Goal: Task Accomplishment & Management: Complete application form

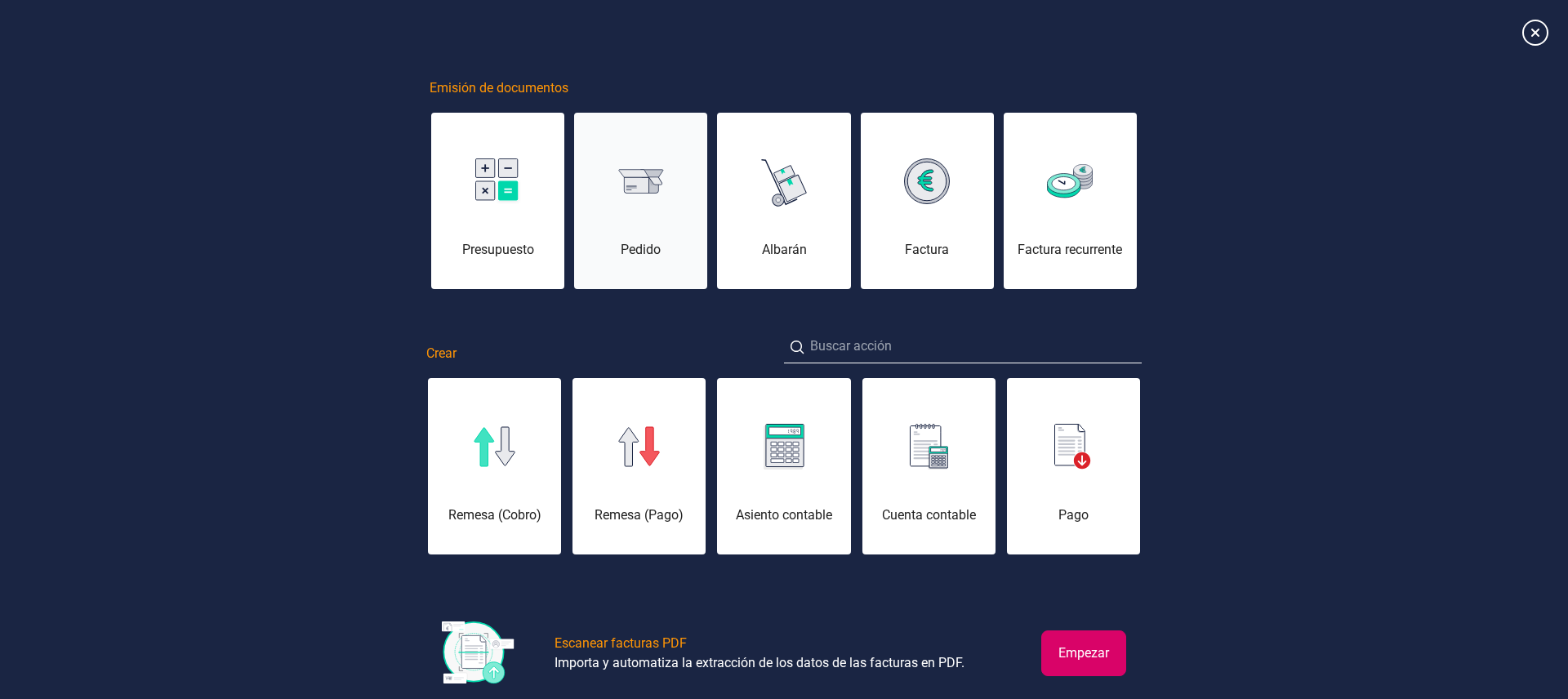
scroll to position [0, 81]
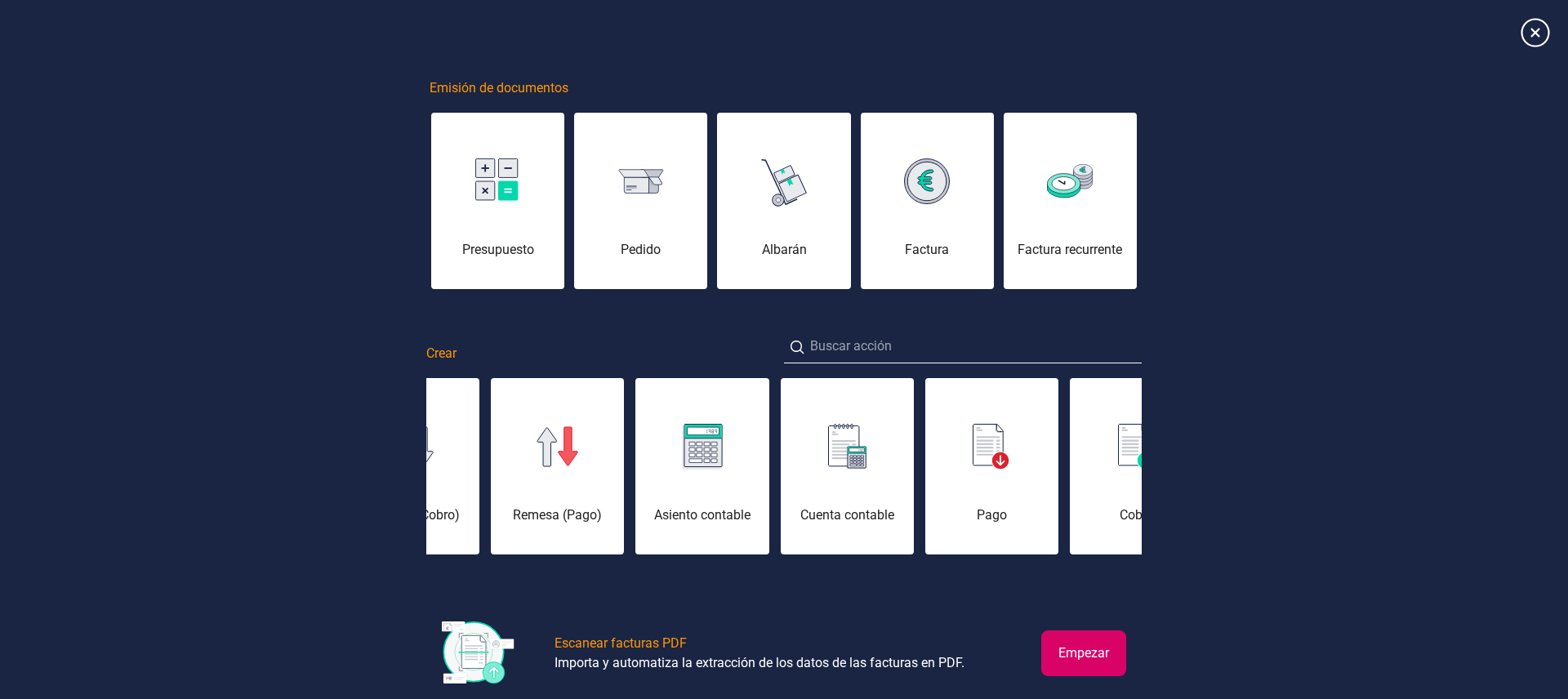
click at [1545, 39] on icon at bounding box center [1534, 32] width 29 height 29
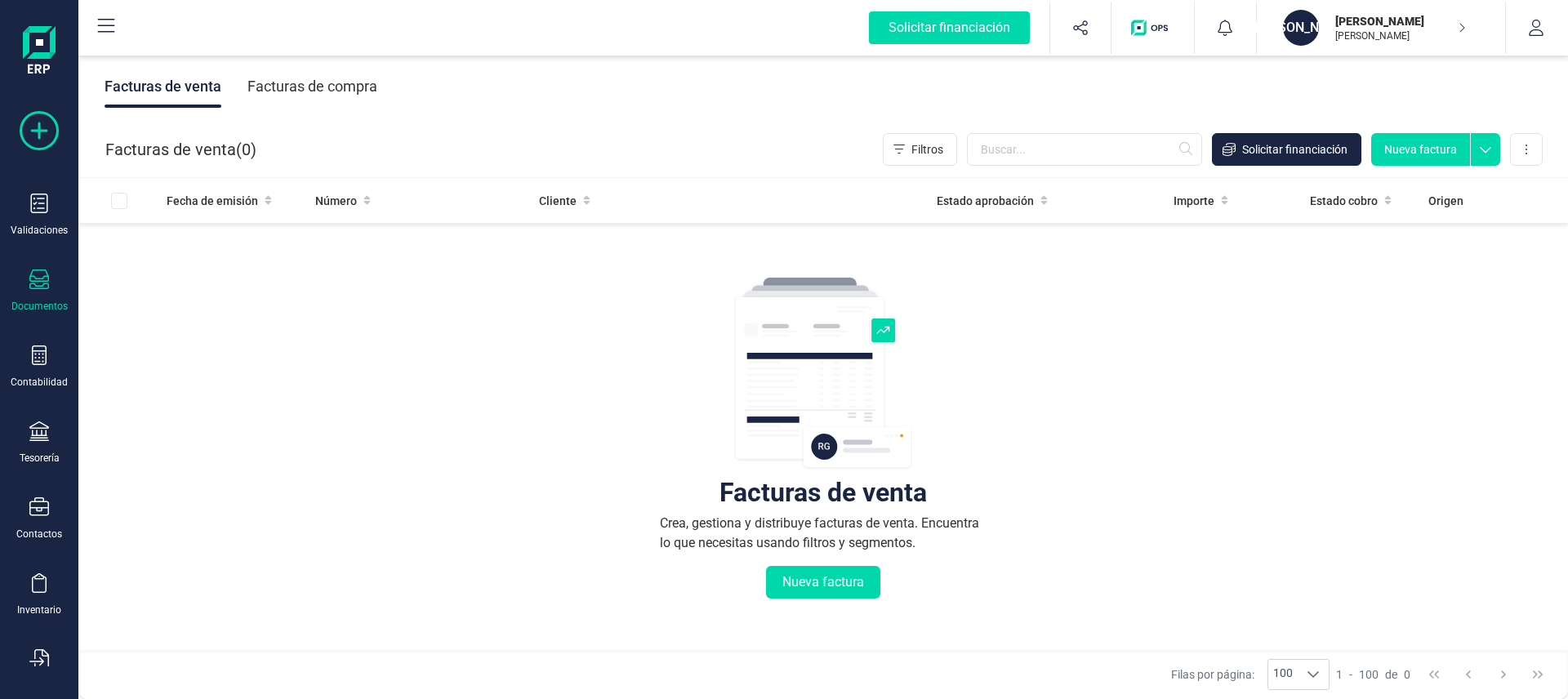
click at [37, 130] on icon at bounding box center [40, 131] width 40 height 40
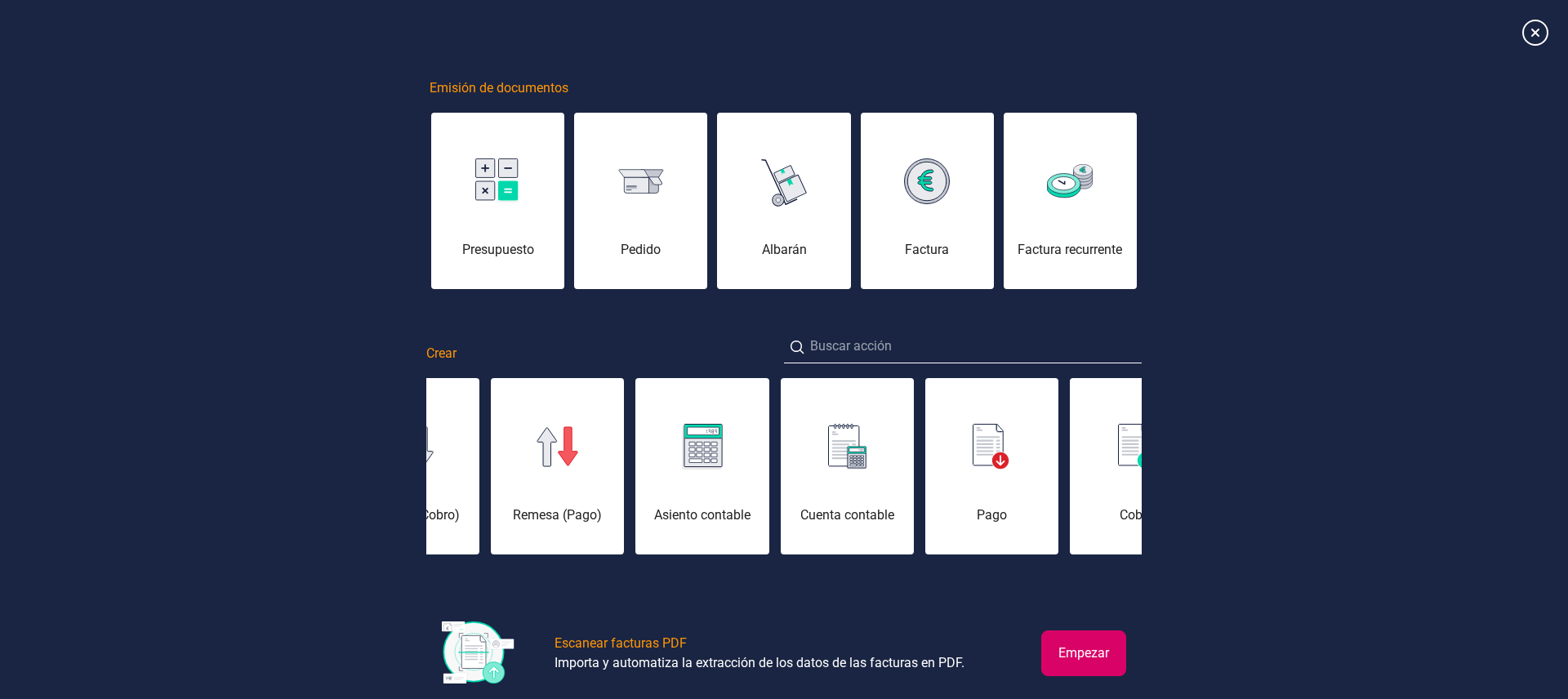
click at [289, 240] on div "Emisión de documentos Presupuesto [PERSON_NAME] Factura Factura recurrente Crea…" at bounding box center [784, 366] width 1568 height 734
click at [1529, 46] on div at bounding box center [784, 33] width 1568 height 65
click at [1534, 33] on icon at bounding box center [1534, 32] width 29 height 29
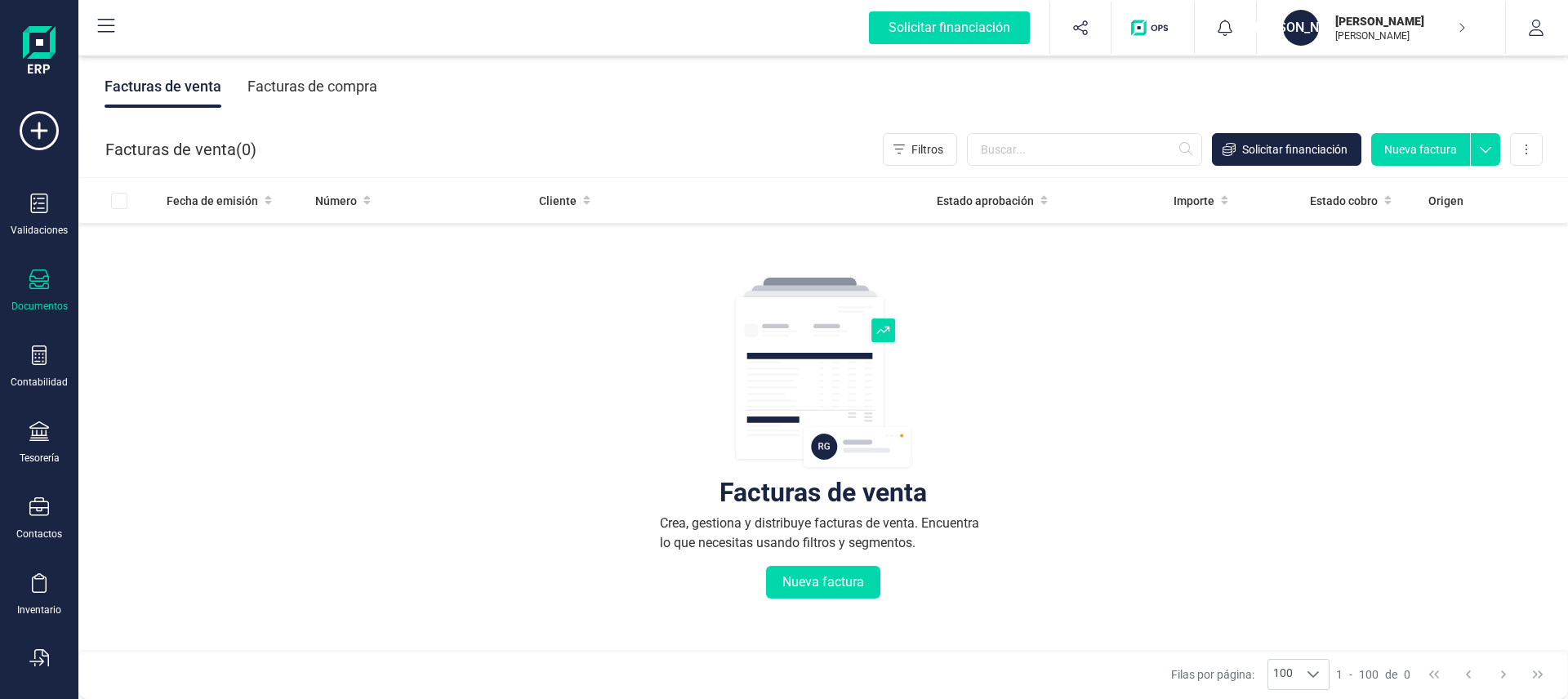
click at [310, 87] on div "Facturas de compra" at bounding box center [312, 86] width 130 height 43
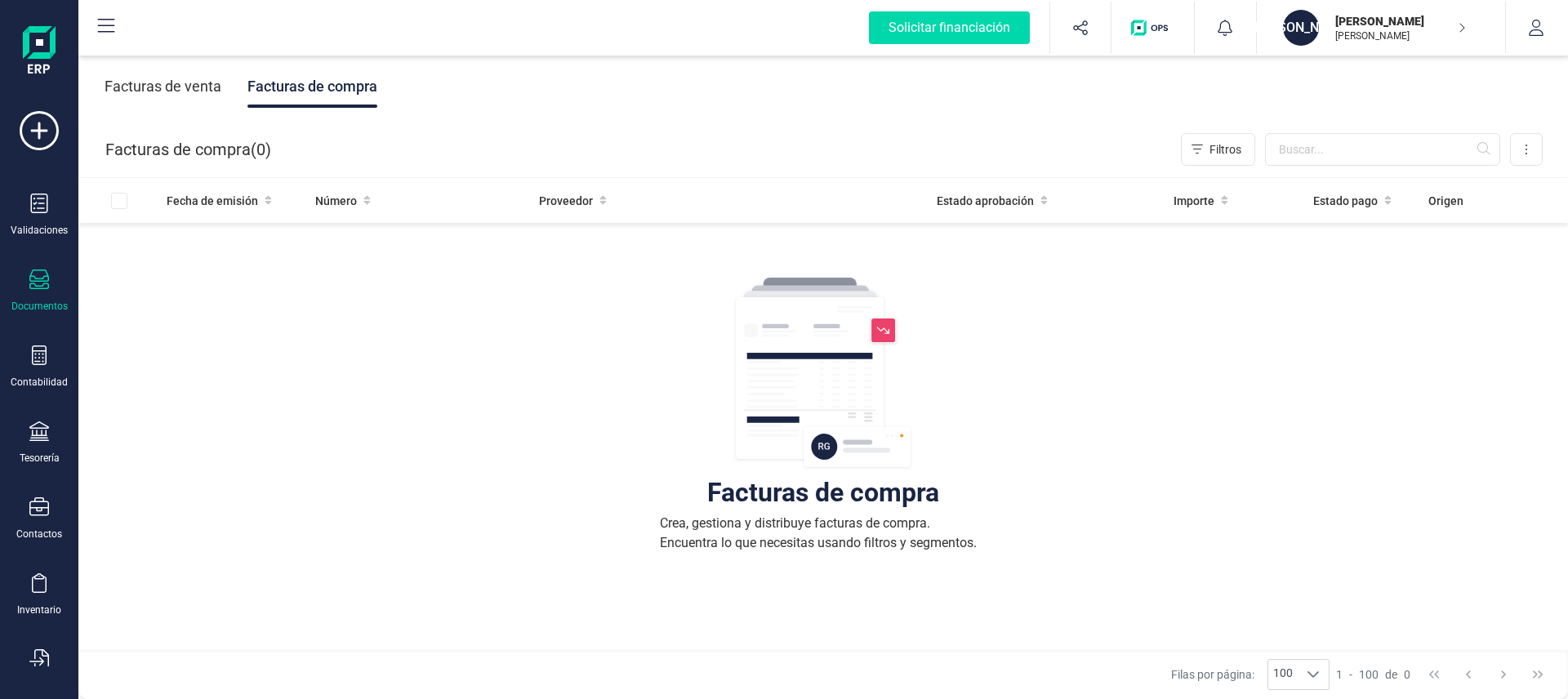
click at [199, 91] on div "Facturas de venta" at bounding box center [163, 86] width 117 height 43
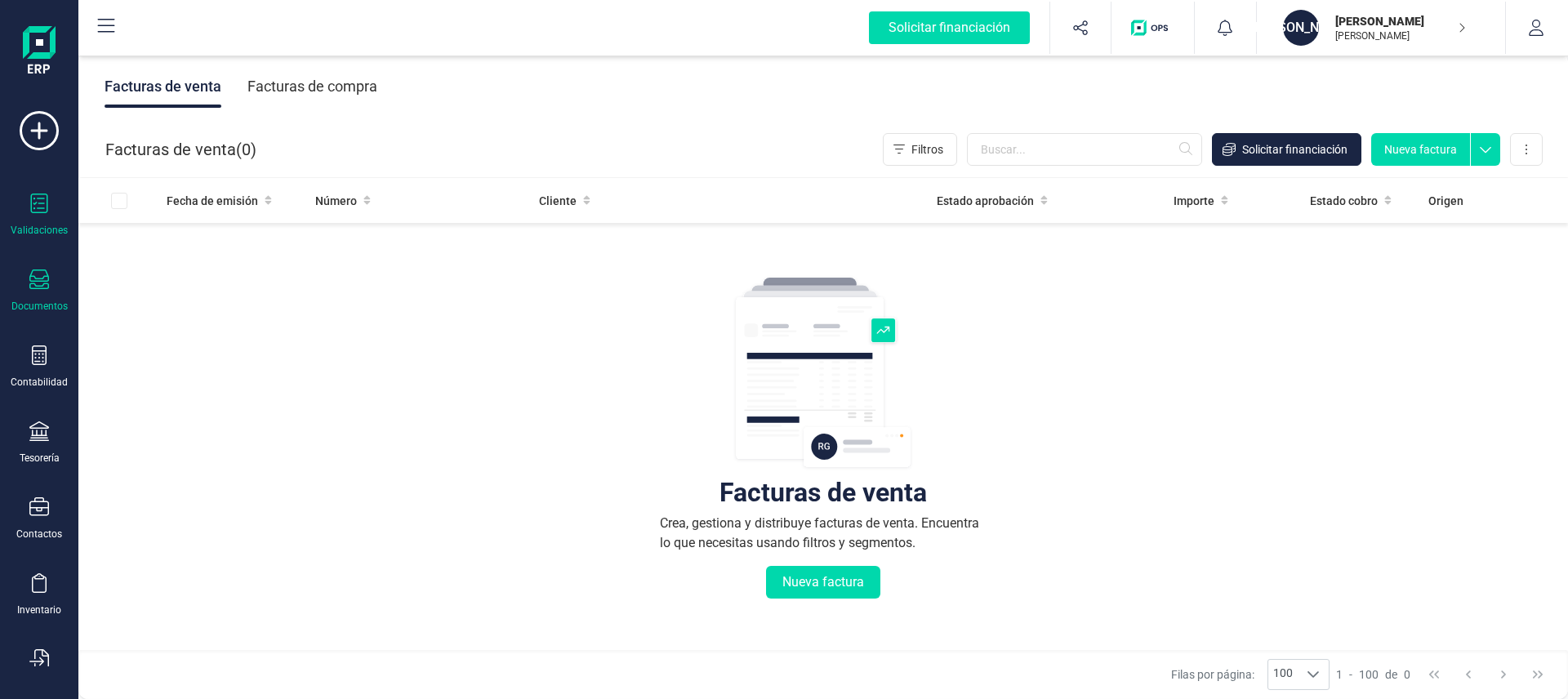
click at [39, 215] on div at bounding box center [40, 205] width 20 height 24
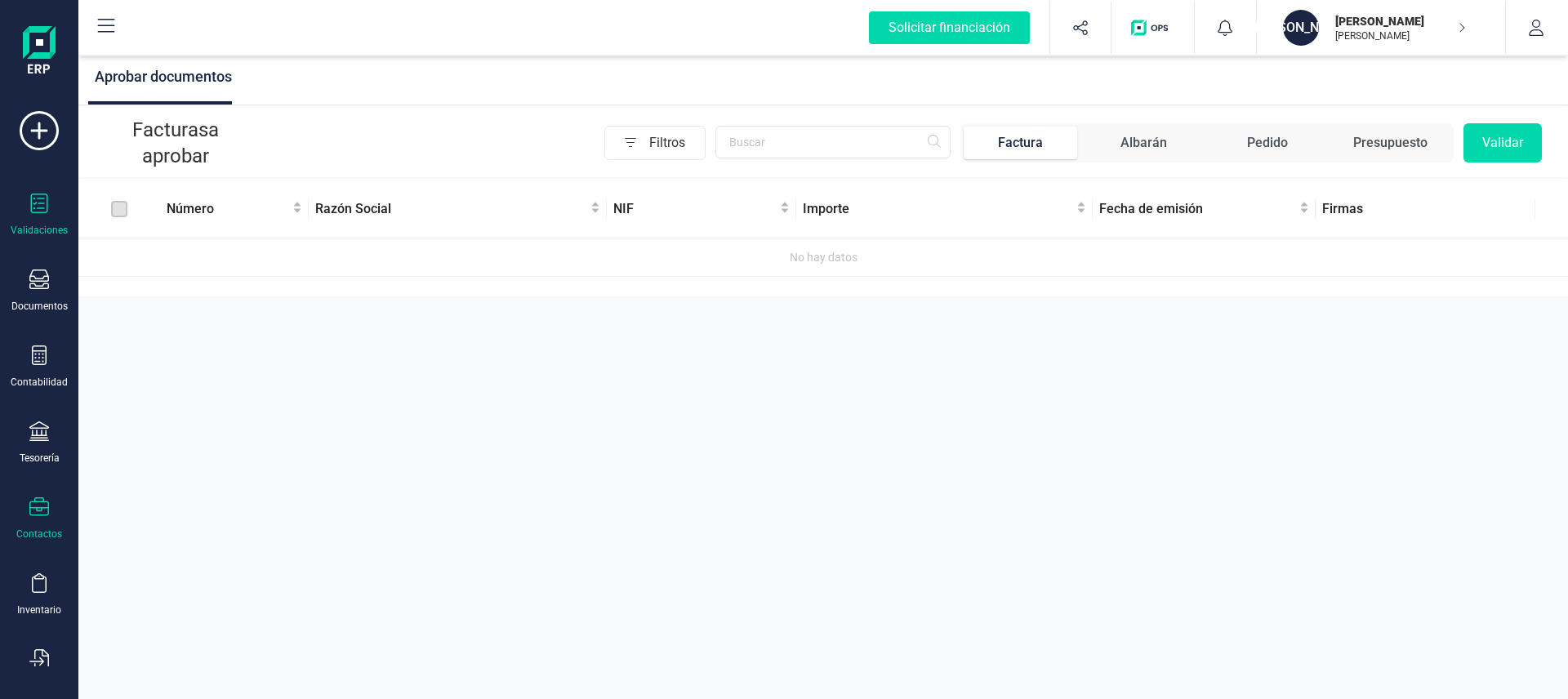
click at [45, 506] on icon at bounding box center [40, 507] width 20 height 20
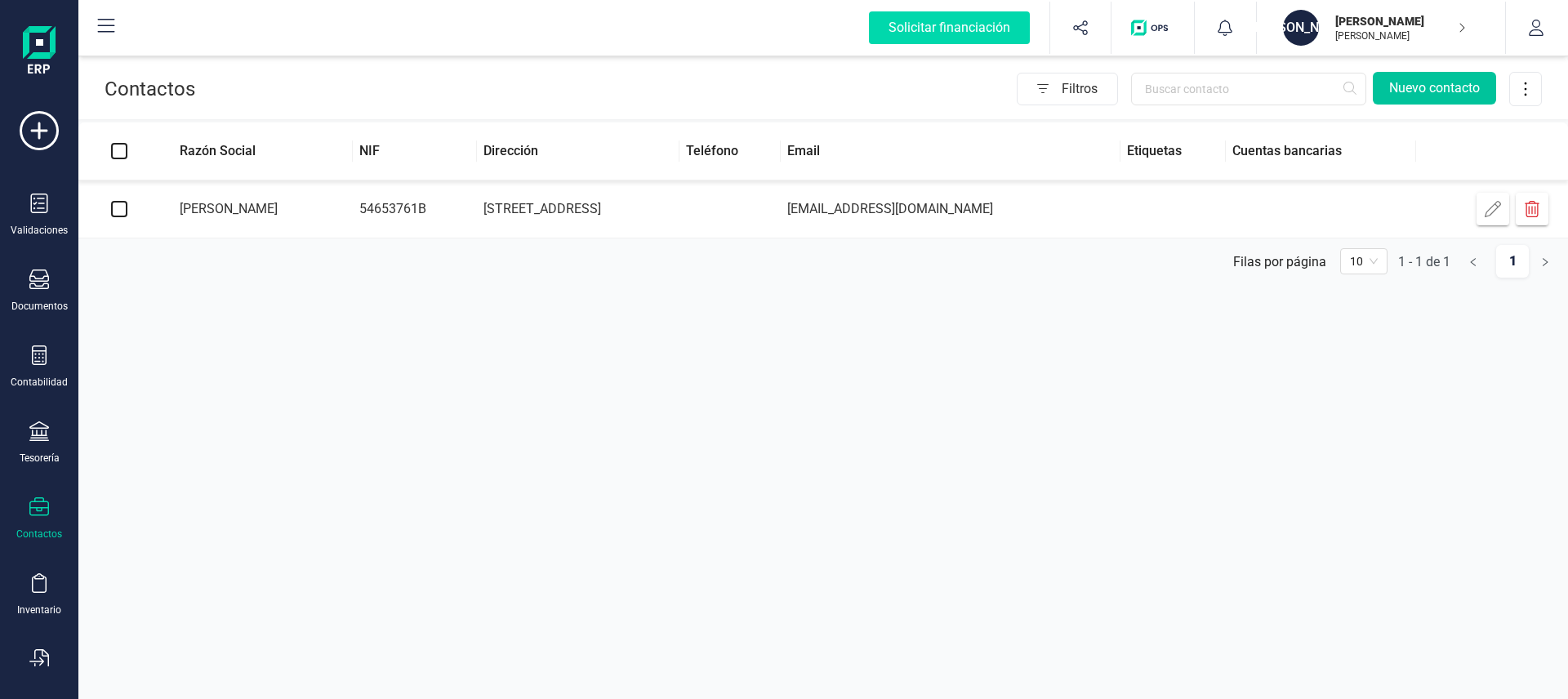
click at [1457, 92] on button "Nuevo contacto" at bounding box center [1434, 88] width 124 height 33
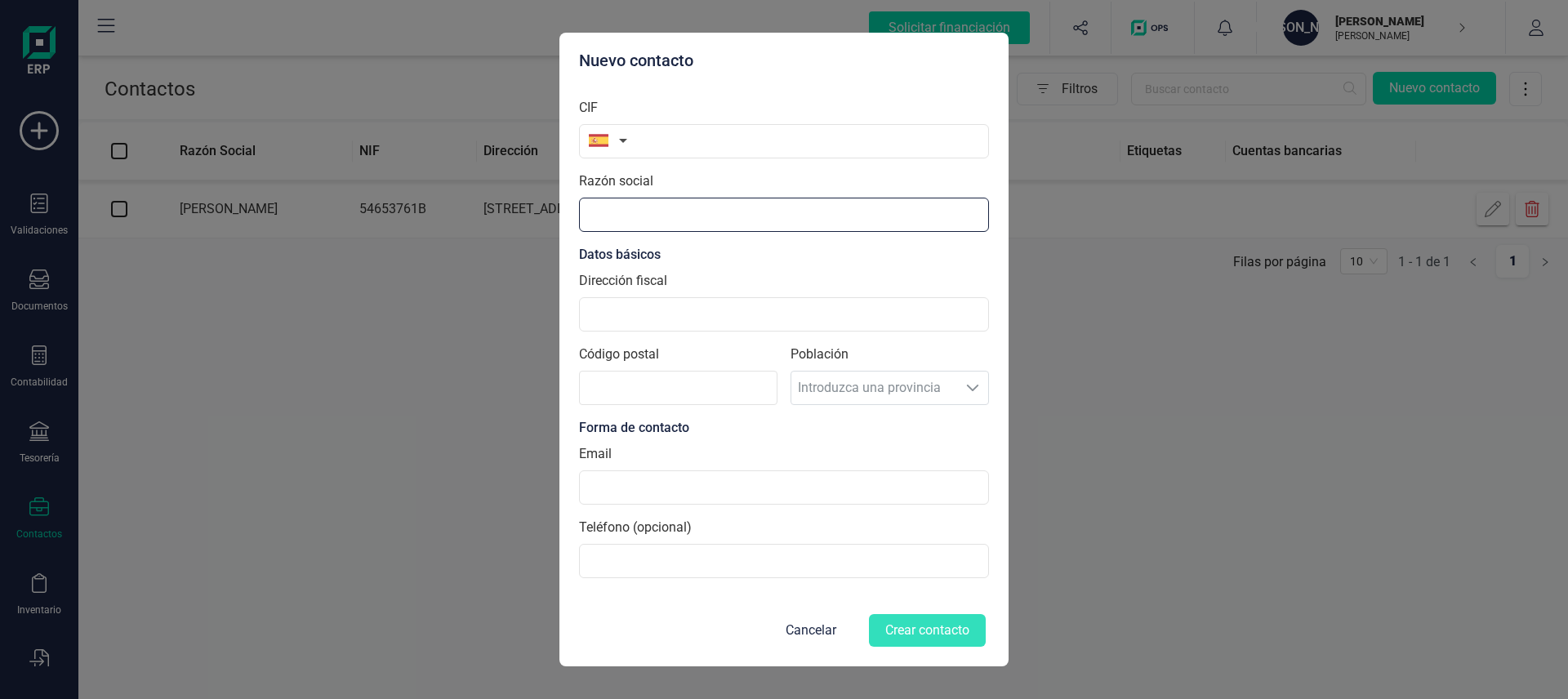
click at [715, 217] on input "text" at bounding box center [784, 215] width 410 height 35
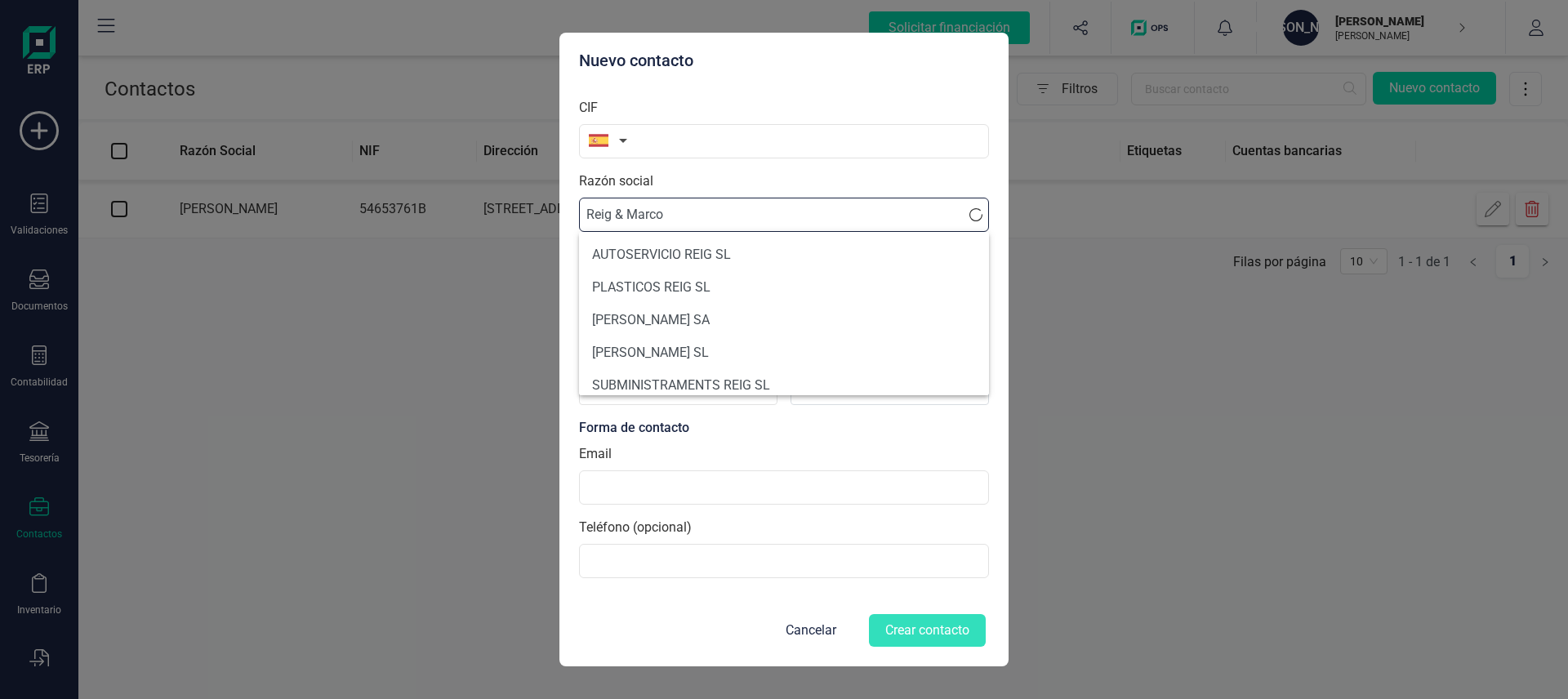
click at [748, 221] on input "Reig & Marco" at bounding box center [784, 215] width 410 height 35
type input "Reig & Marco S.L"
click at [855, 176] on div "Razón social Reig & Marco S.L" at bounding box center [784, 201] width 410 height 60
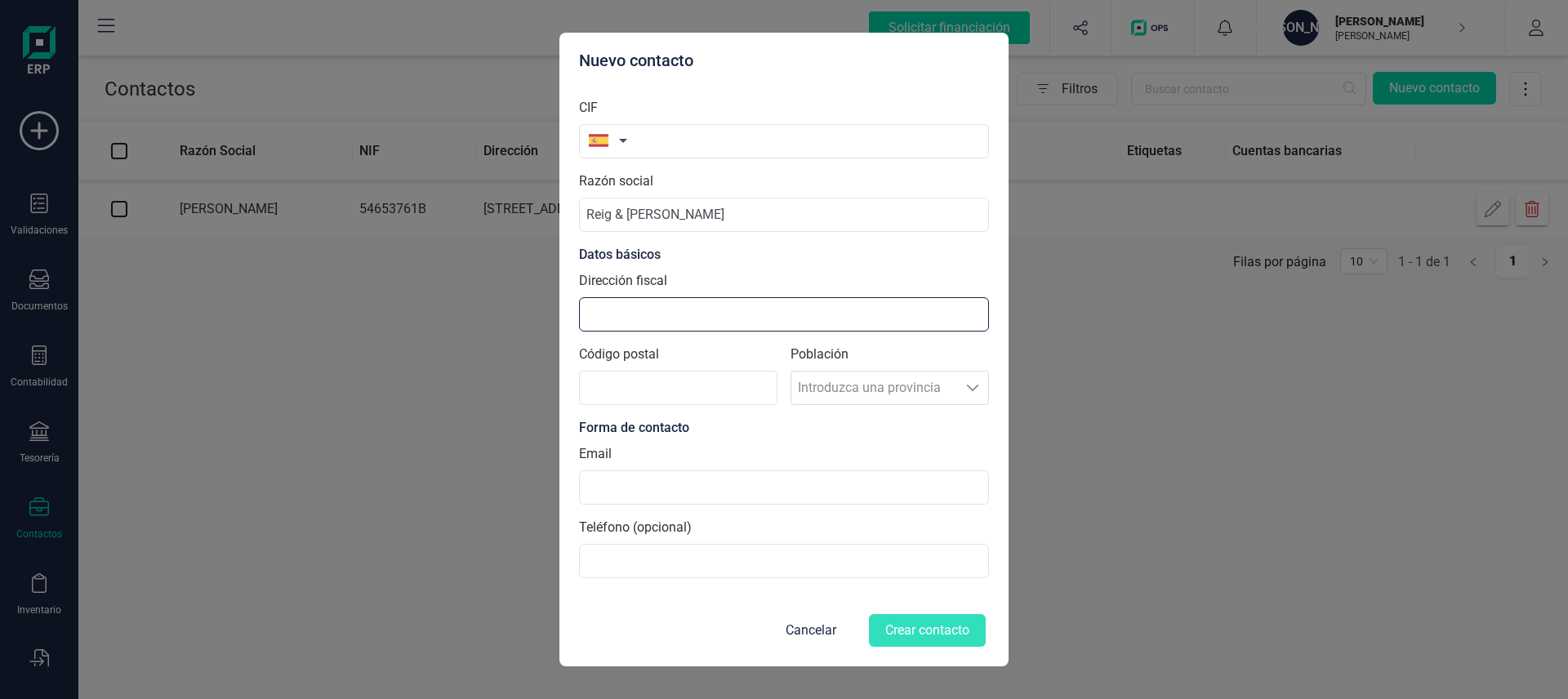
click at [731, 317] on input "Dirección fiscal" at bounding box center [784, 314] width 410 height 35
click at [777, 306] on input "[STREET_ADDRESS][PERSON_NAME]" at bounding box center [784, 314] width 410 height 35
type input "[STREET_ADDRESS][PERSON_NAME]"
click at [707, 384] on input "Código postal" at bounding box center [679, 387] width 198 height 35
type input "28008"
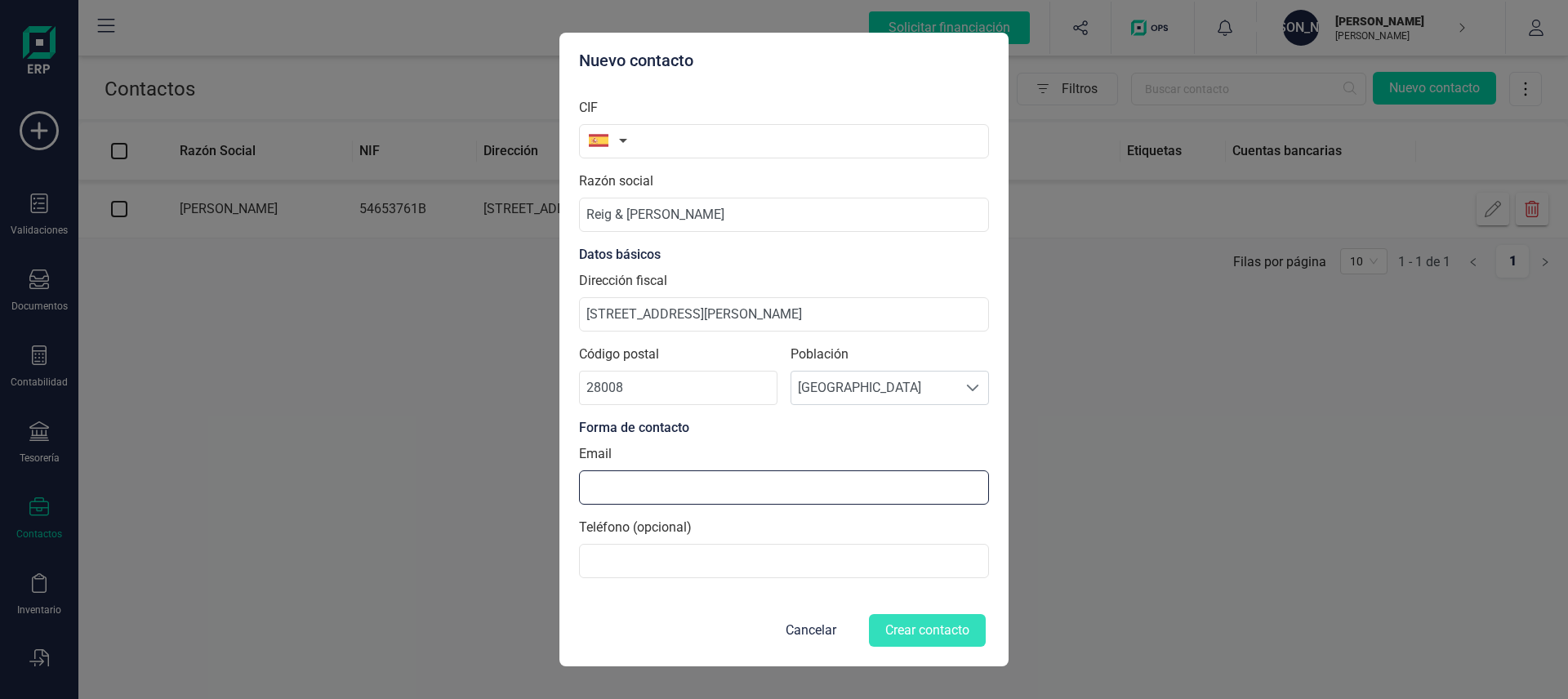
click at [673, 494] on input at bounding box center [784, 487] width 410 height 35
click at [691, 136] on input "text" at bounding box center [784, 141] width 410 height 35
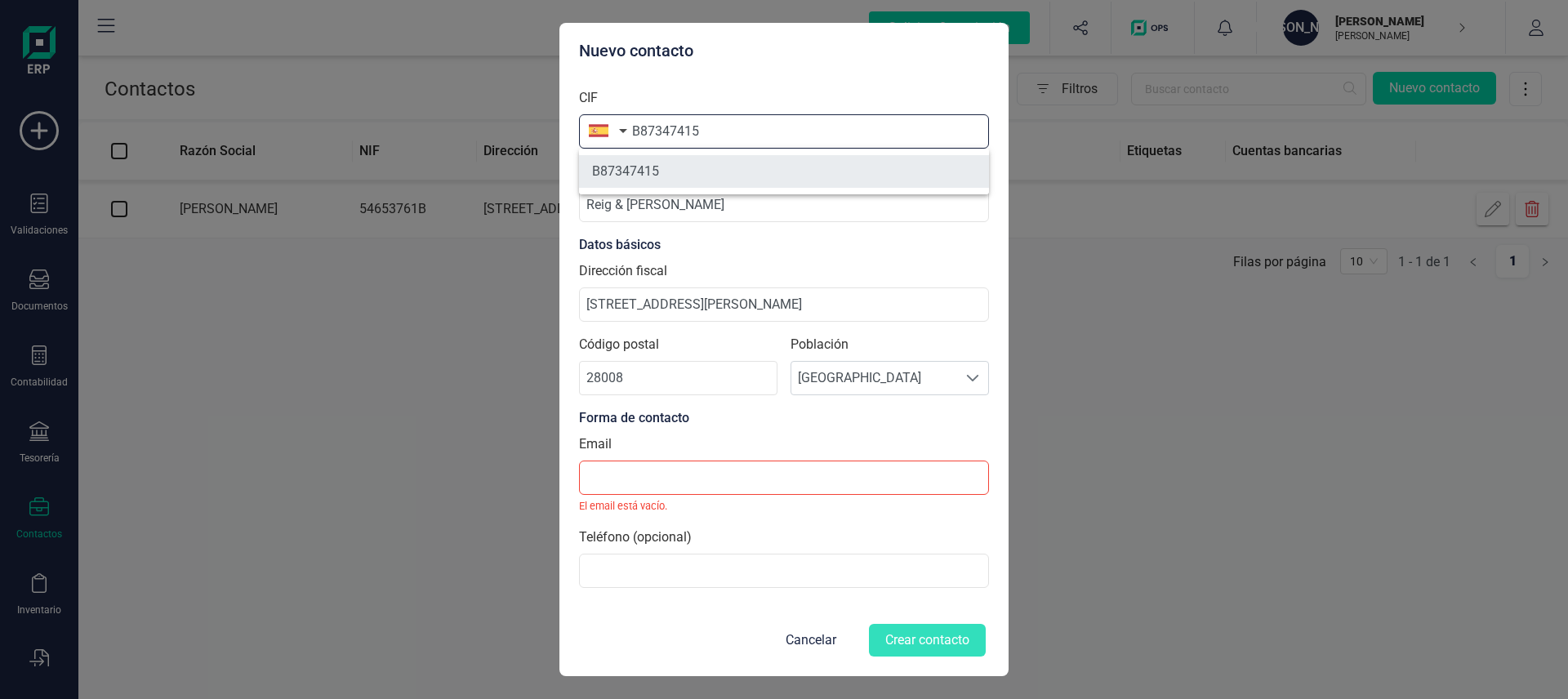
type input "B87347415"
click at [638, 171] on li "B87347415" at bounding box center [784, 171] width 410 height 33
type input "REIG & [PERSON_NAME]"
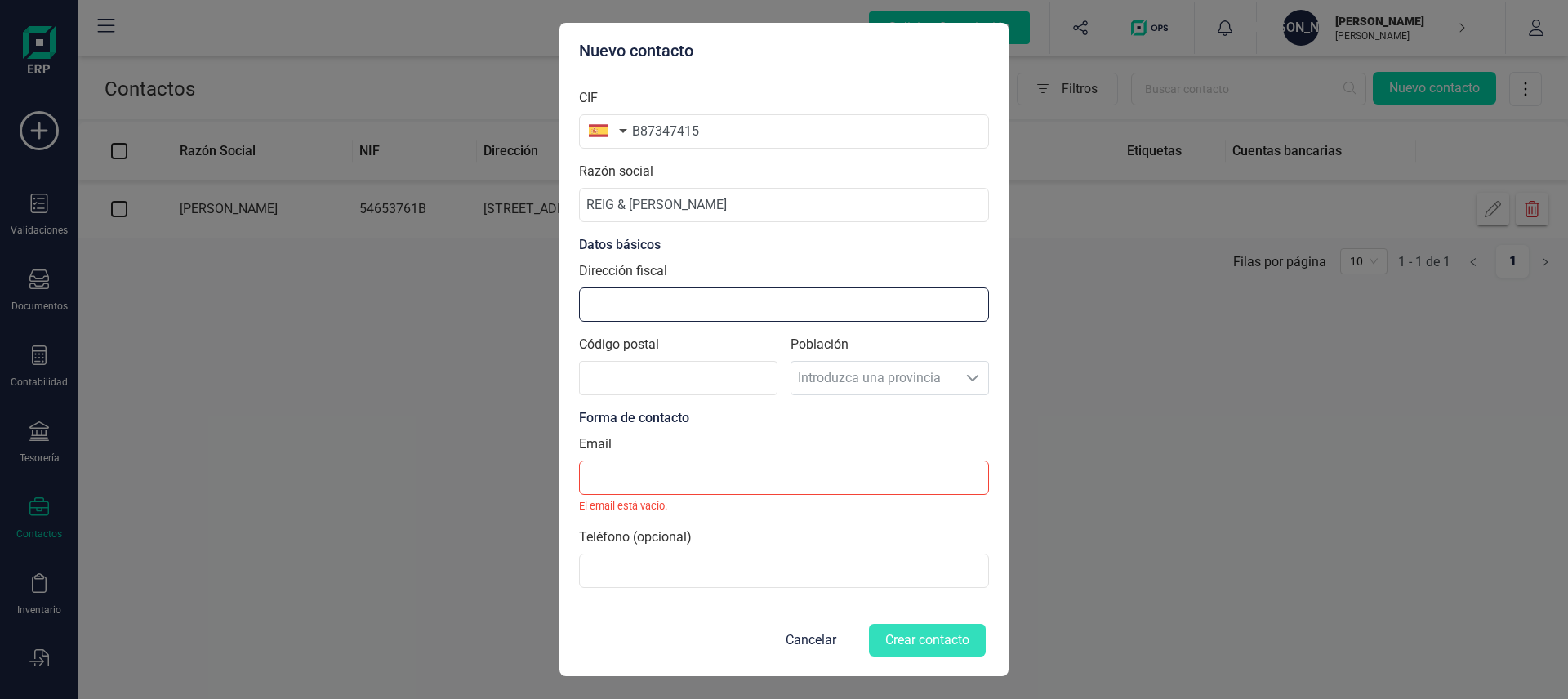
click at [679, 309] on input "Dirección fiscal" at bounding box center [784, 304] width 410 height 35
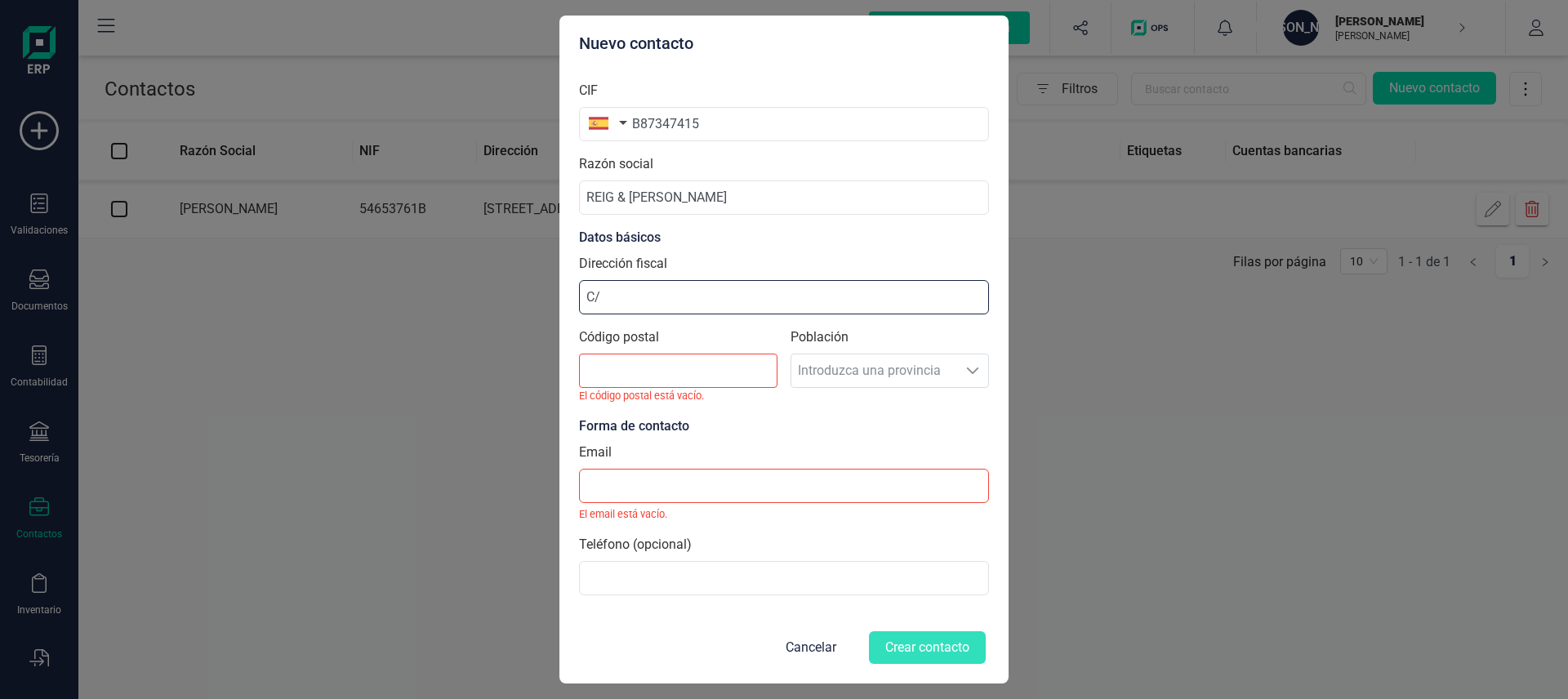
type input "C"
type input "c"
type input "[STREET_ADDRESS][PERSON_NAME]"
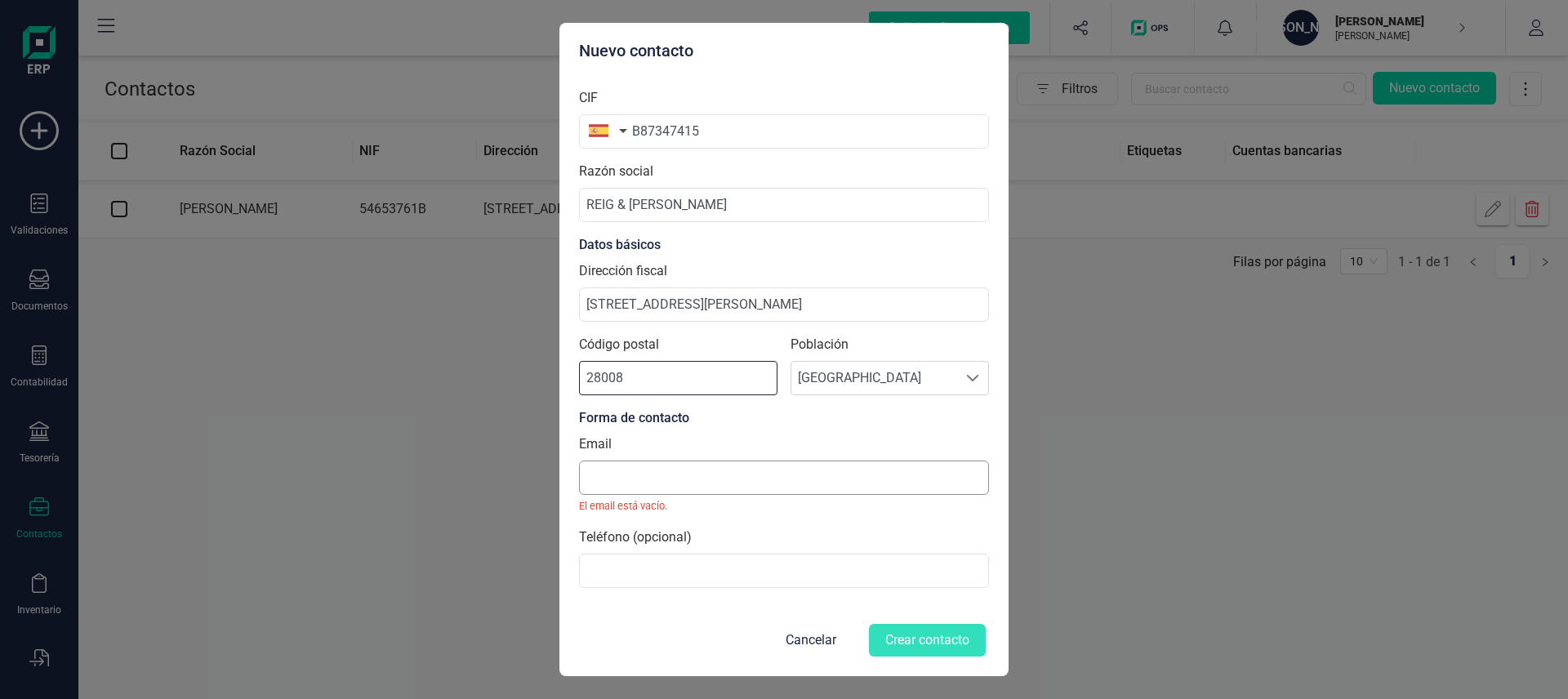
type input "28008"
click at [694, 480] on input at bounding box center [784, 477] width 410 height 35
click at [660, 470] on input at bounding box center [784, 477] width 410 height 35
paste input "[EMAIL_ADDRESS][DOMAIN_NAME]"
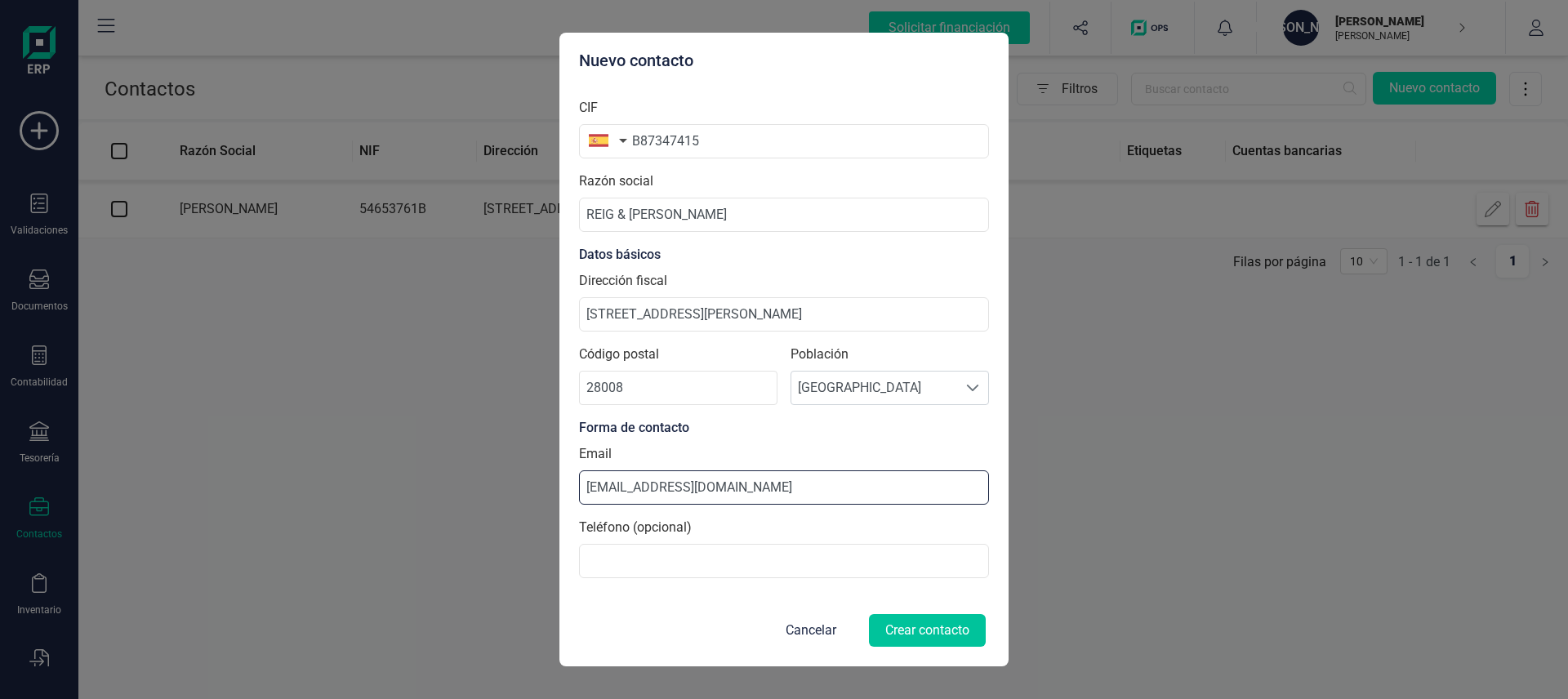
type input "[EMAIL_ADDRESS][DOMAIN_NAME]"
click at [908, 626] on button "Crear contacto" at bounding box center [927, 630] width 117 height 33
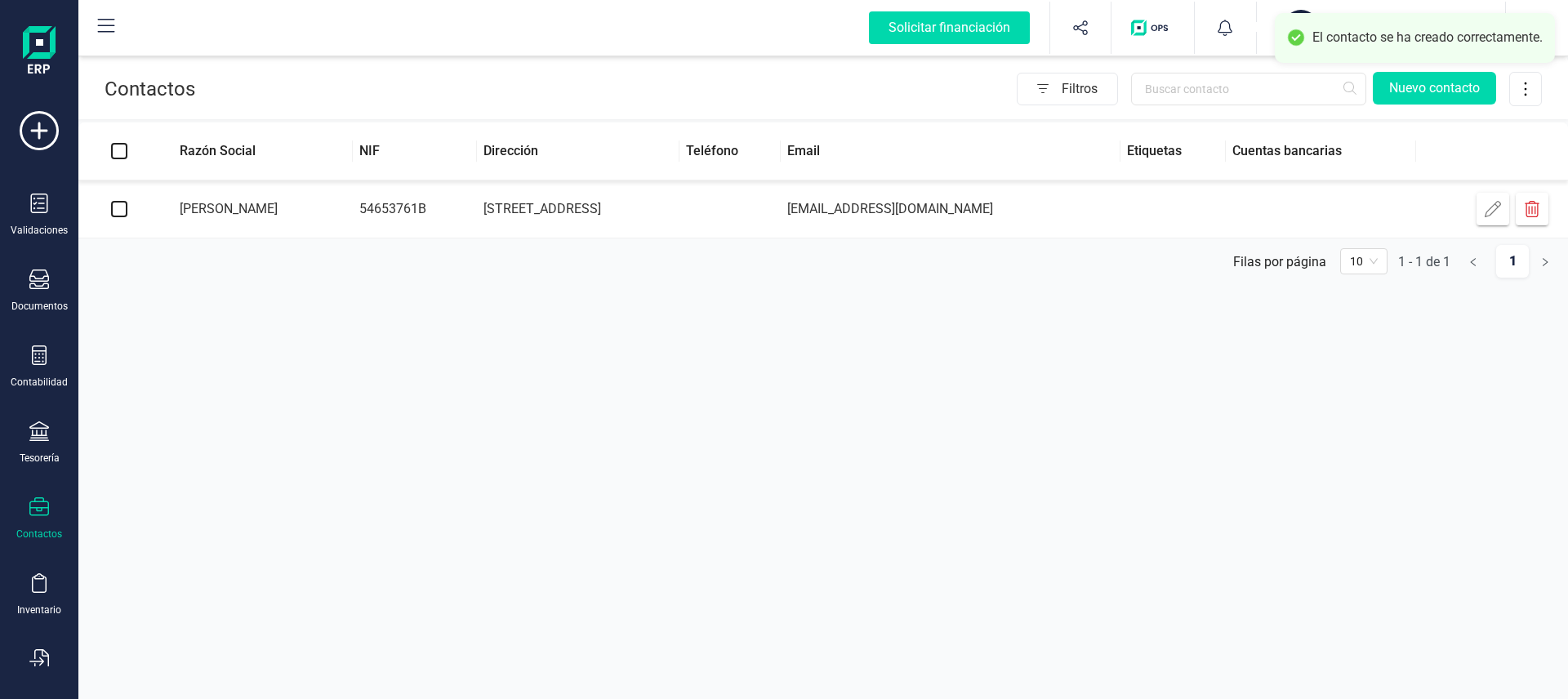
click at [673, 402] on div "Contactos Filtros Nuevo contacto Razón Social NIF Dirección Teléfono Email Etiq…" at bounding box center [823, 350] width 1490 height 699
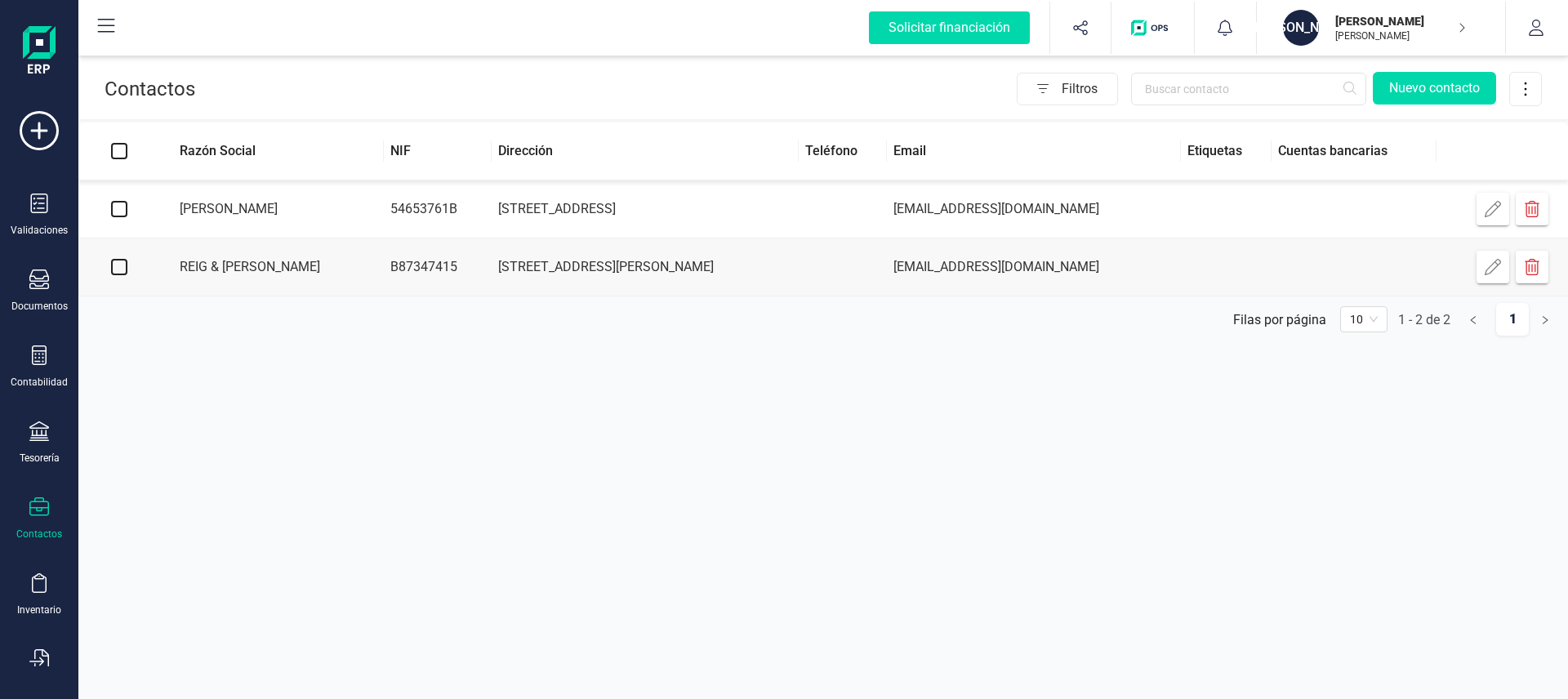
click at [282, 263] on td "REIG & [PERSON_NAME]" at bounding box center [272, 267] width 224 height 58
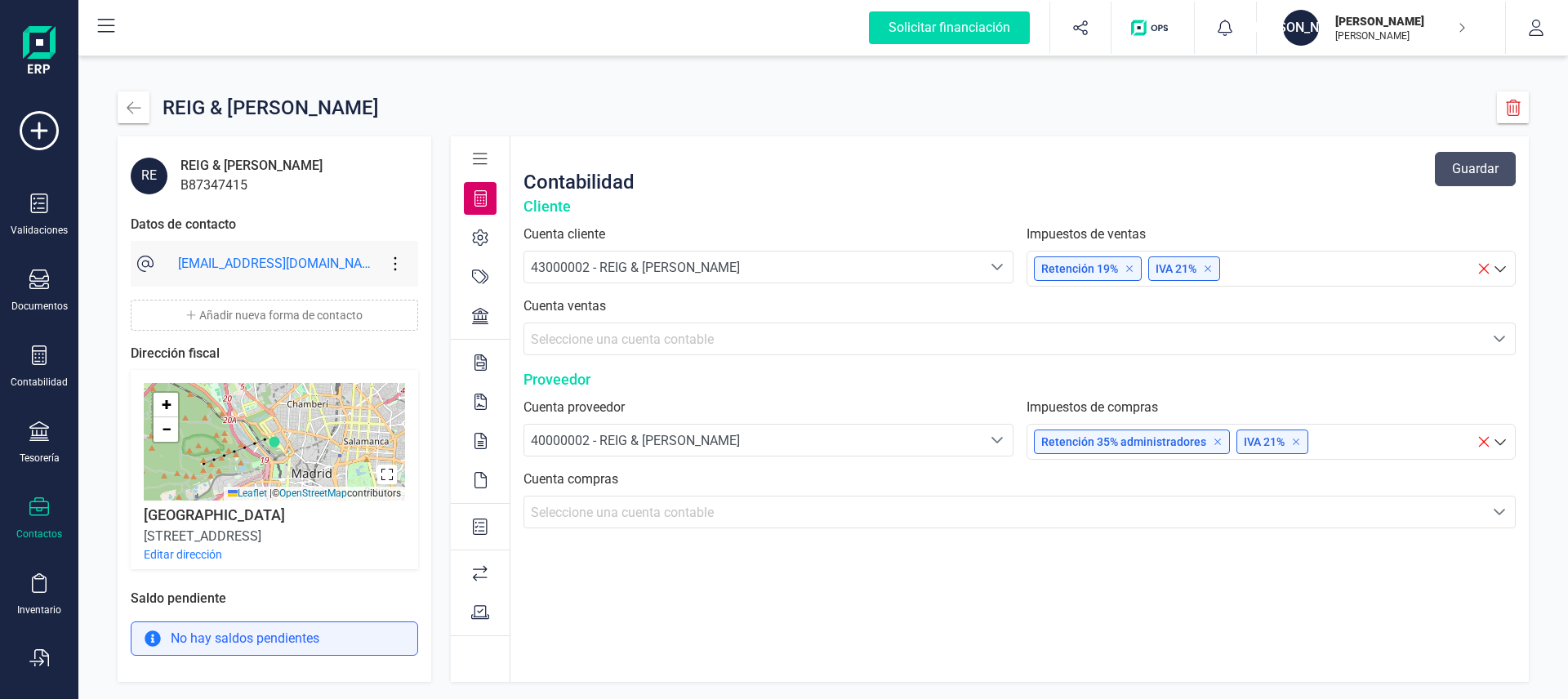
click at [482, 232] on icon at bounding box center [480, 238] width 16 height 16
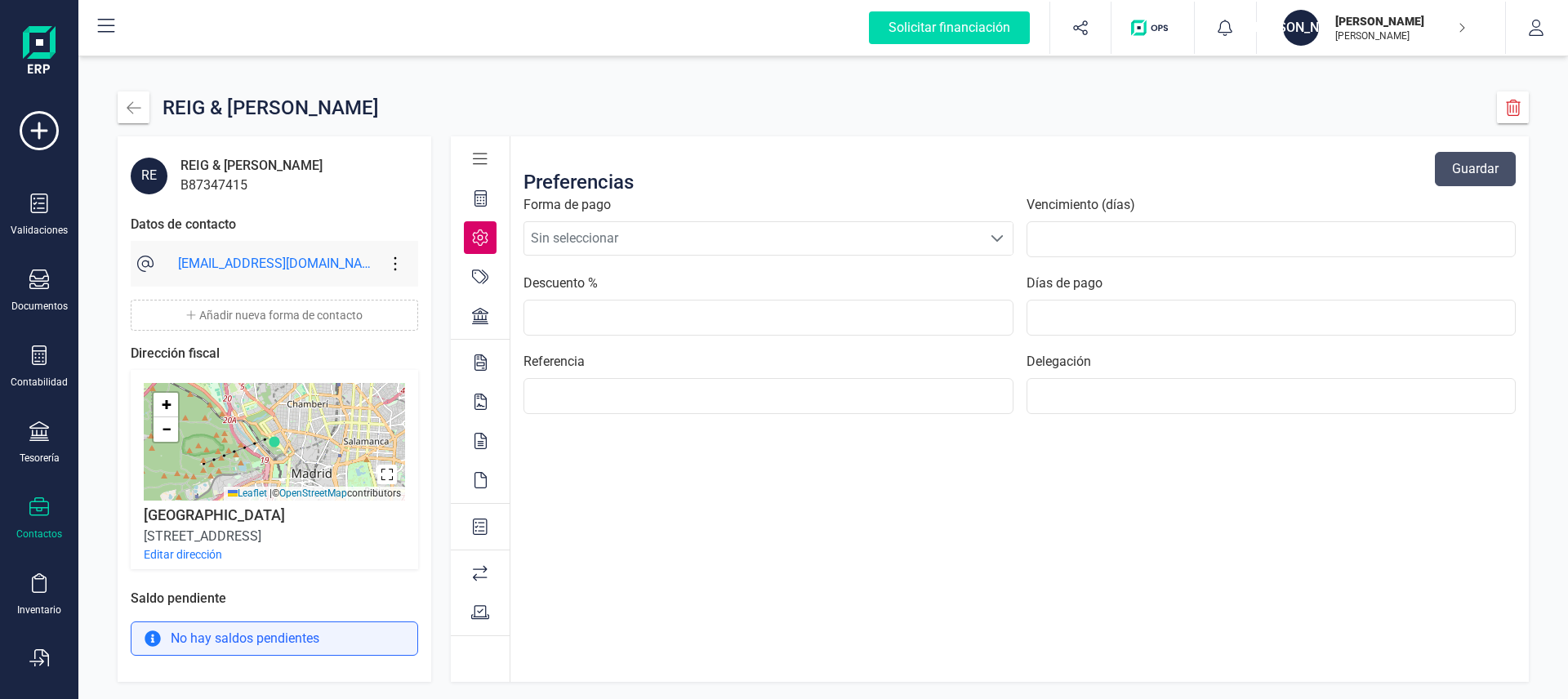
click at [670, 247] on span "Sin seleccionar" at bounding box center [753, 238] width 458 height 33
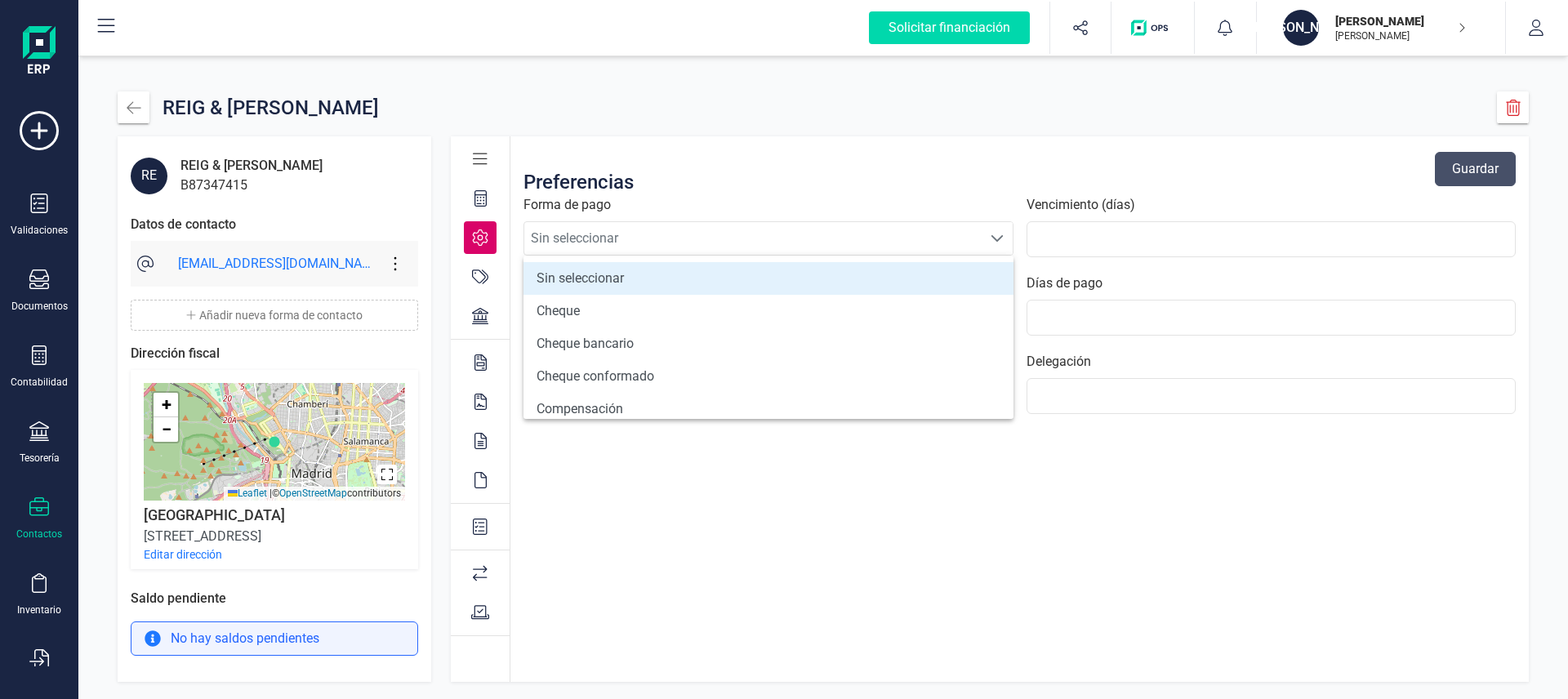
click at [640, 97] on div "REIG & [PERSON_NAME]" at bounding box center [823, 107] width 1411 height 32
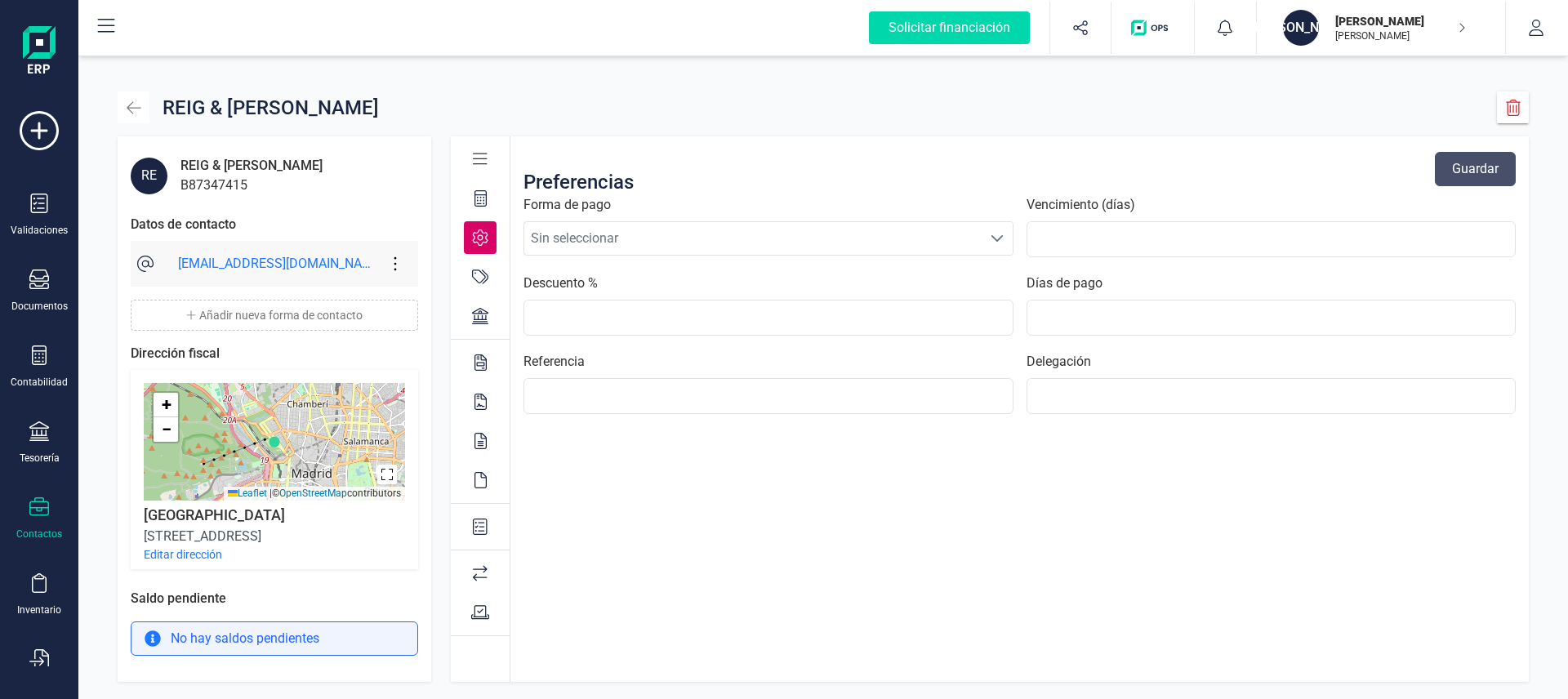
click at [130, 109] on icon "button" at bounding box center [134, 108] width 16 height 16
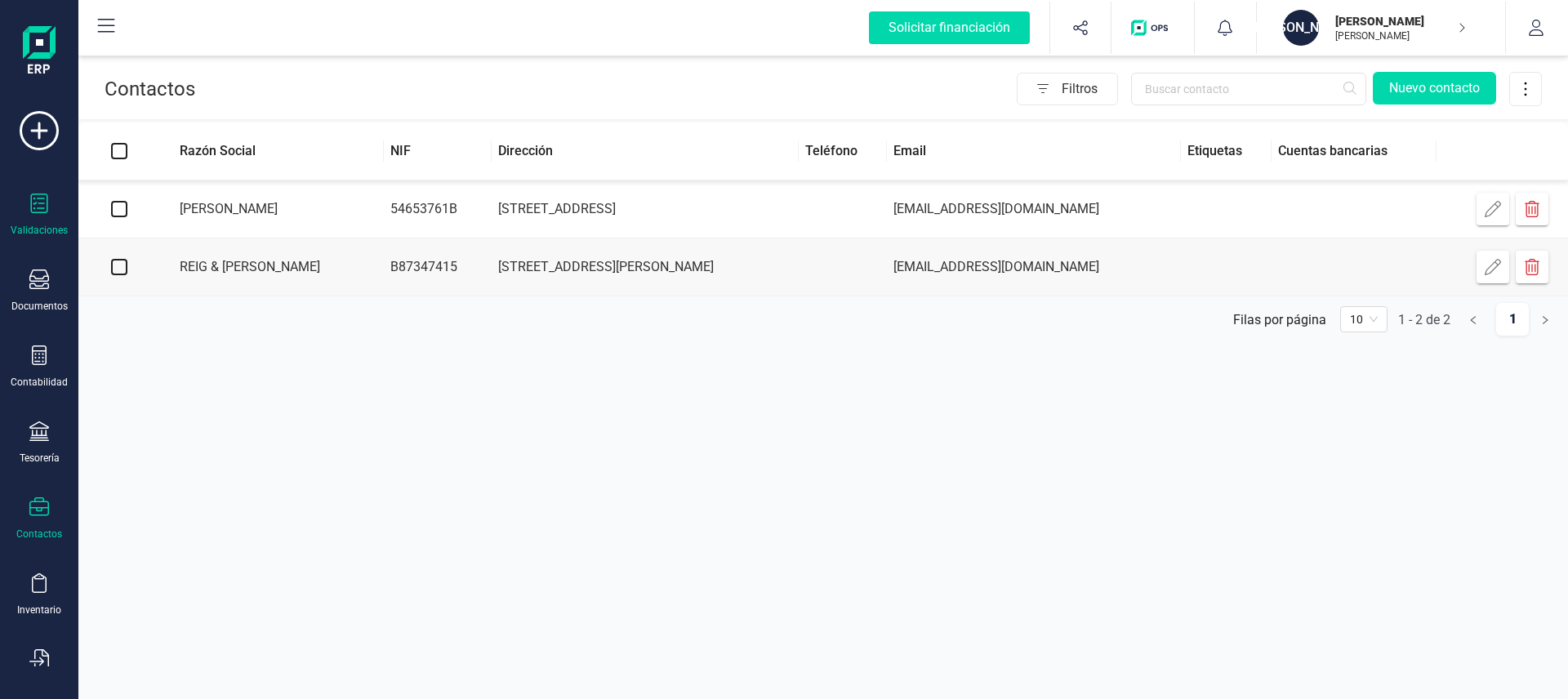
click at [35, 212] on icon at bounding box center [39, 203] width 17 height 20
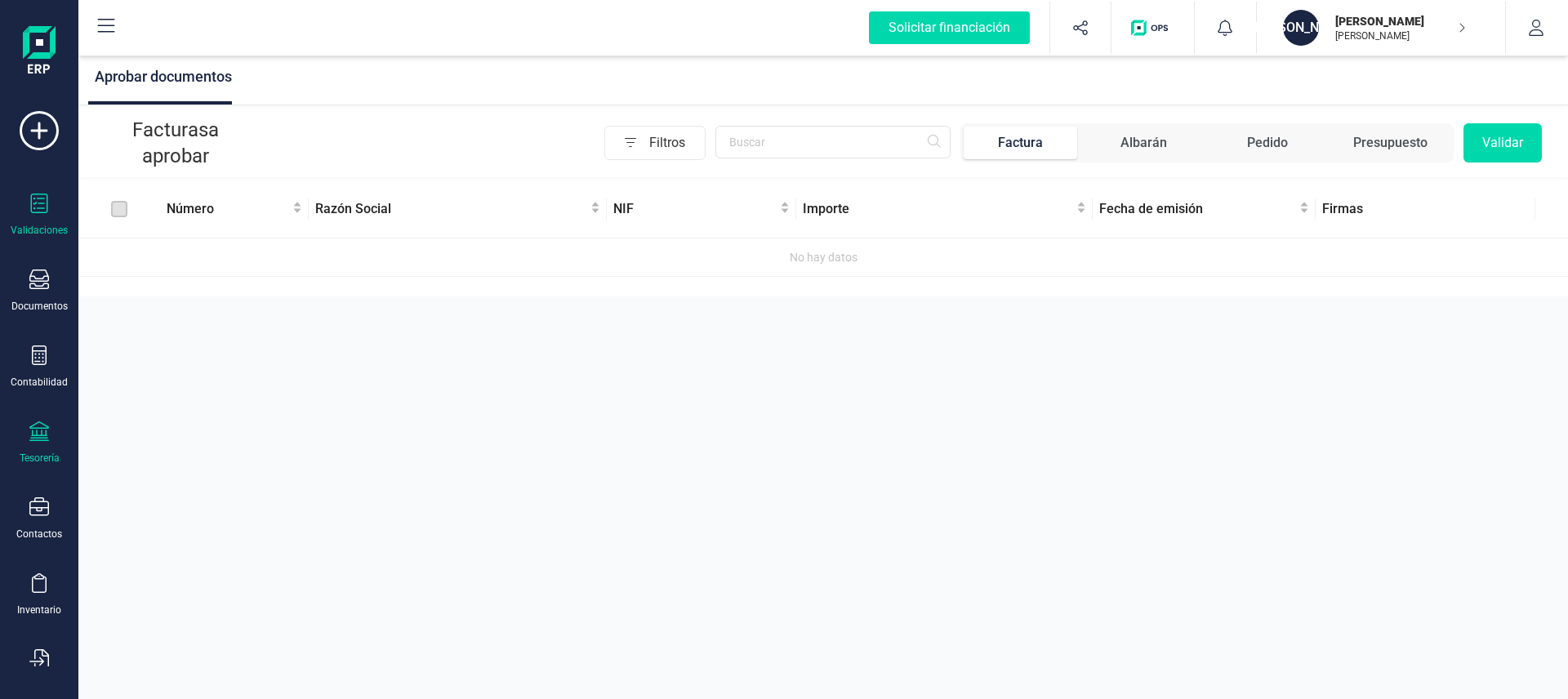
click at [37, 426] on icon at bounding box center [40, 431] width 20 height 20
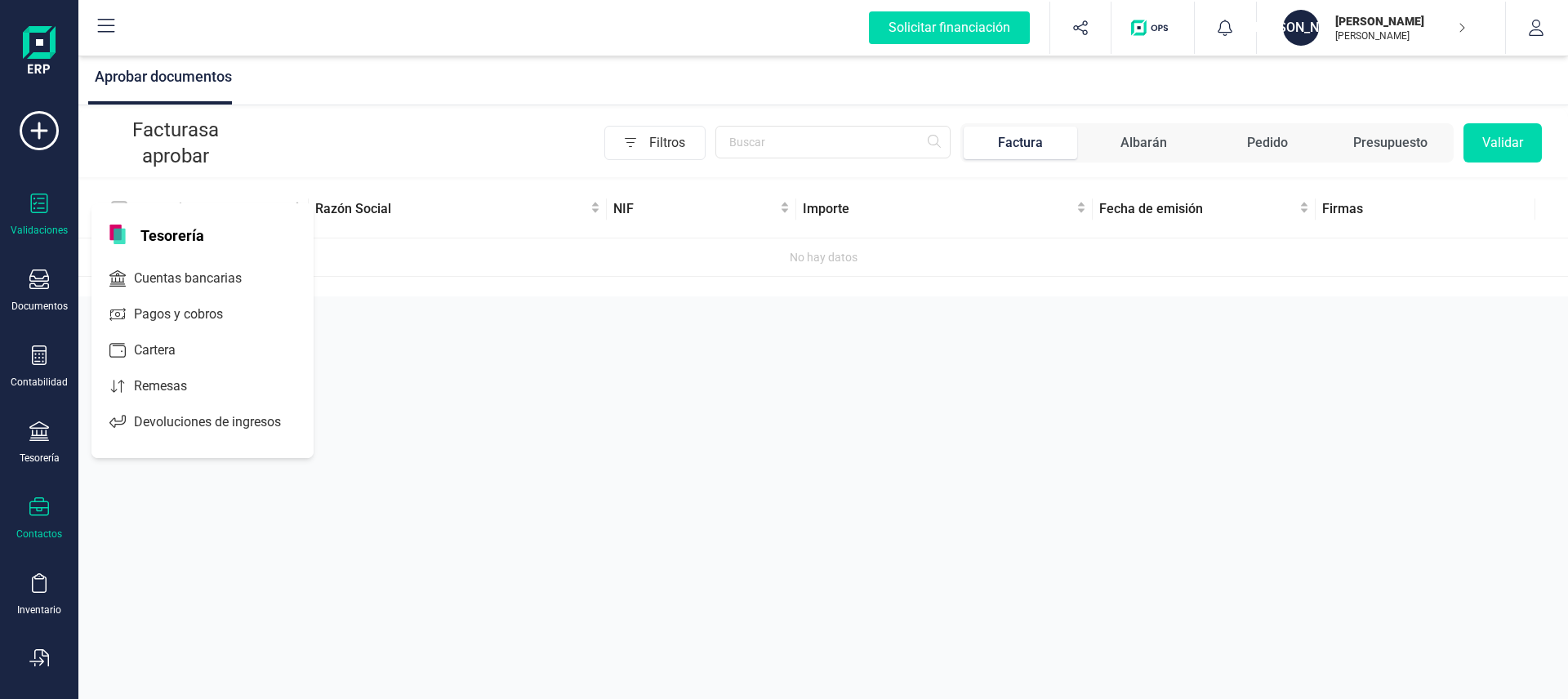
click at [33, 505] on icon at bounding box center [40, 507] width 20 height 20
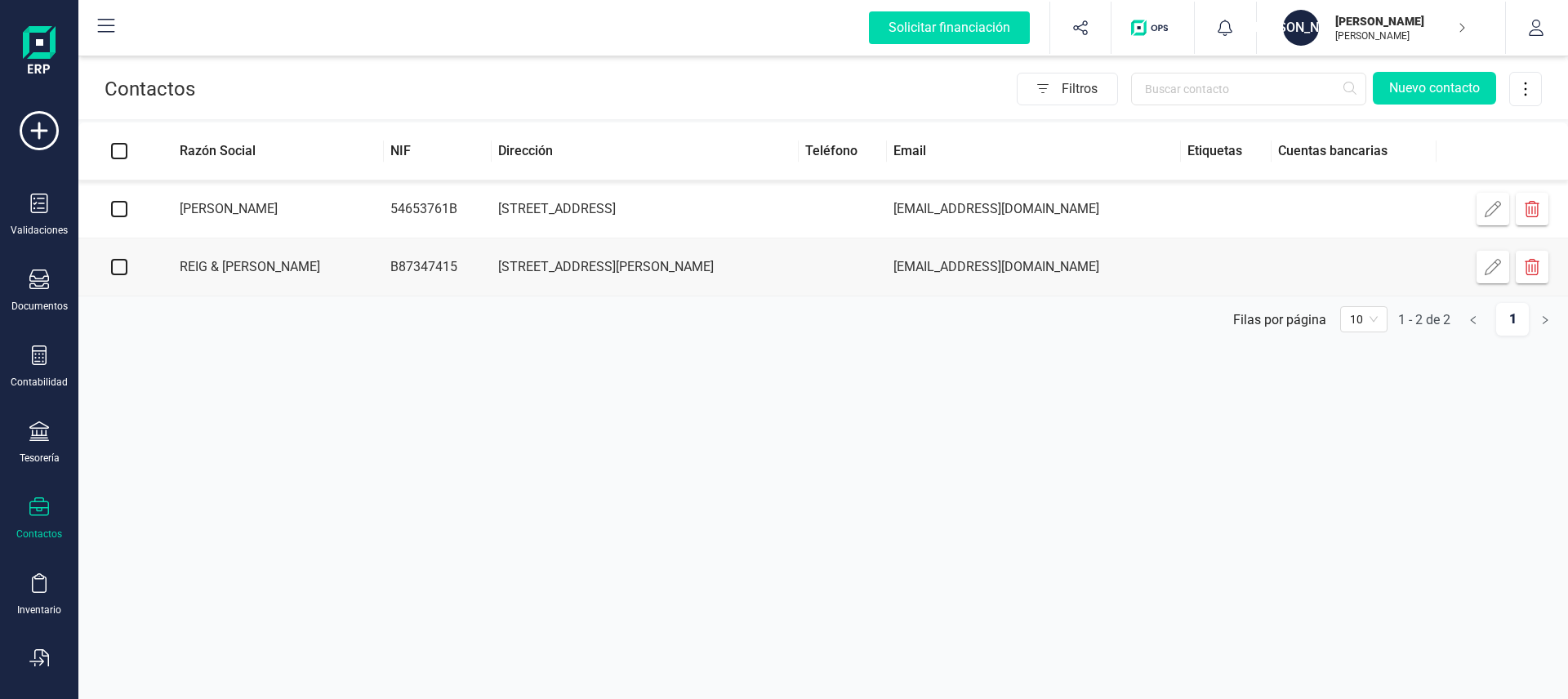
click at [1467, 24] on div "[PERSON_NAME] [PERSON_NAME]" at bounding box center [1375, 28] width 196 height 36
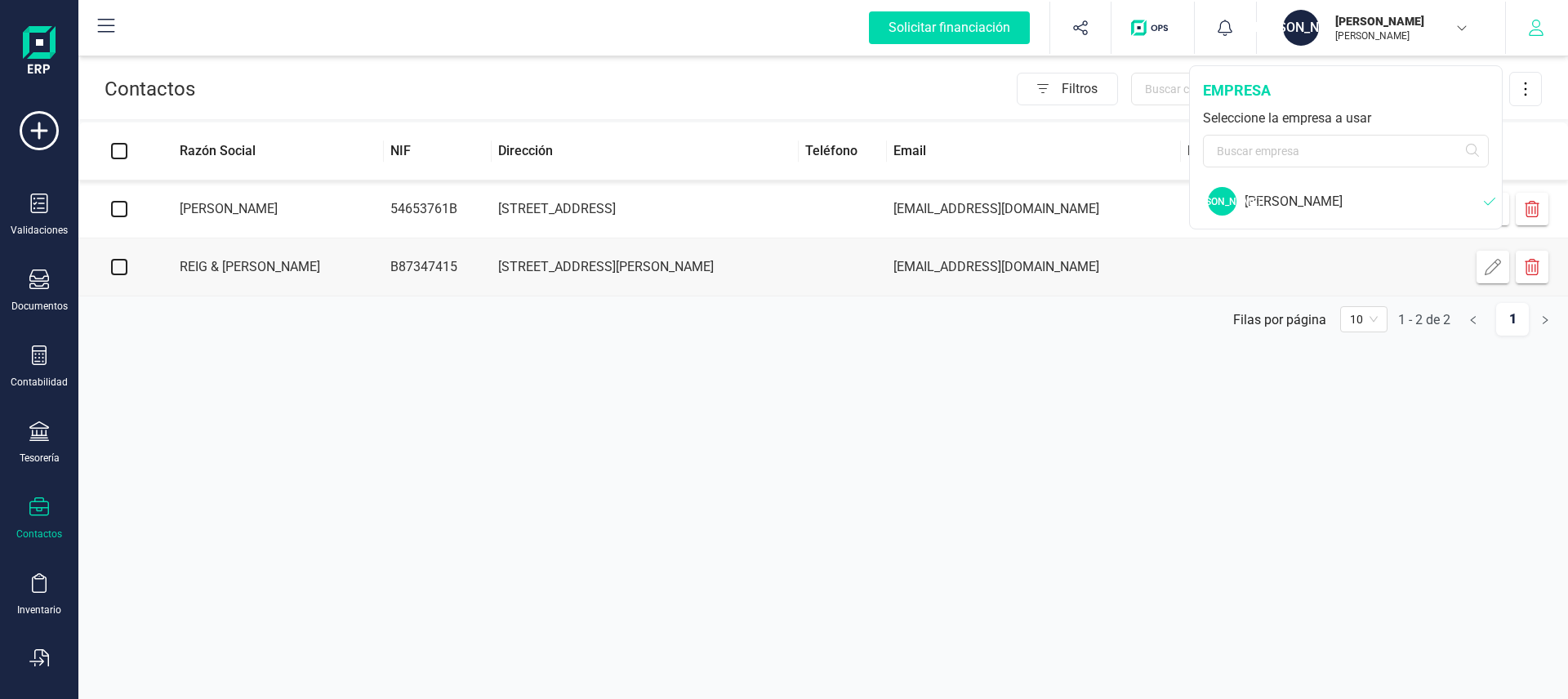
click at [1536, 24] on icon "button" at bounding box center [1536, 28] width 16 height 16
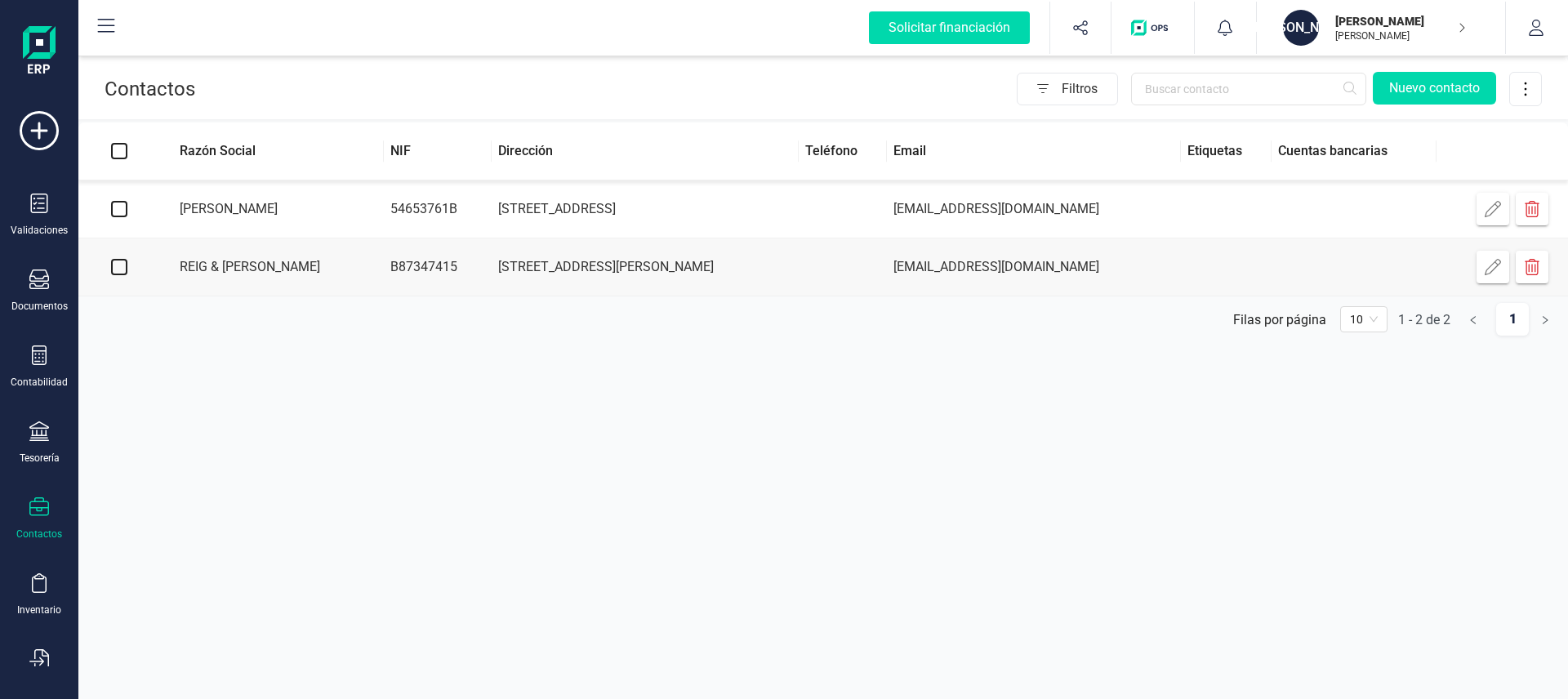
click at [286, 542] on div "Contactos Filtros Nuevo contacto Razón Social NIF Dirección Teléfono Email Etiq…" at bounding box center [823, 350] width 1490 height 699
click at [53, 584] on div "Inventario" at bounding box center [40, 595] width 65 height 44
click at [548, 261] on td "[STREET_ADDRESS][PERSON_NAME]" at bounding box center [645, 267] width 307 height 58
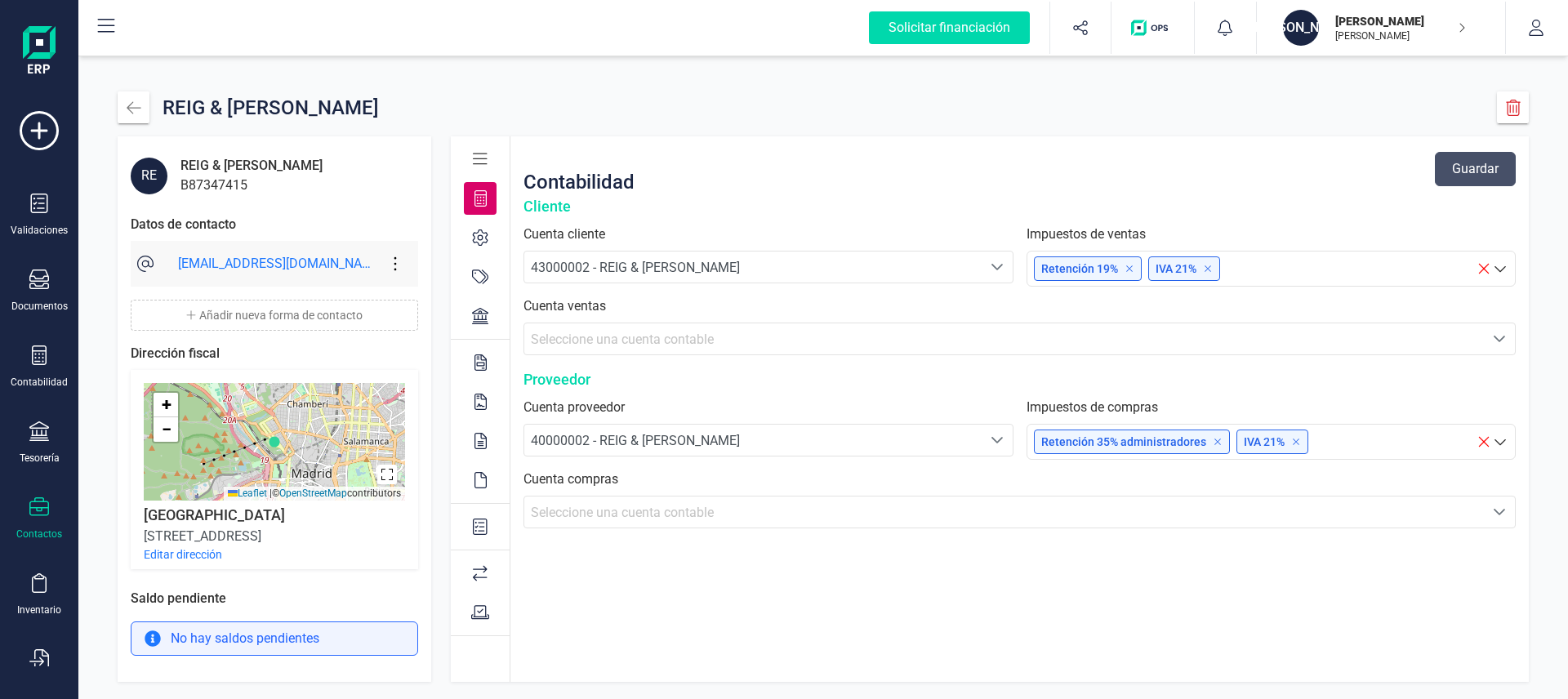
click at [724, 264] on div "43000002 - REIG & [PERSON_NAME]" at bounding box center [753, 268] width 445 height 20
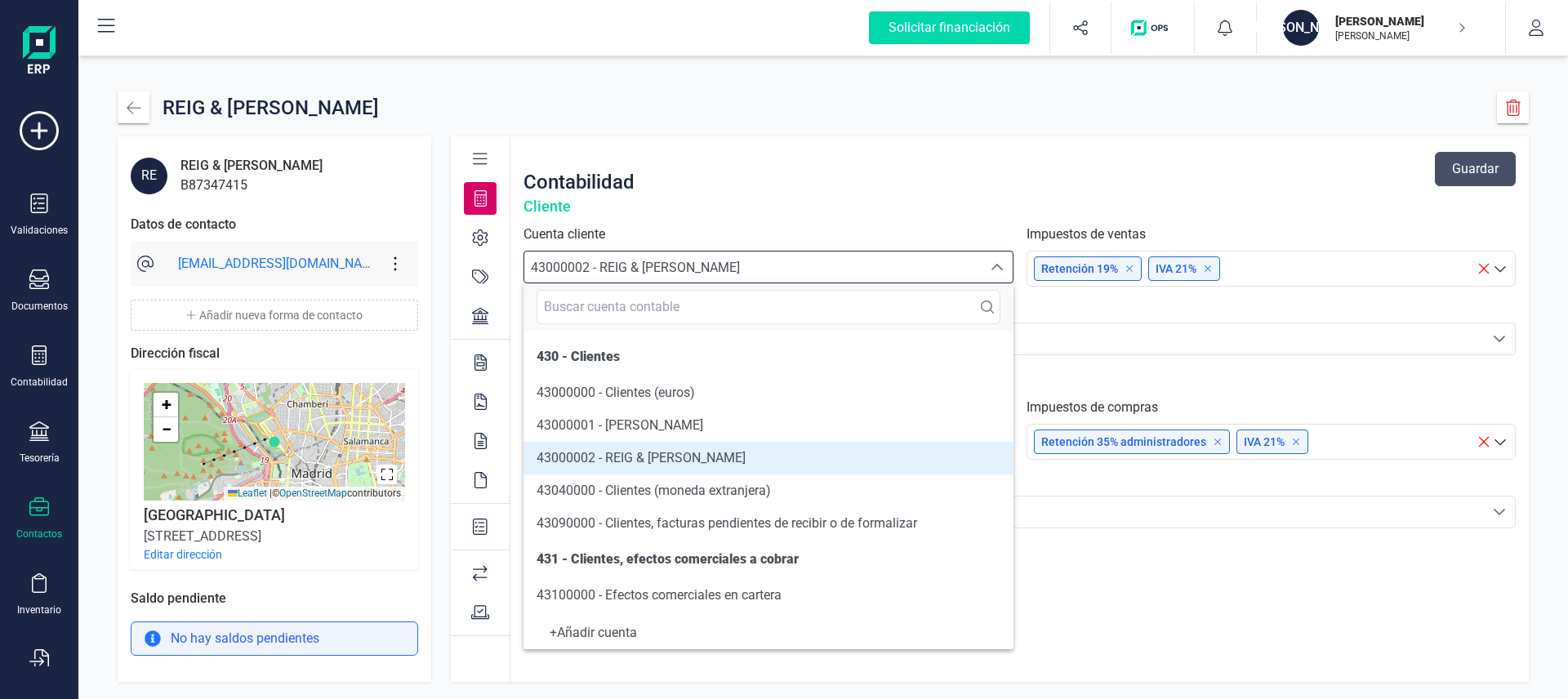
click at [723, 263] on div "43000002 - REIG & [PERSON_NAME]" at bounding box center [753, 268] width 445 height 20
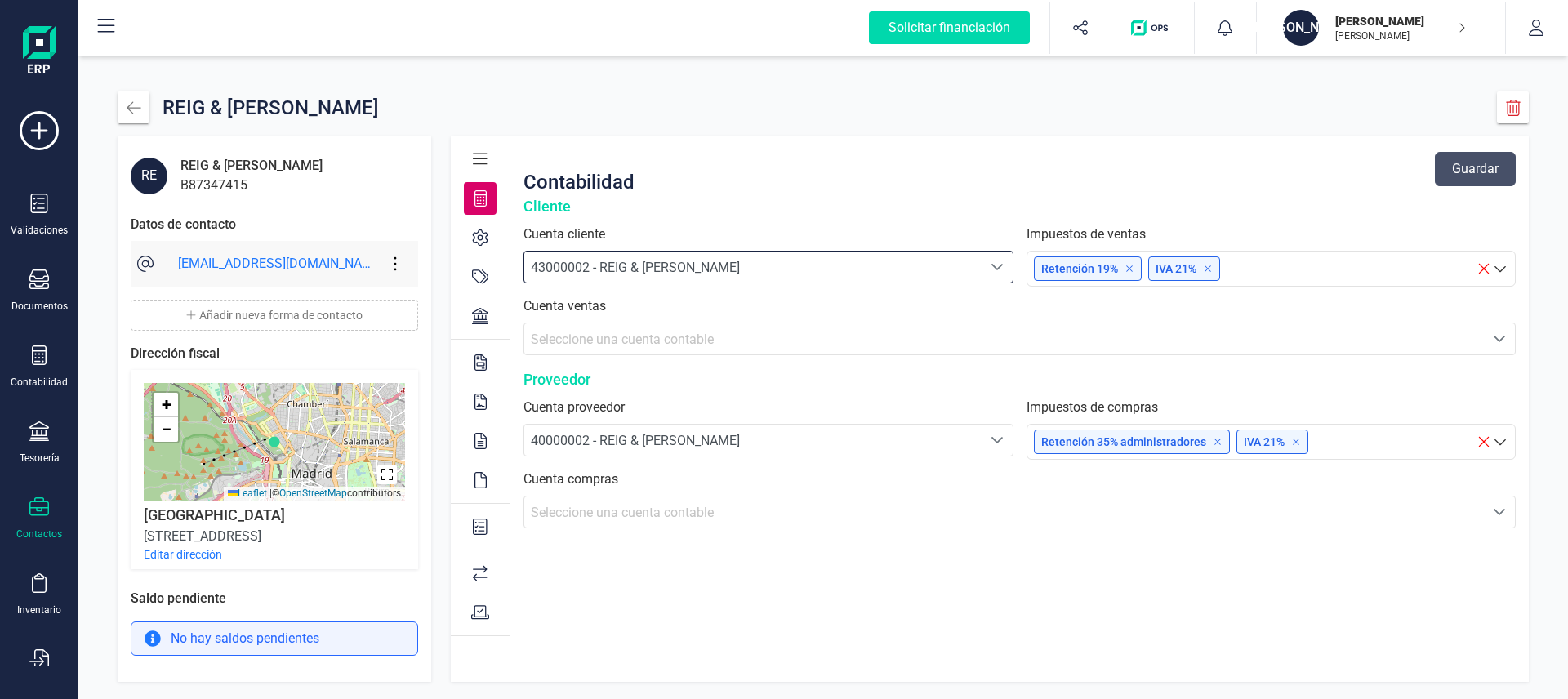
click at [1354, 271] on div "Retención 19% IVA 21%" at bounding box center [1255, 268] width 443 height 31
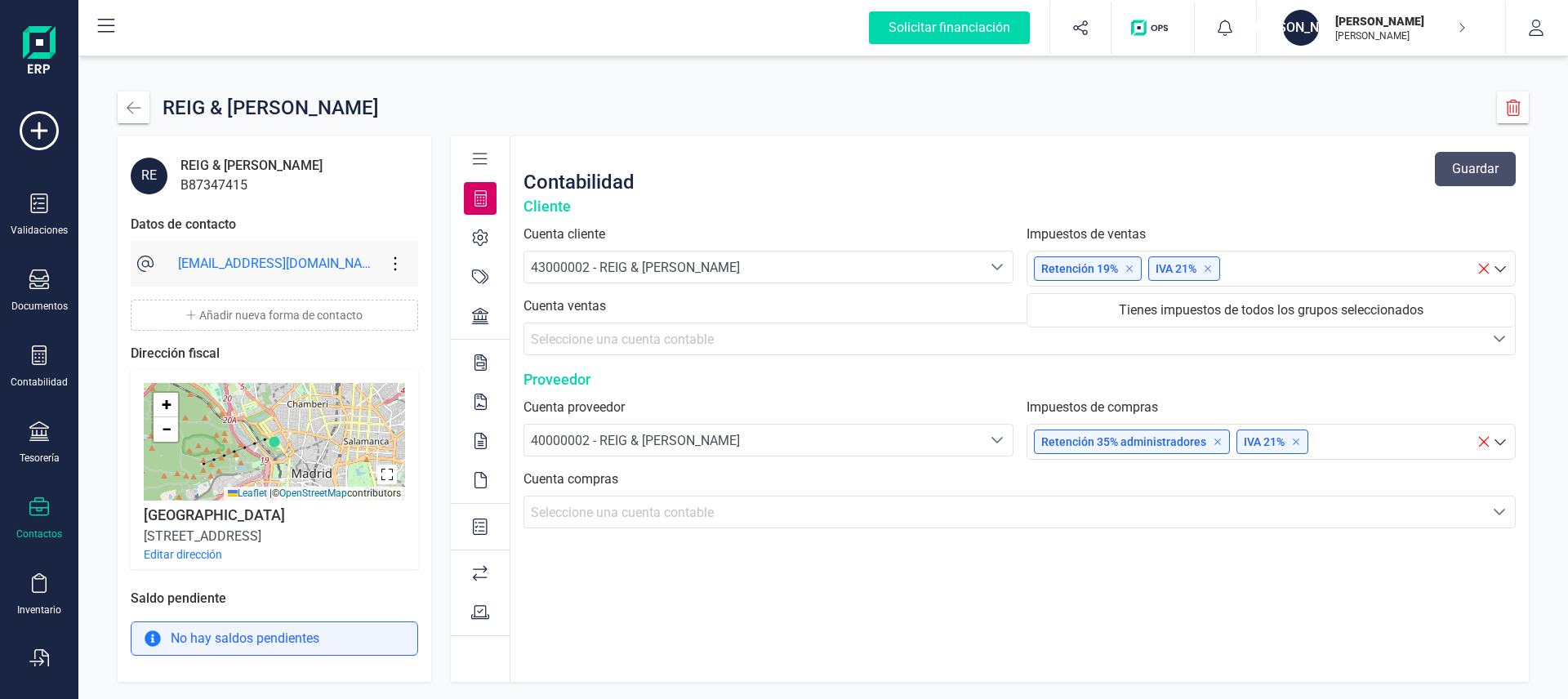
click at [1354, 271] on div "Retención 19% IVA 21%" at bounding box center [1255, 268] width 443 height 31
click at [1066, 266] on p "Retención 19%" at bounding box center [1088, 268] width 93 height 16
click at [1080, 305] on p "Tienes impuestos de todos los grupos seleccionados" at bounding box center [1272, 310] width 456 height 20
click at [905, 184] on div "Contabilidad Guardar" at bounding box center [1020, 168] width 993 height 52
click at [35, 135] on icon at bounding box center [40, 131] width 40 height 40
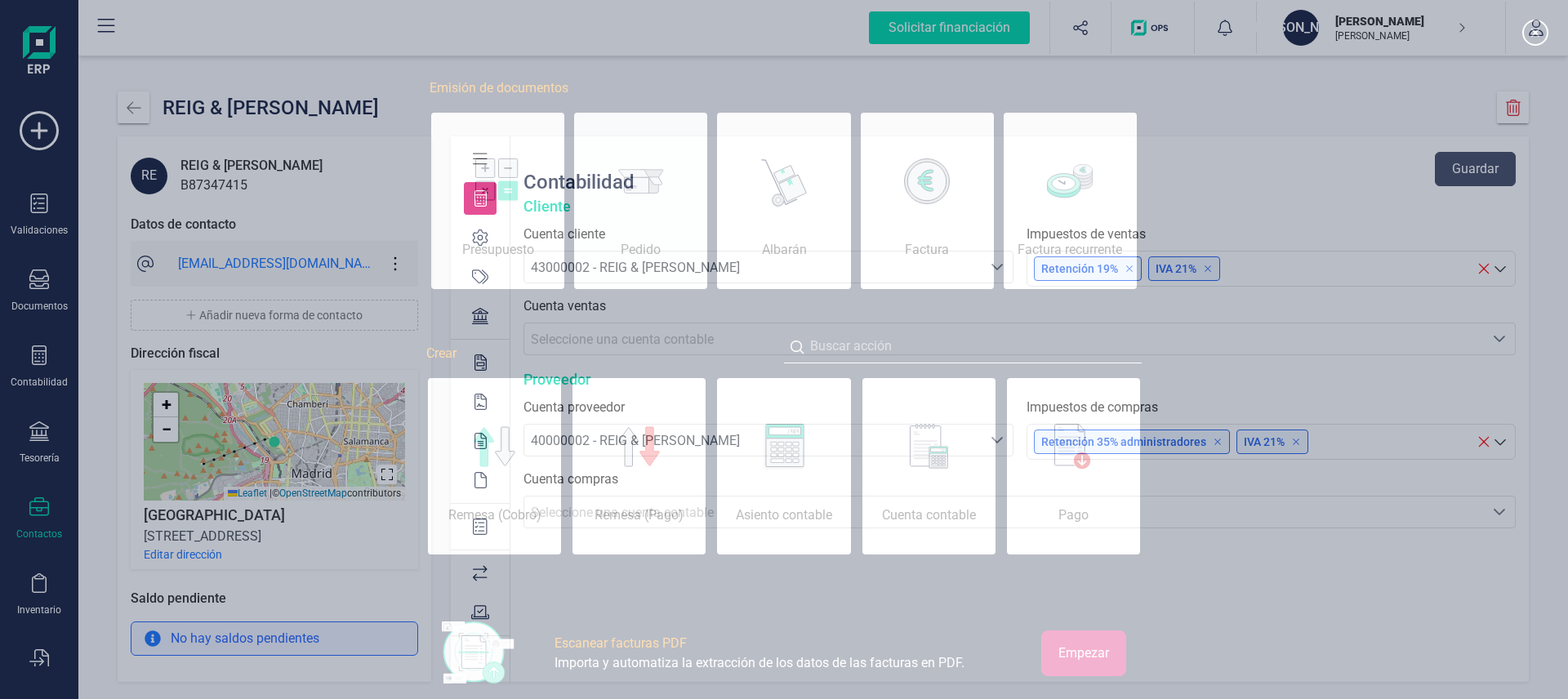
scroll to position [0, 81]
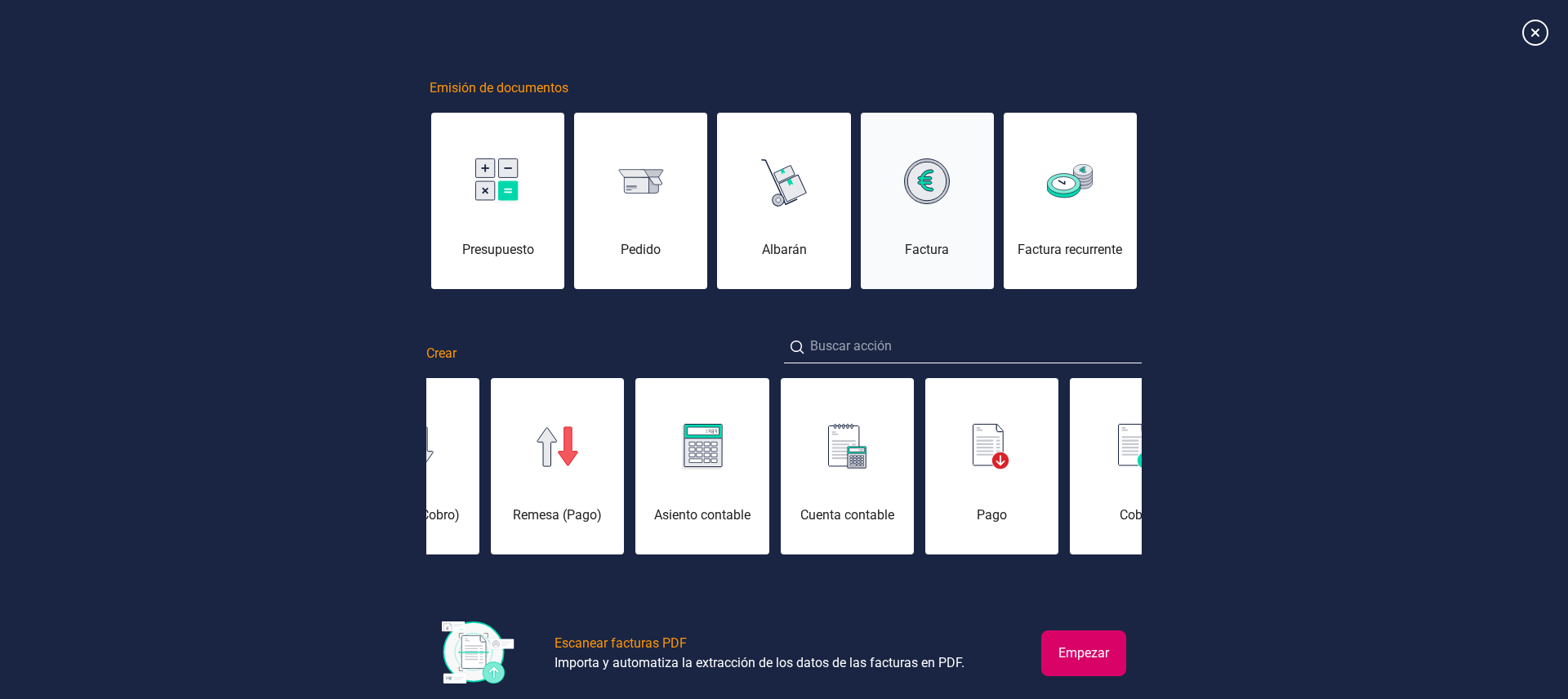
click at [985, 203] on div "Factura" at bounding box center [927, 210] width 133 height 98
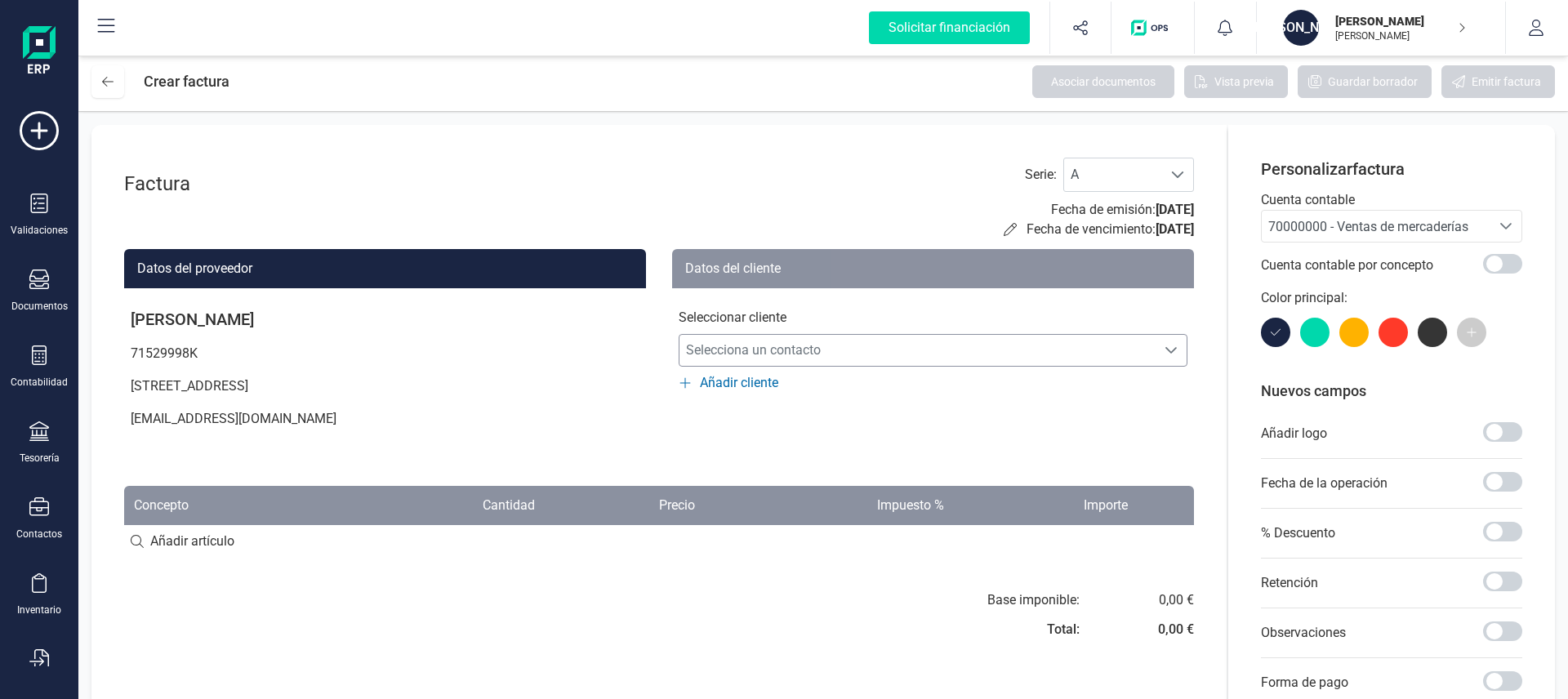
click at [762, 351] on span "Selecciona un contacto" at bounding box center [917, 350] width 476 height 33
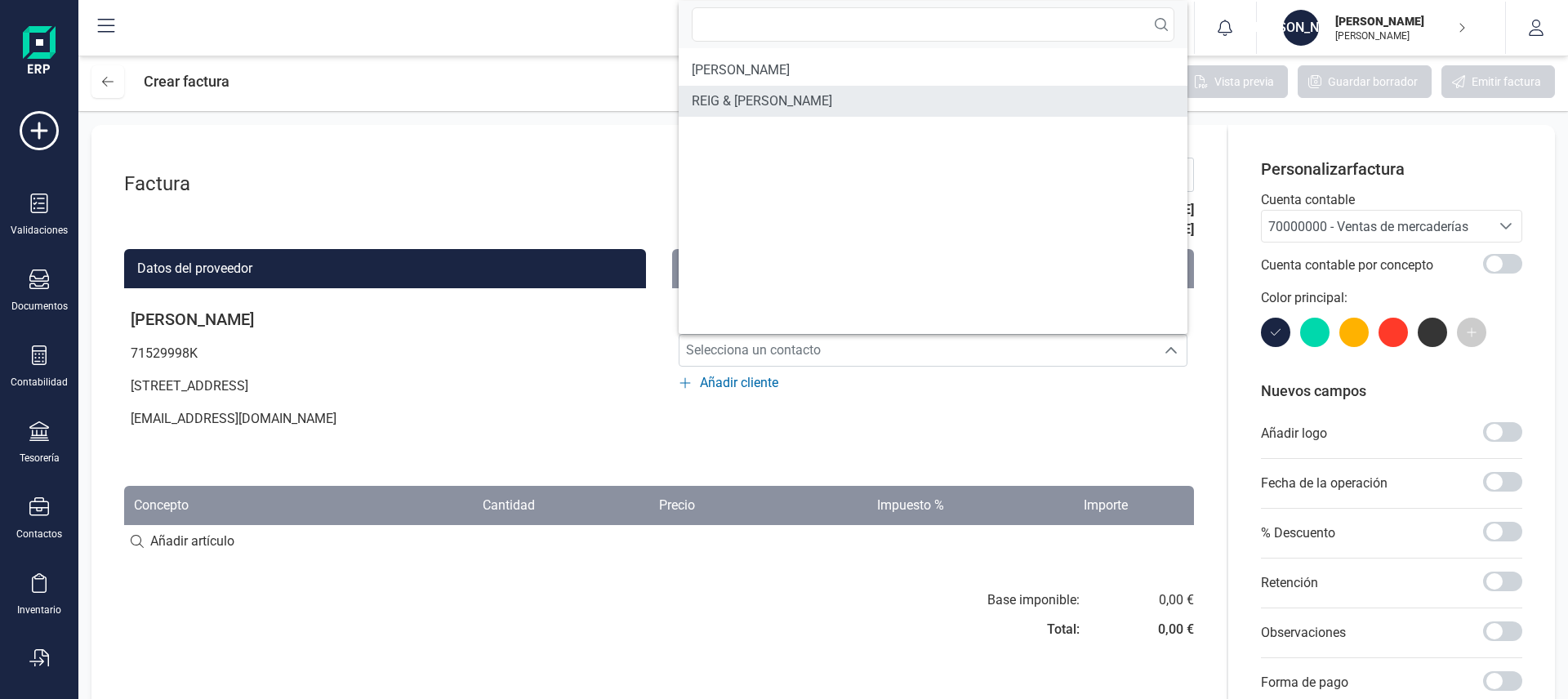
click at [769, 103] on span "REIG & [PERSON_NAME]" at bounding box center [762, 101] width 141 height 20
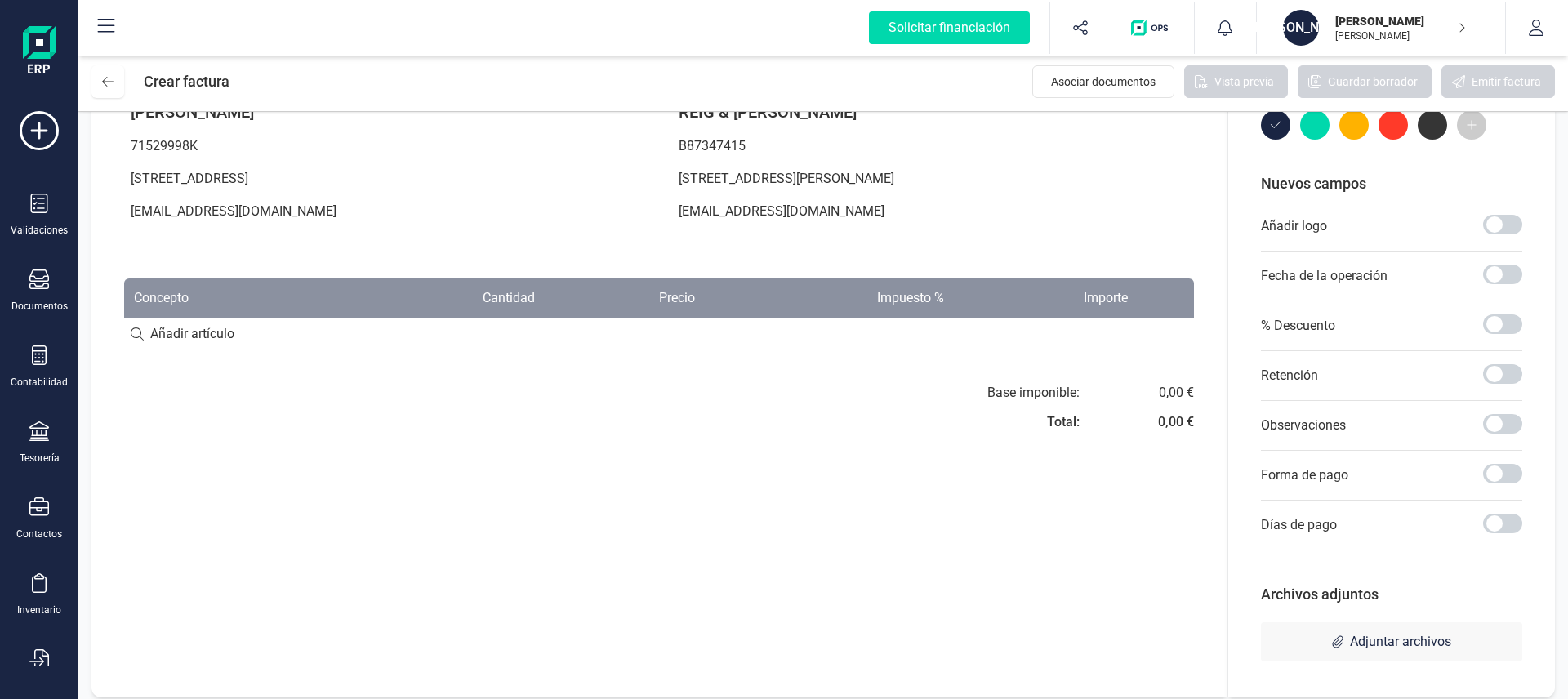
scroll to position [219, 0]
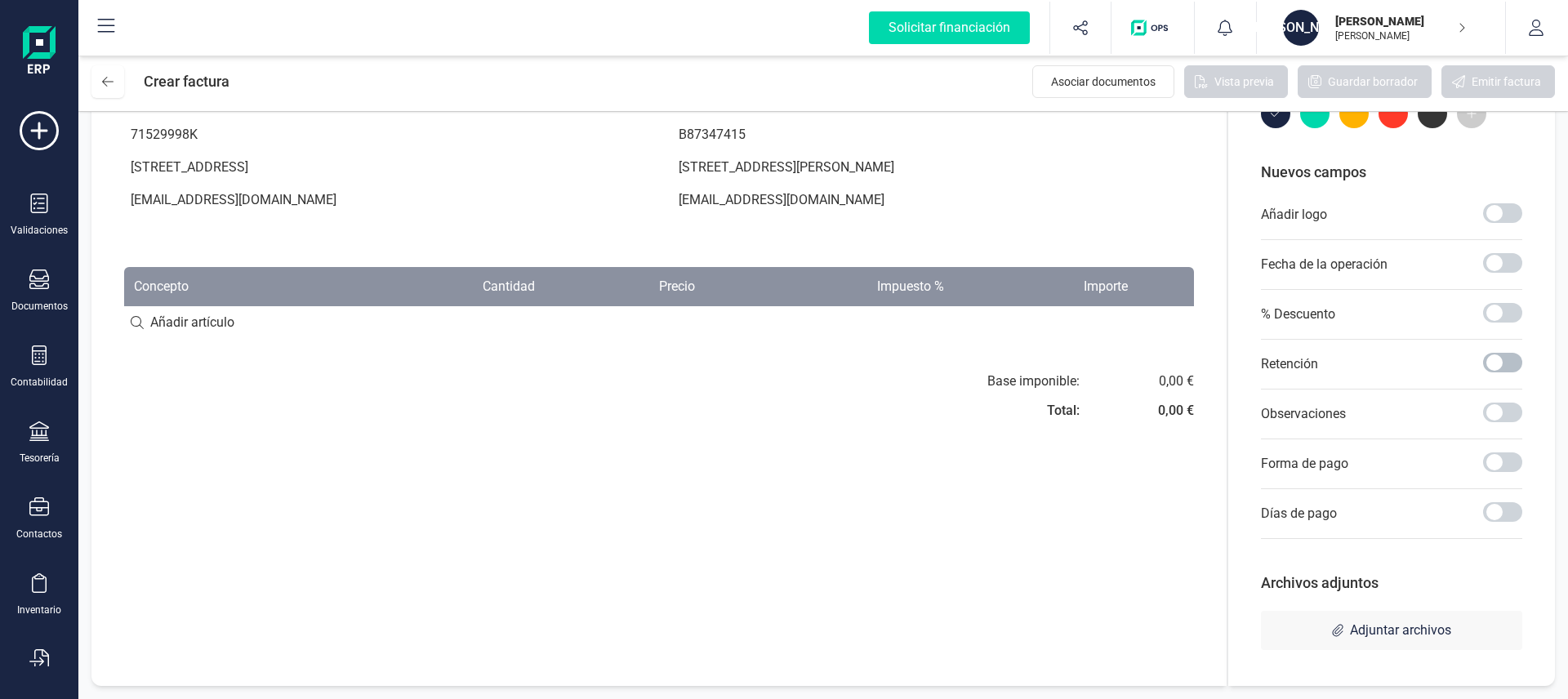
click at [1493, 371] on span at bounding box center [1503, 362] width 40 height 20
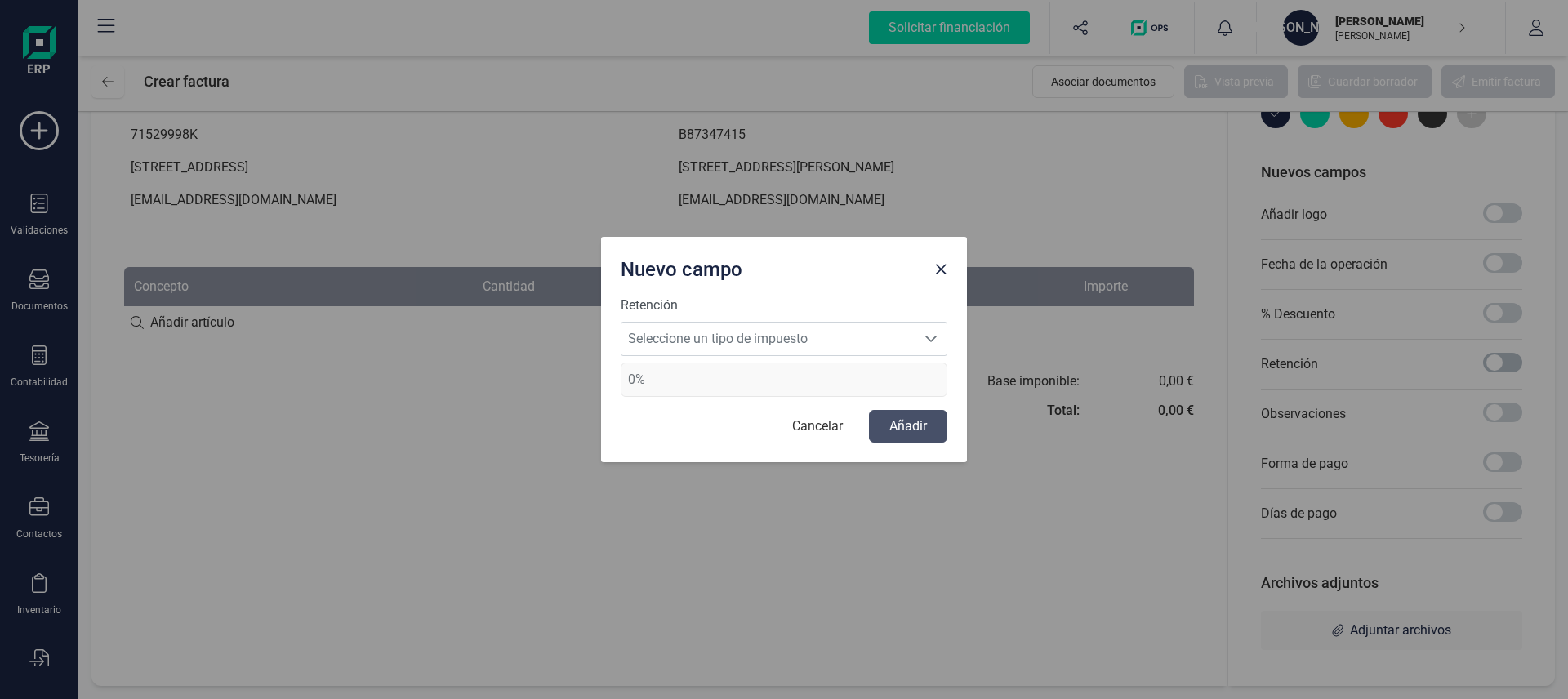
scroll to position [9, 6]
click at [806, 339] on span "Seleccione un tipo de impuesto" at bounding box center [769, 339] width 294 height 33
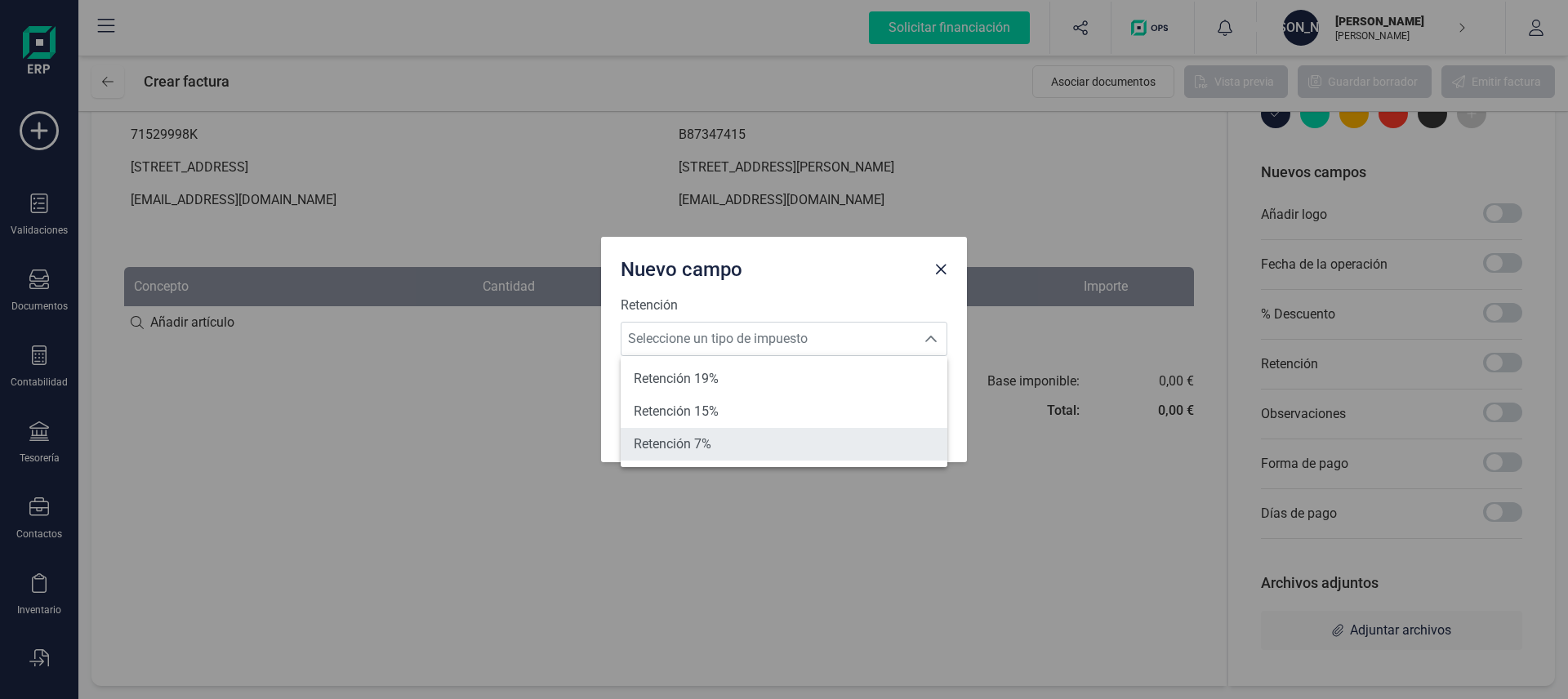
click at [743, 444] on li "Retención 7%" at bounding box center [784, 444] width 327 height 33
type input "7%"
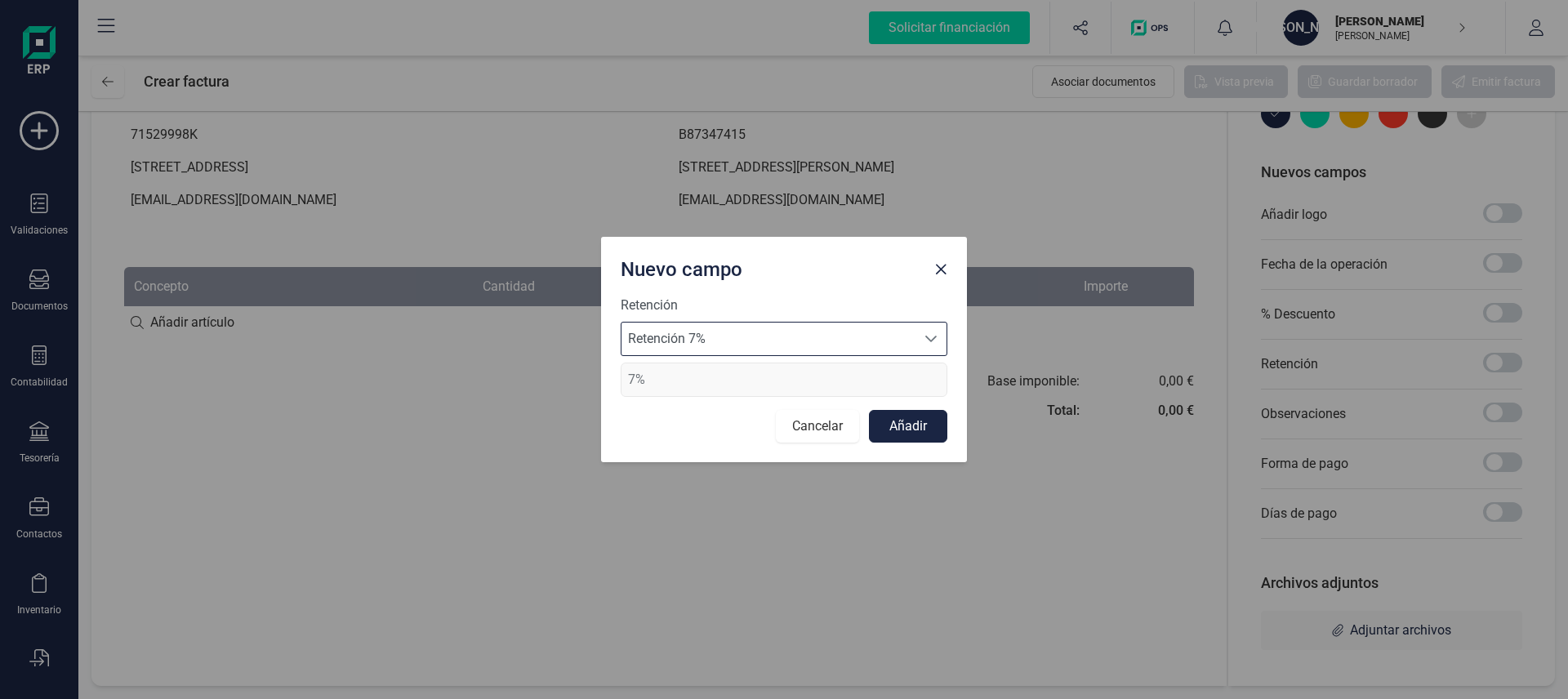
click at [816, 422] on button "Cancelar" at bounding box center [817, 426] width 83 height 33
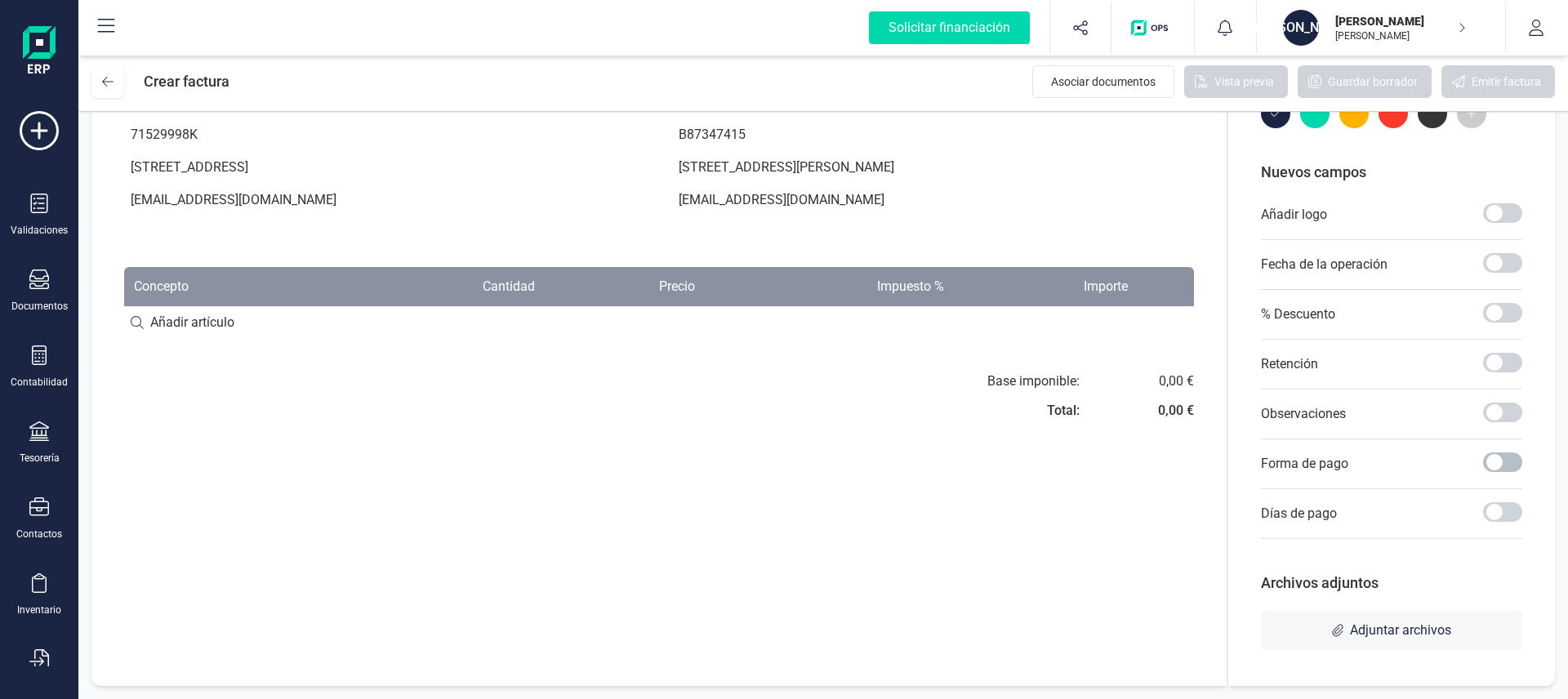
click at [1518, 454] on span at bounding box center [1503, 462] width 40 height 20
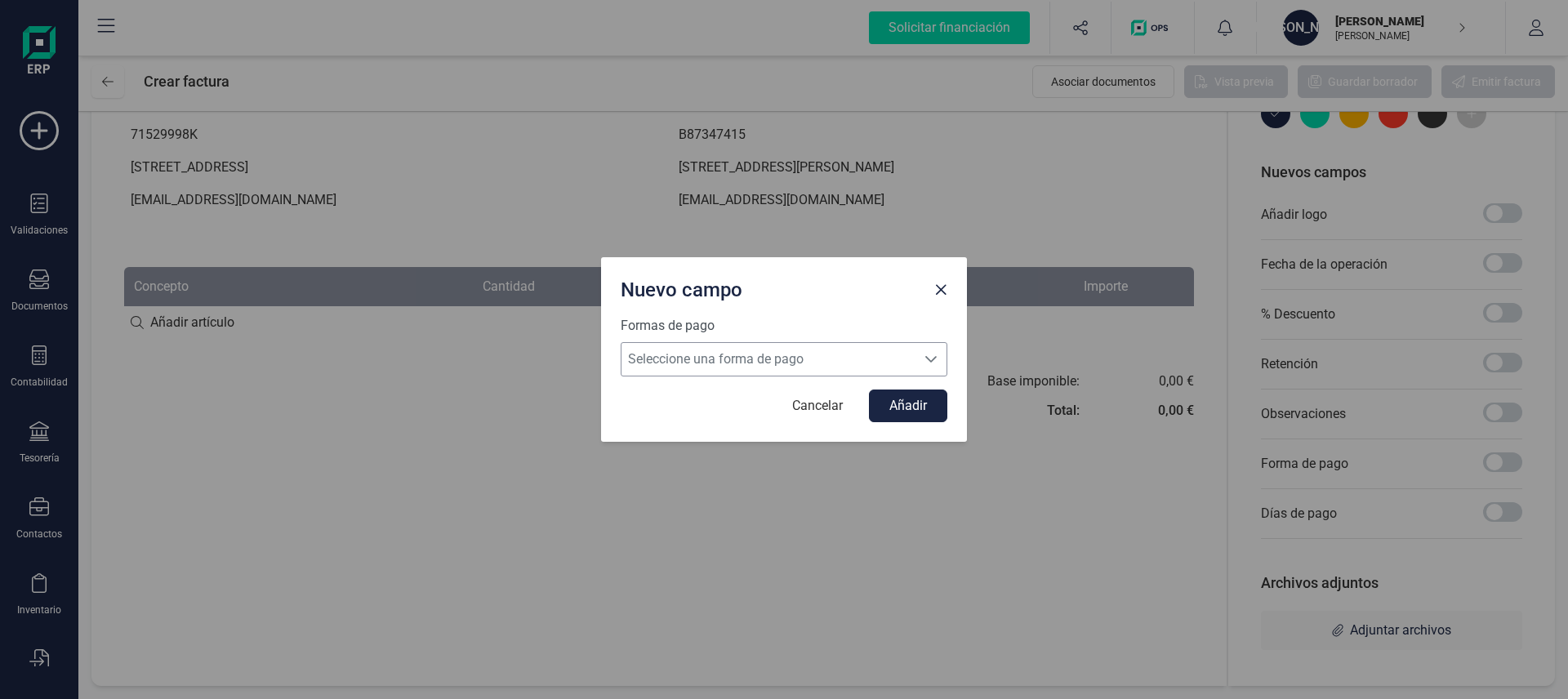
click at [748, 355] on span "Seleccione una forma de pago" at bounding box center [769, 358] width 294 height 33
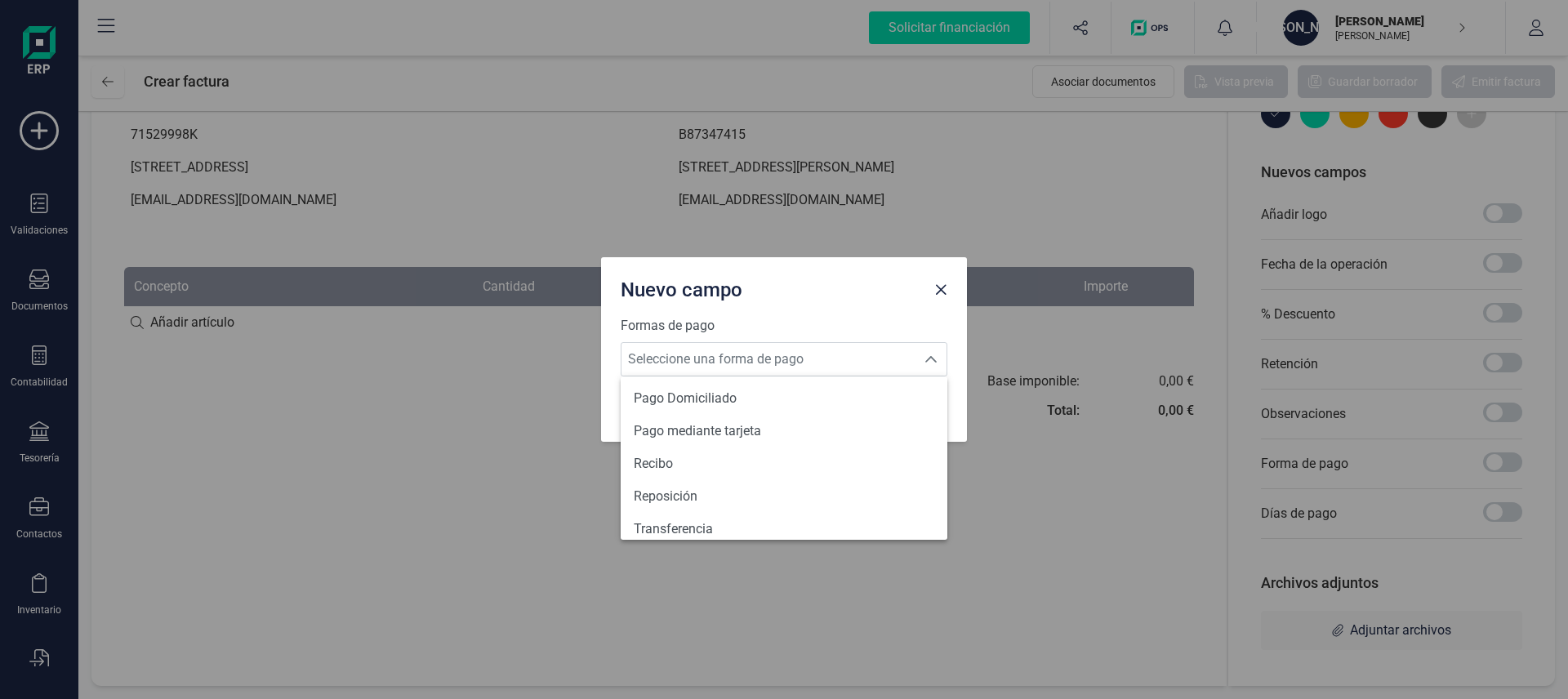
scroll to position [601, 0]
click at [1149, 554] on div "Nuevo campo Formas de pago Seleccione una forma de pago Seleccione una forma de…" at bounding box center [784, 350] width 1568 height 699
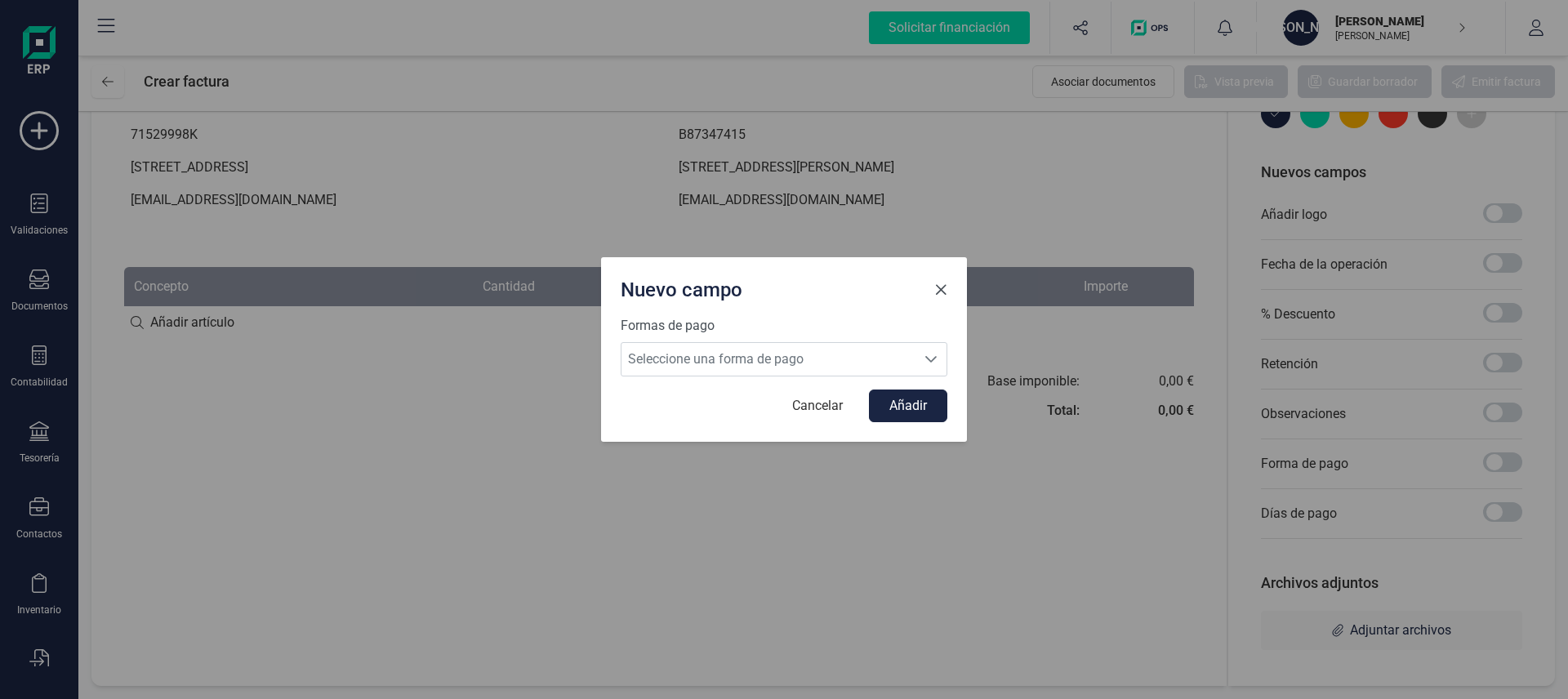
click at [943, 294] on span "Close" at bounding box center [940, 289] width 13 height 13
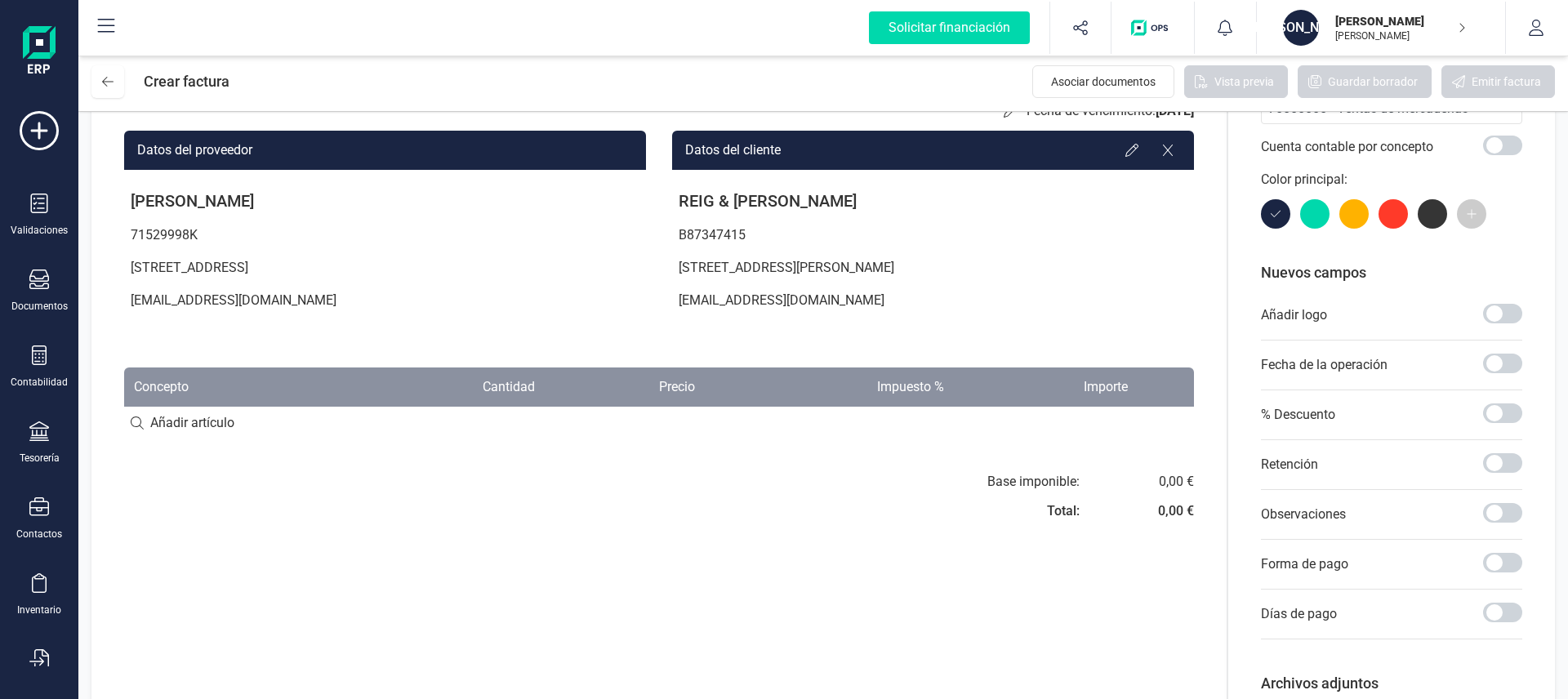
scroll to position [0, 0]
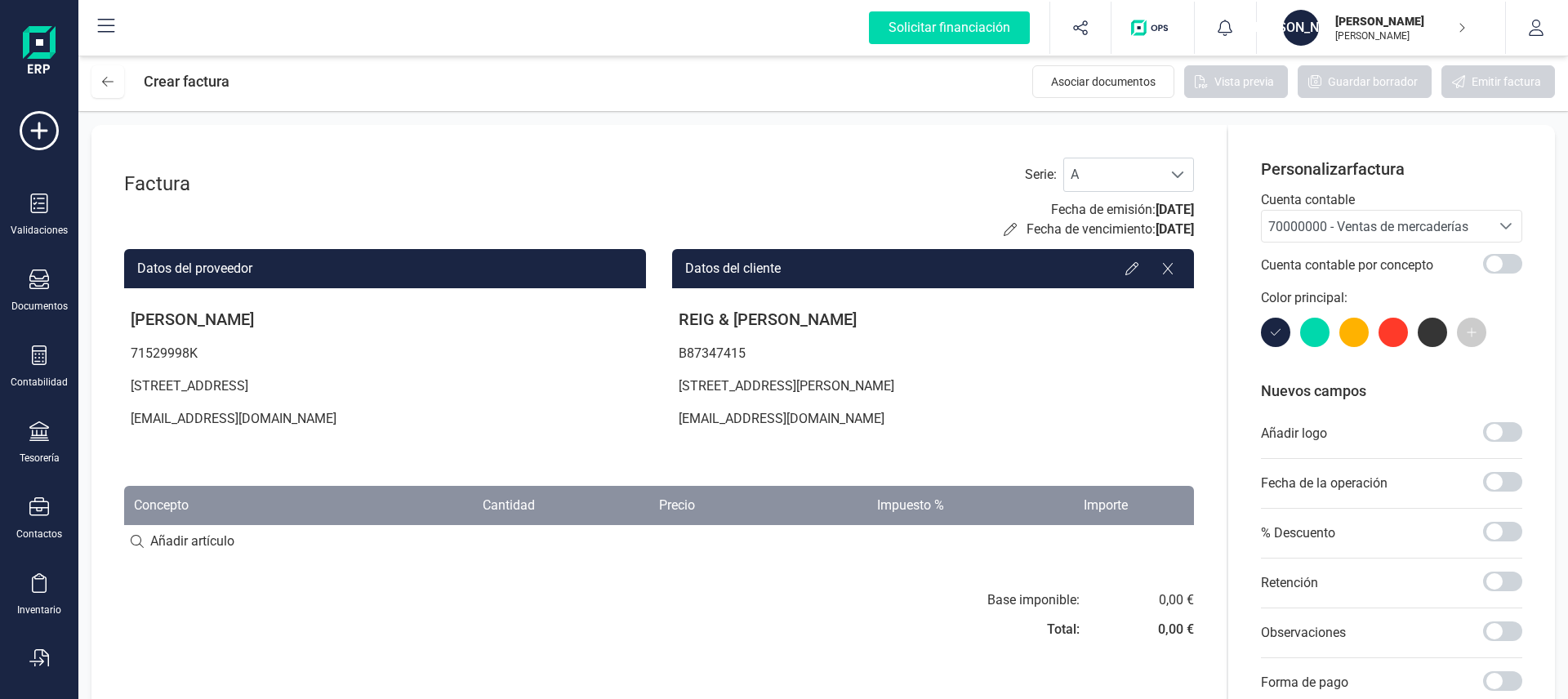
click at [1320, 340] on div at bounding box center [1315, 333] width 30 height 30
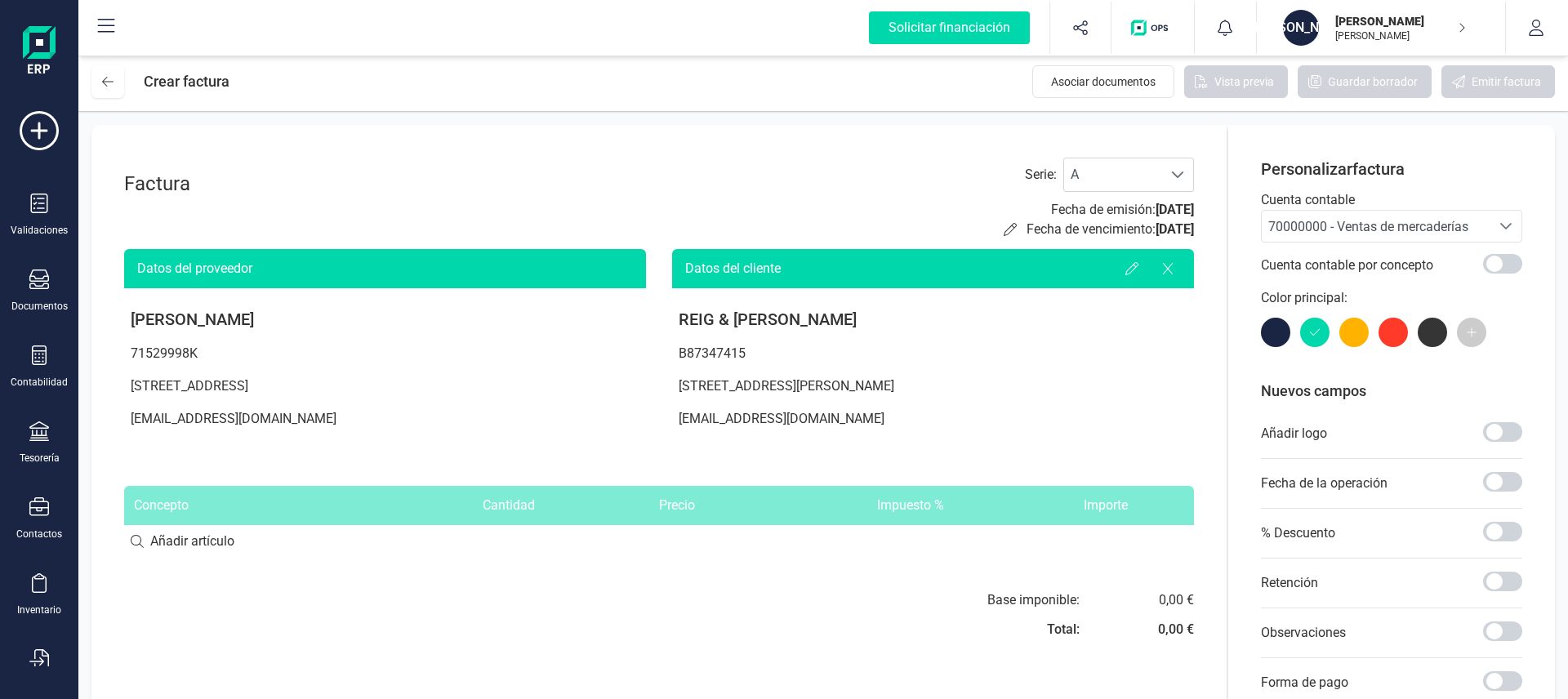
click at [1351, 334] on div at bounding box center [1354, 333] width 30 height 30
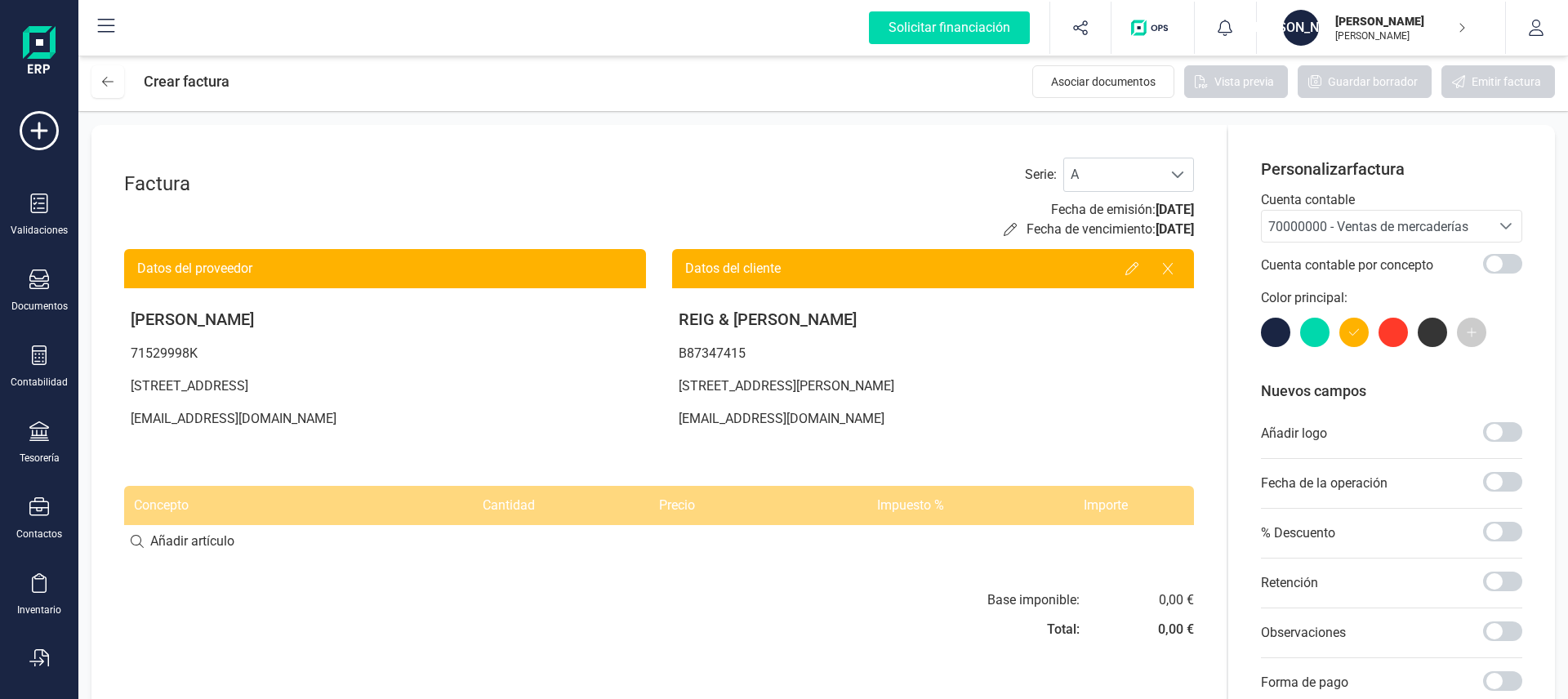
click at [1393, 341] on div at bounding box center [1394, 333] width 30 height 30
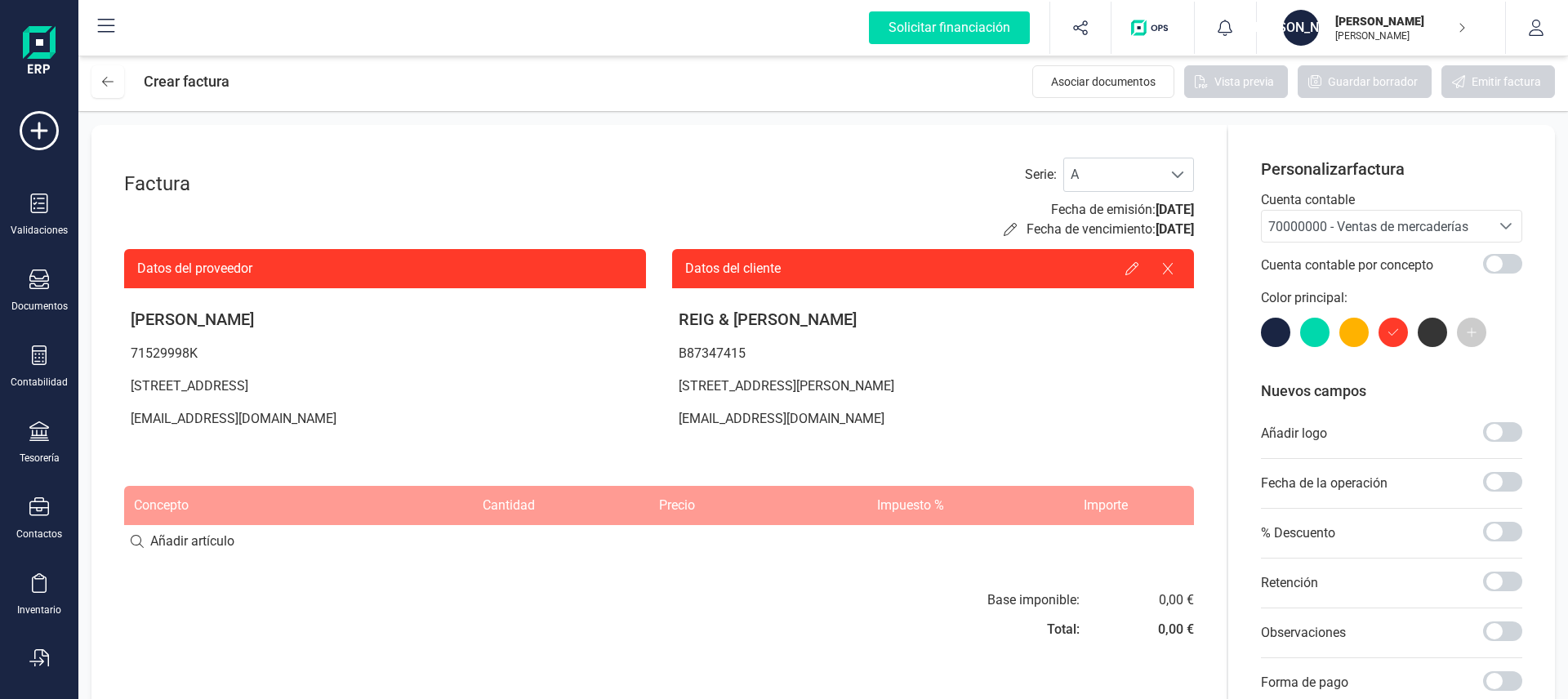
click at [1423, 339] on div at bounding box center [1433, 333] width 30 height 30
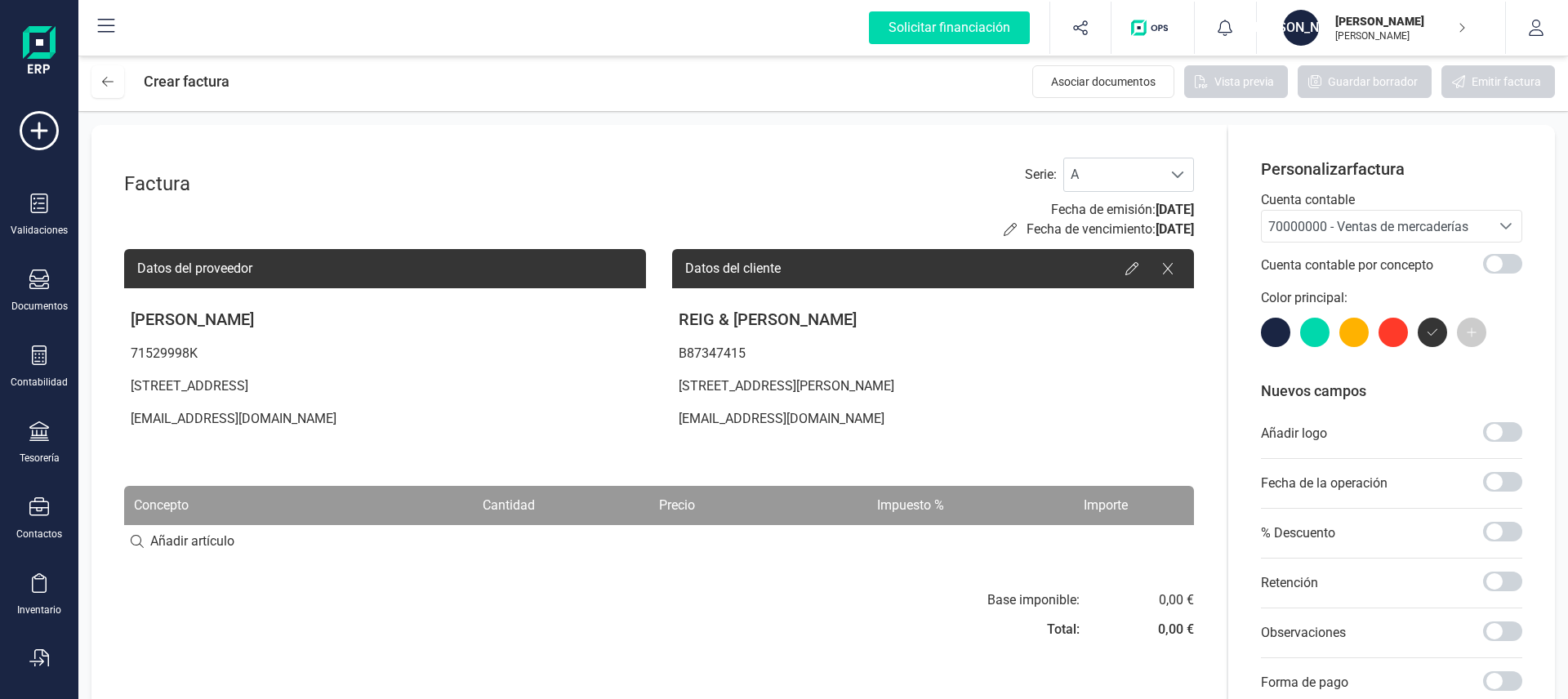
click at [1279, 333] on div at bounding box center [1276, 333] width 30 height 30
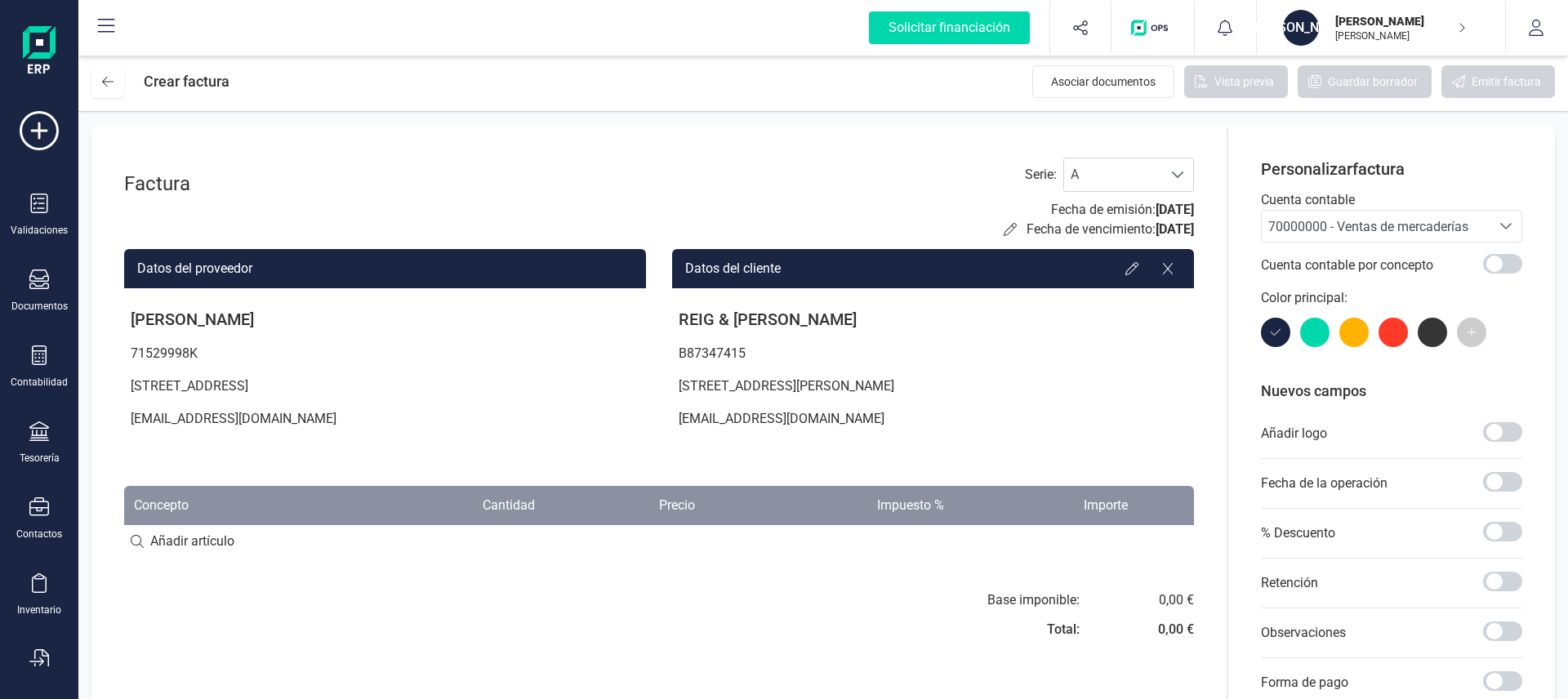
click at [1426, 231] on span "70000000 - Ventas de mercaderías" at bounding box center [1369, 227] width 200 height 16
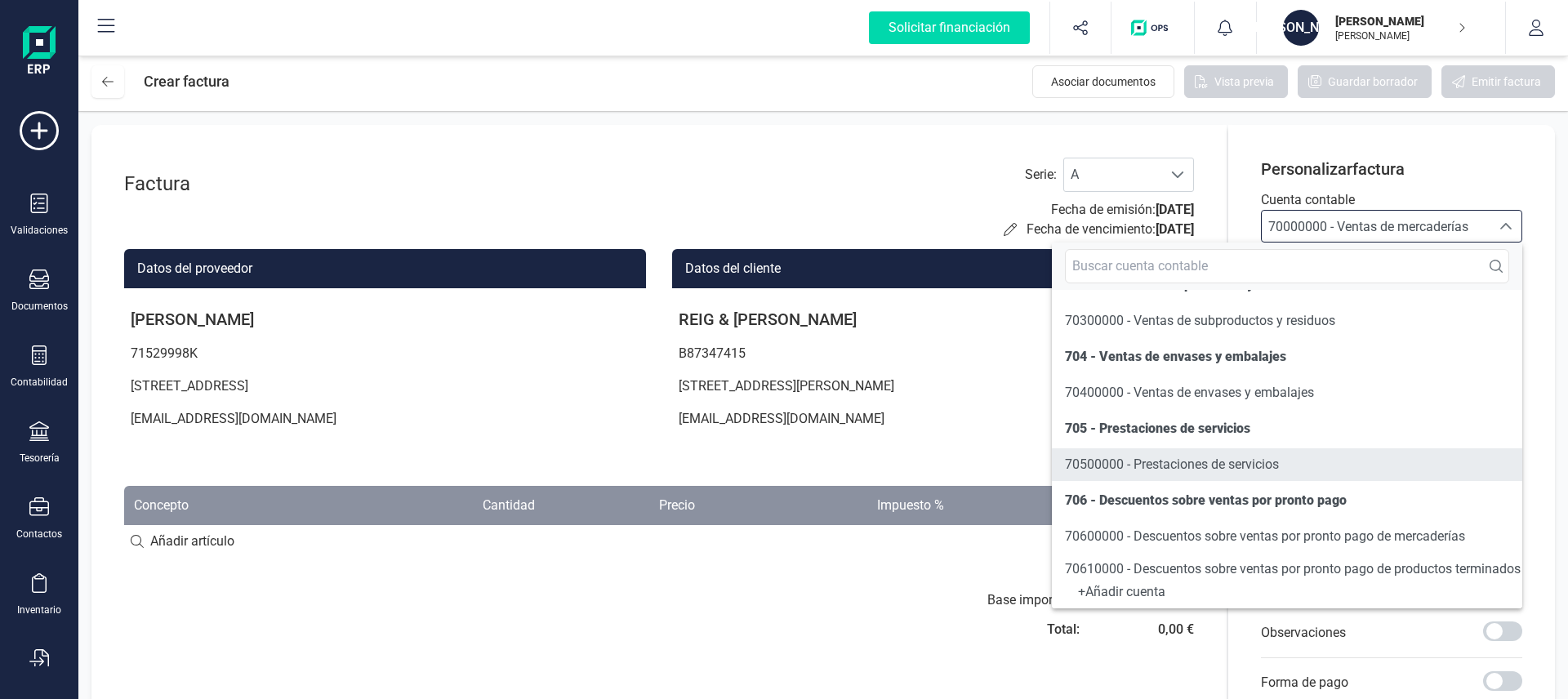
scroll to position [248, 0]
click at [1200, 458] on span "70500000 - Prestaciones de servicios" at bounding box center [1172, 463] width 214 height 16
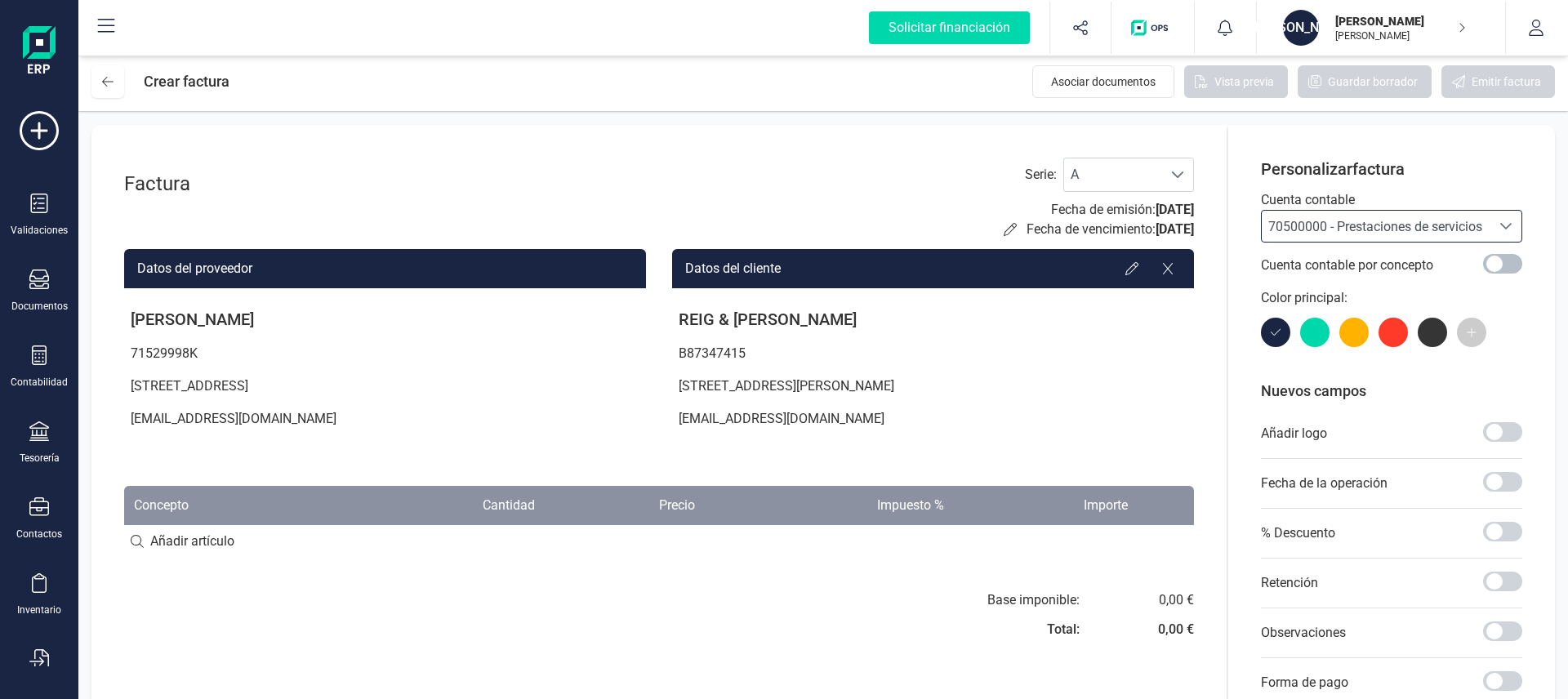
click at [1494, 260] on span at bounding box center [1503, 263] width 40 height 20
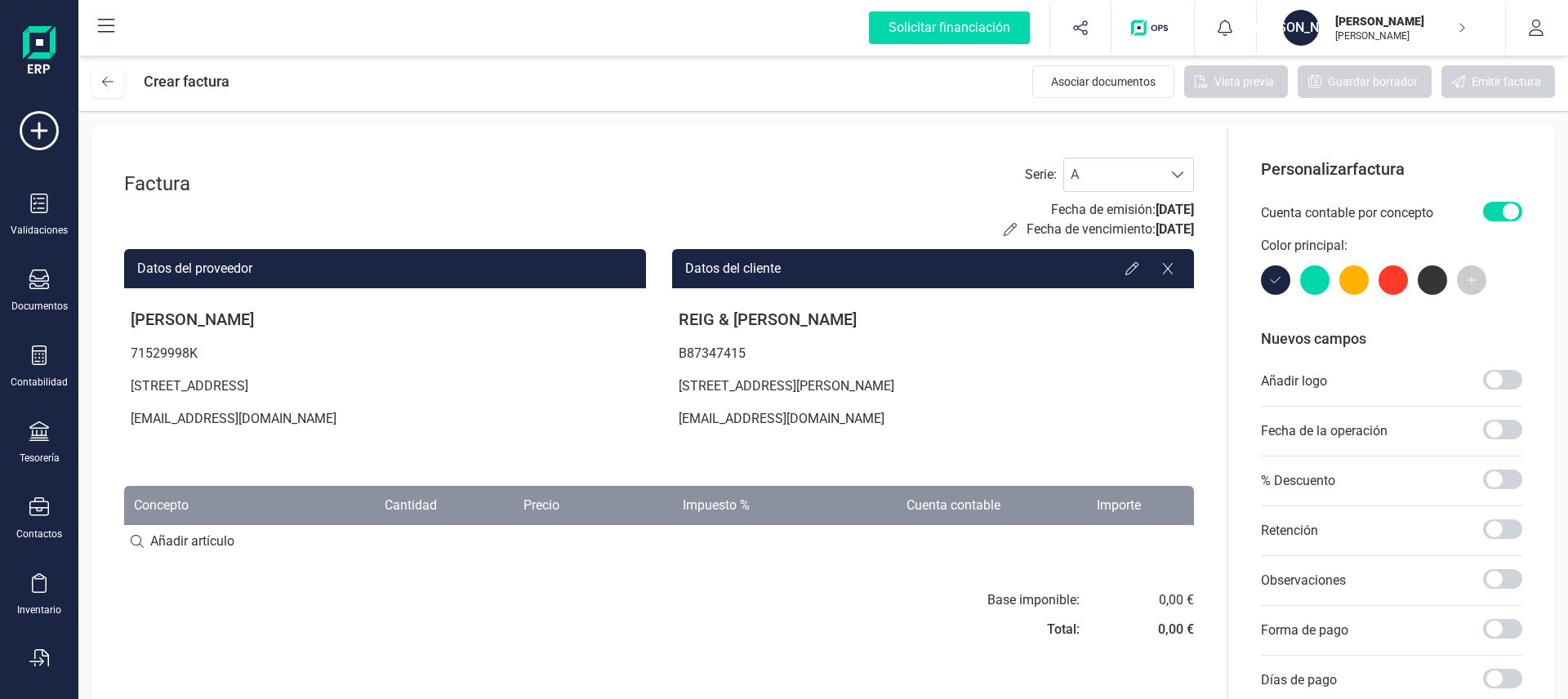
scroll to position [9, 6]
click at [1502, 207] on span at bounding box center [1503, 212] width 40 height 20
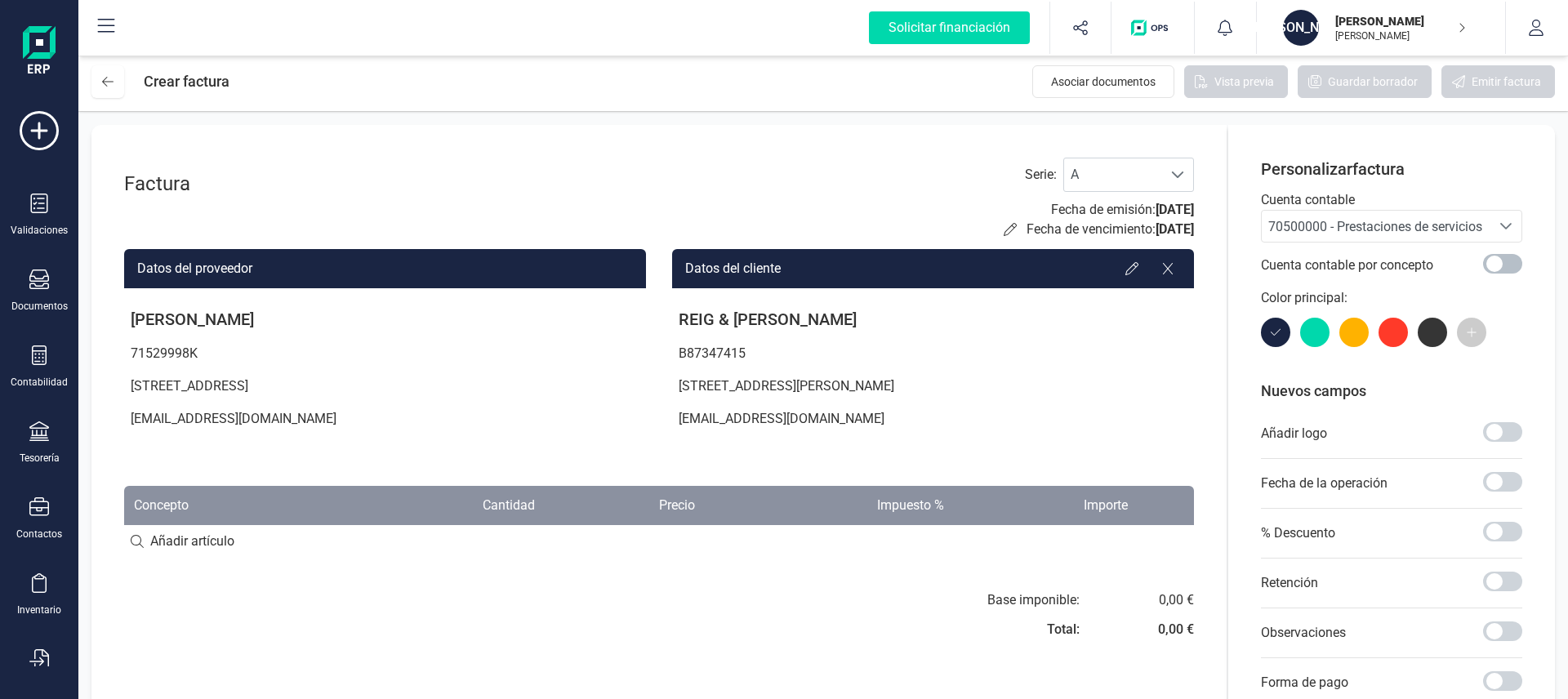
click at [1500, 260] on span at bounding box center [1503, 263] width 40 height 20
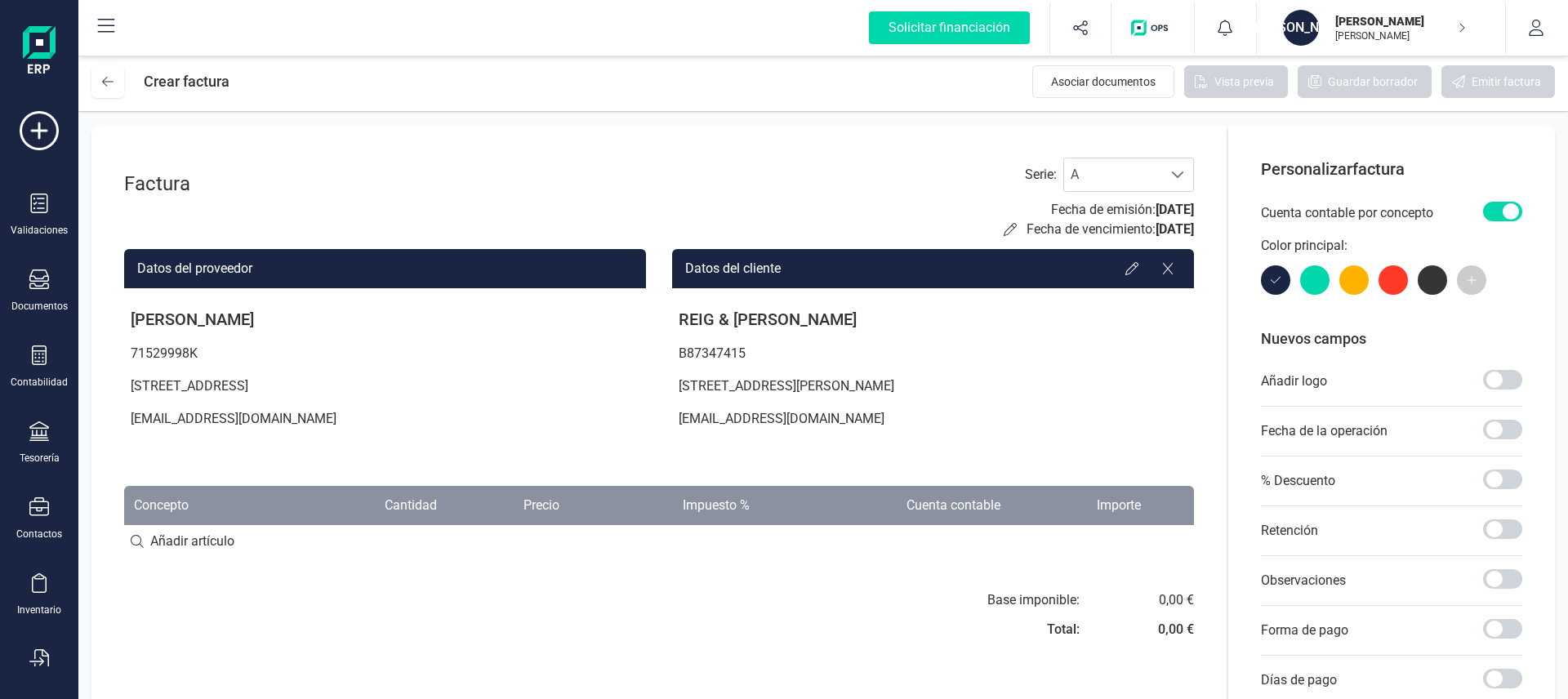
click at [1509, 217] on span at bounding box center [1503, 212] width 40 height 20
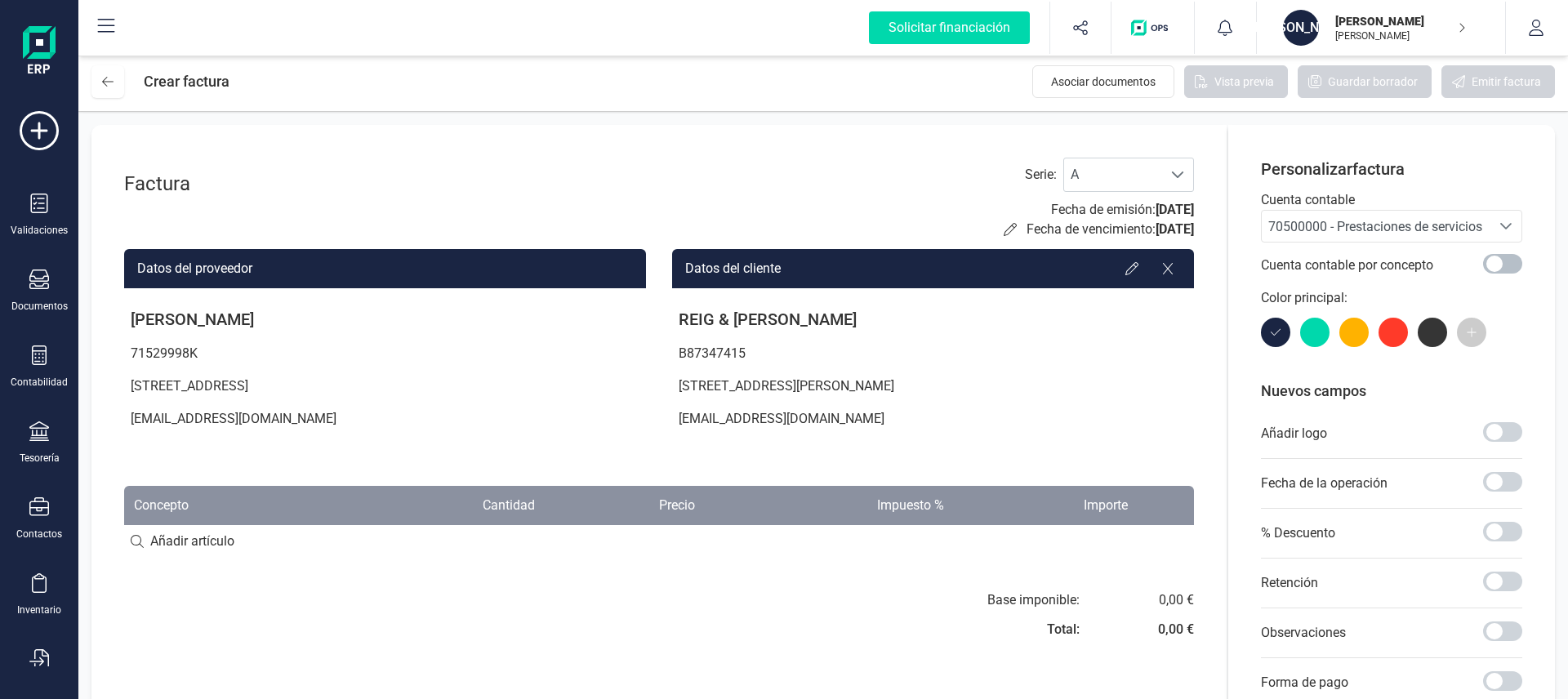
click at [1501, 265] on span at bounding box center [1503, 263] width 40 height 20
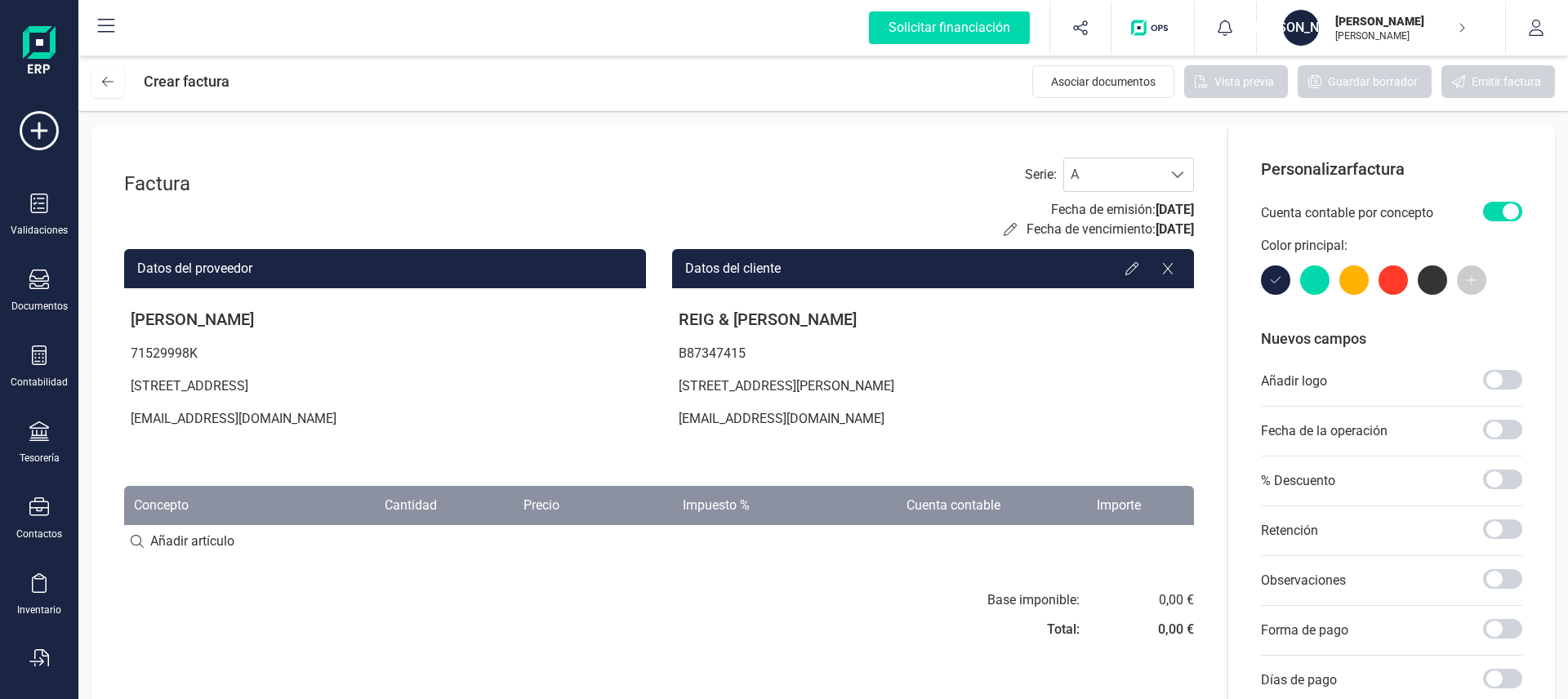
click at [1502, 214] on span at bounding box center [1503, 212] width 40 height 20
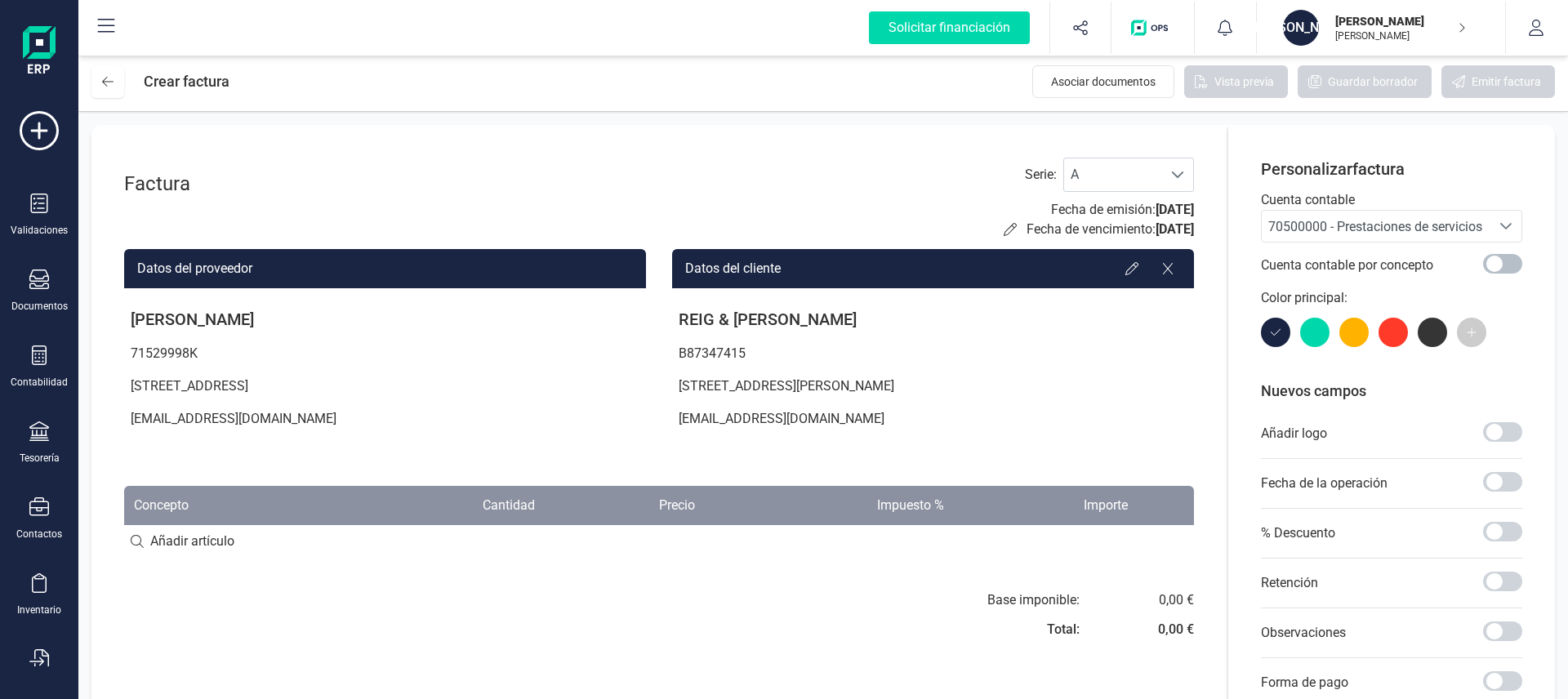
click at [1497, 261] on span at bounding box center [1503, 263] width 40 height 20
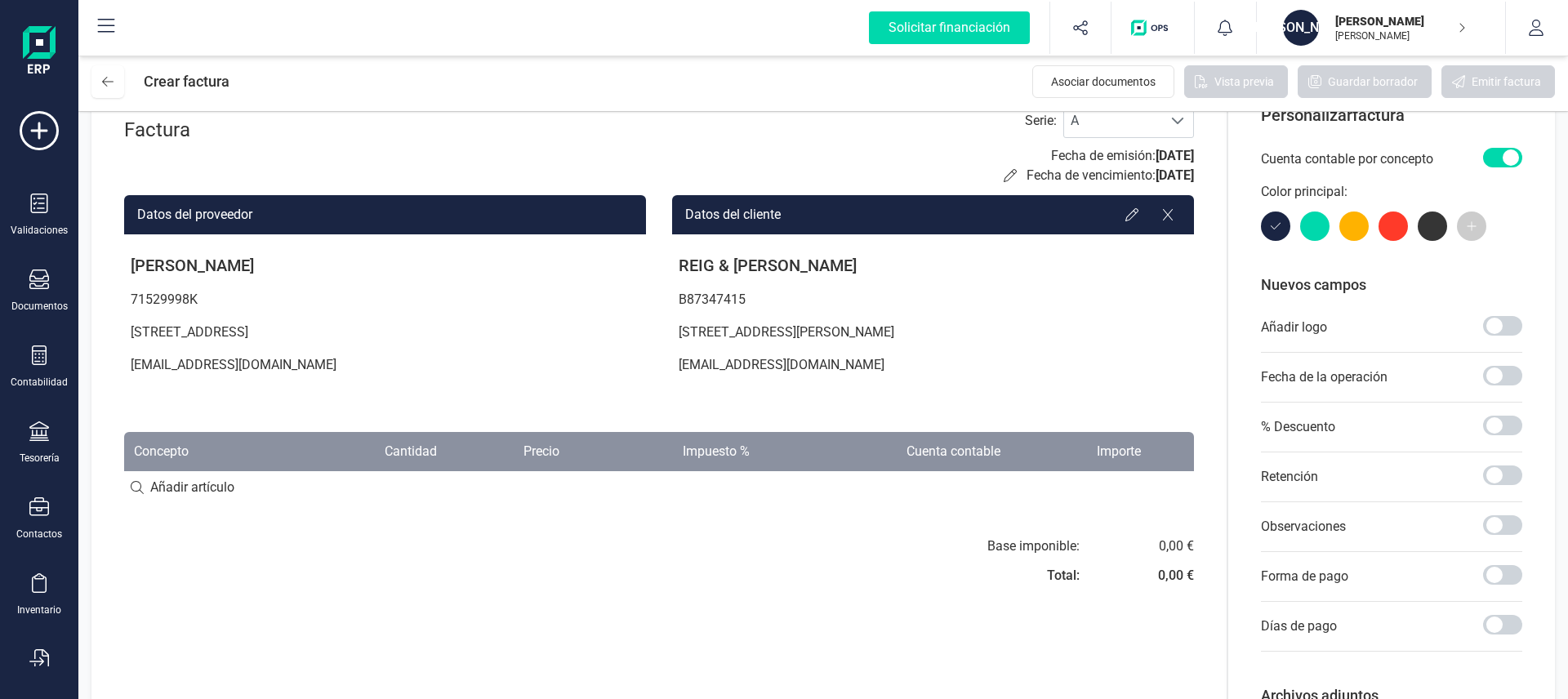
scroll to position [135, 0]
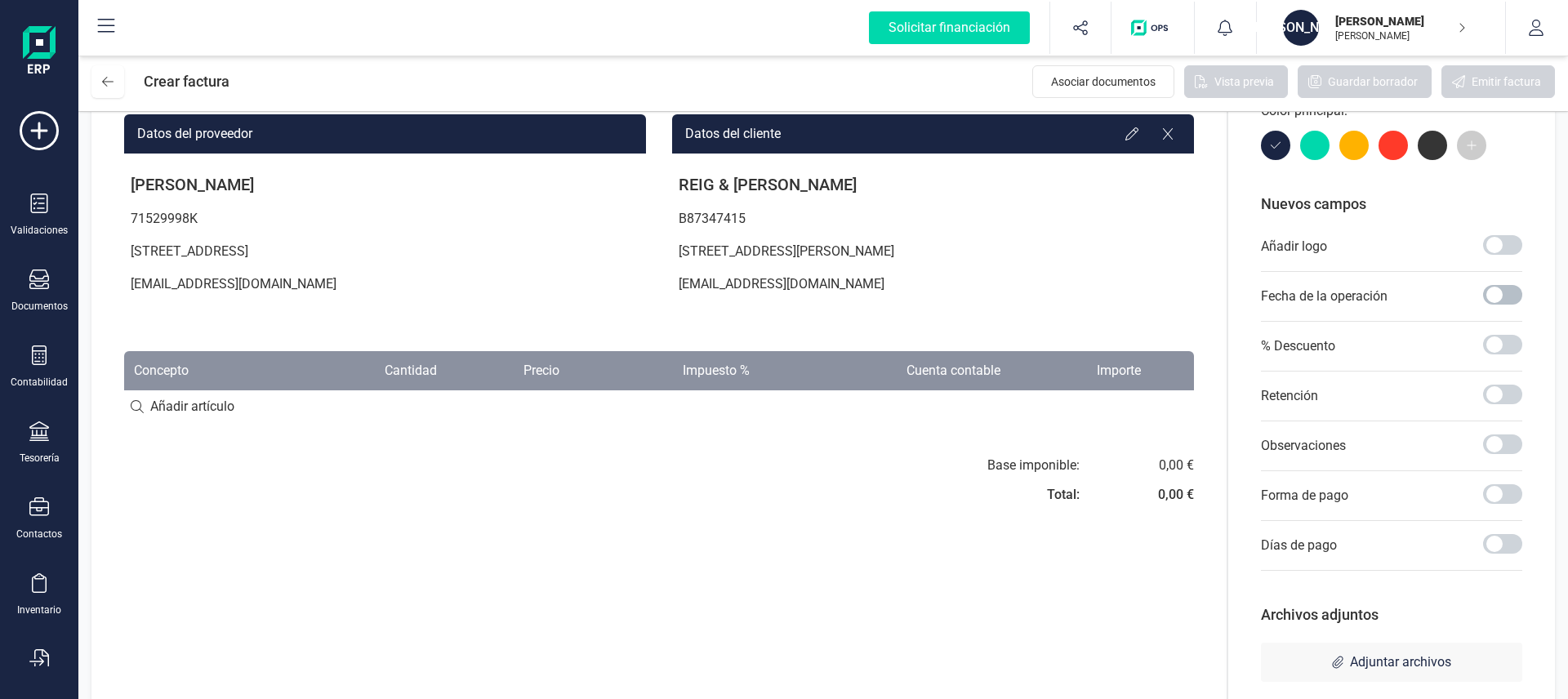
click at [1494, 294] on span at bounding box center [1503, 295] width 40 height 20
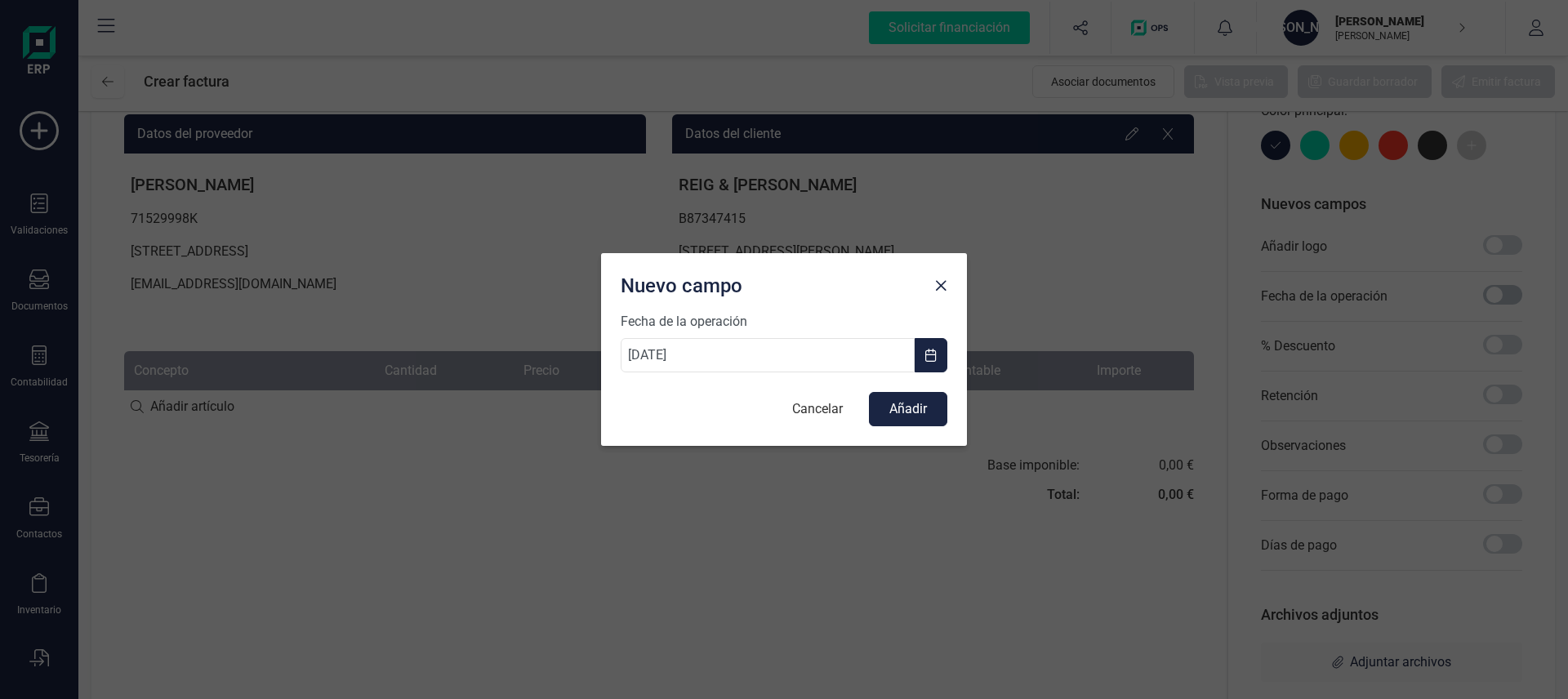
scroll to position [9, 6]
click at [939, 289] on span "Close" at bounding box center [940, 285] width 13 height 13
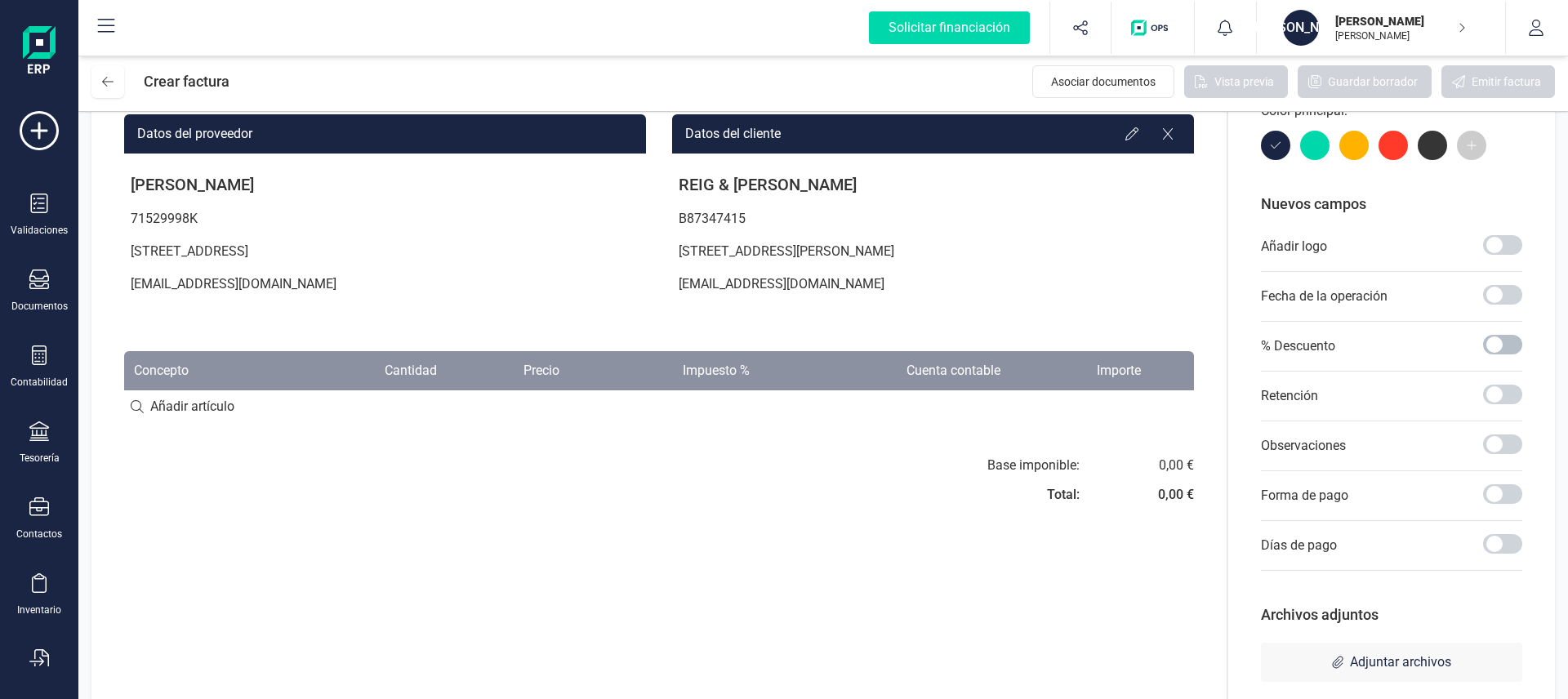
click at [1489, 347] on span at bounding box center [1503, 345] width 40 height 20
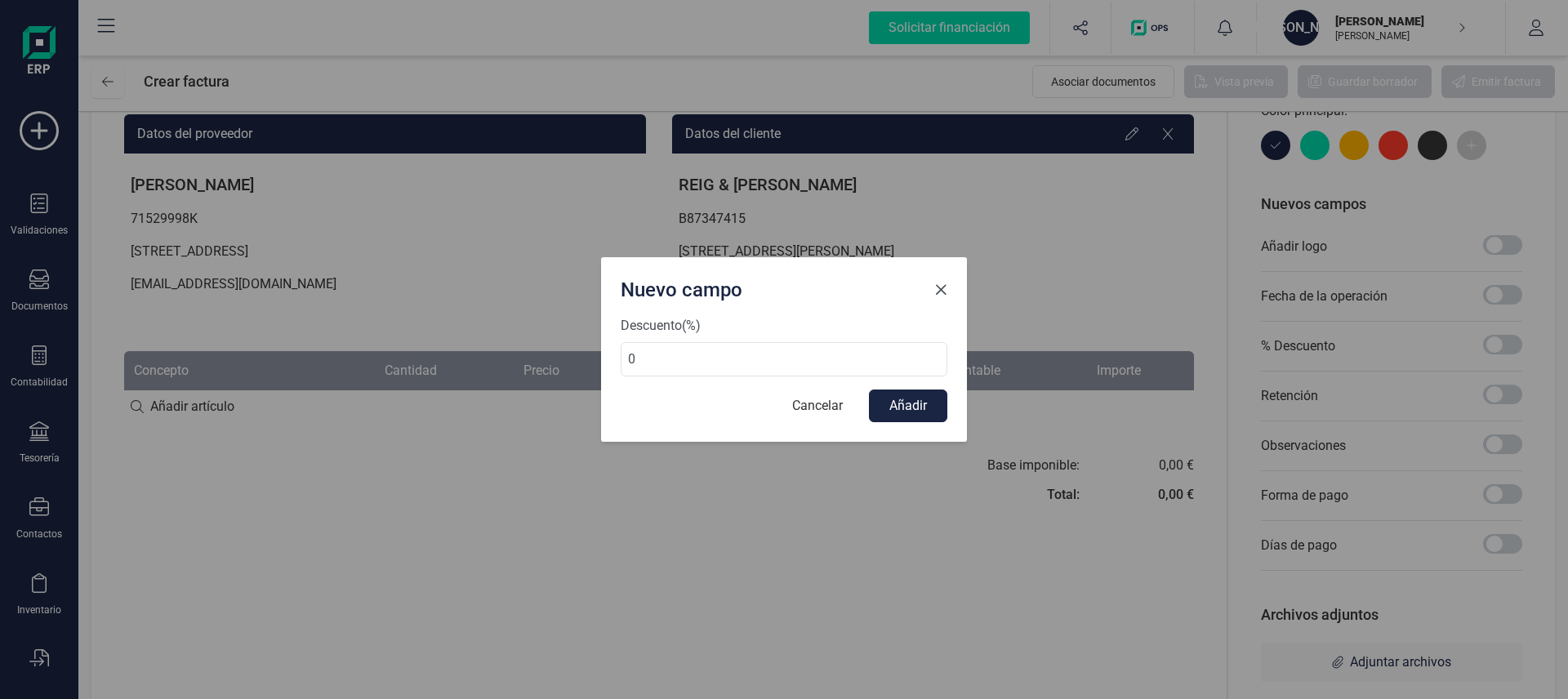
click at [934, 285] on span "Close" at bounding box center [940, 289] width 13 height 13
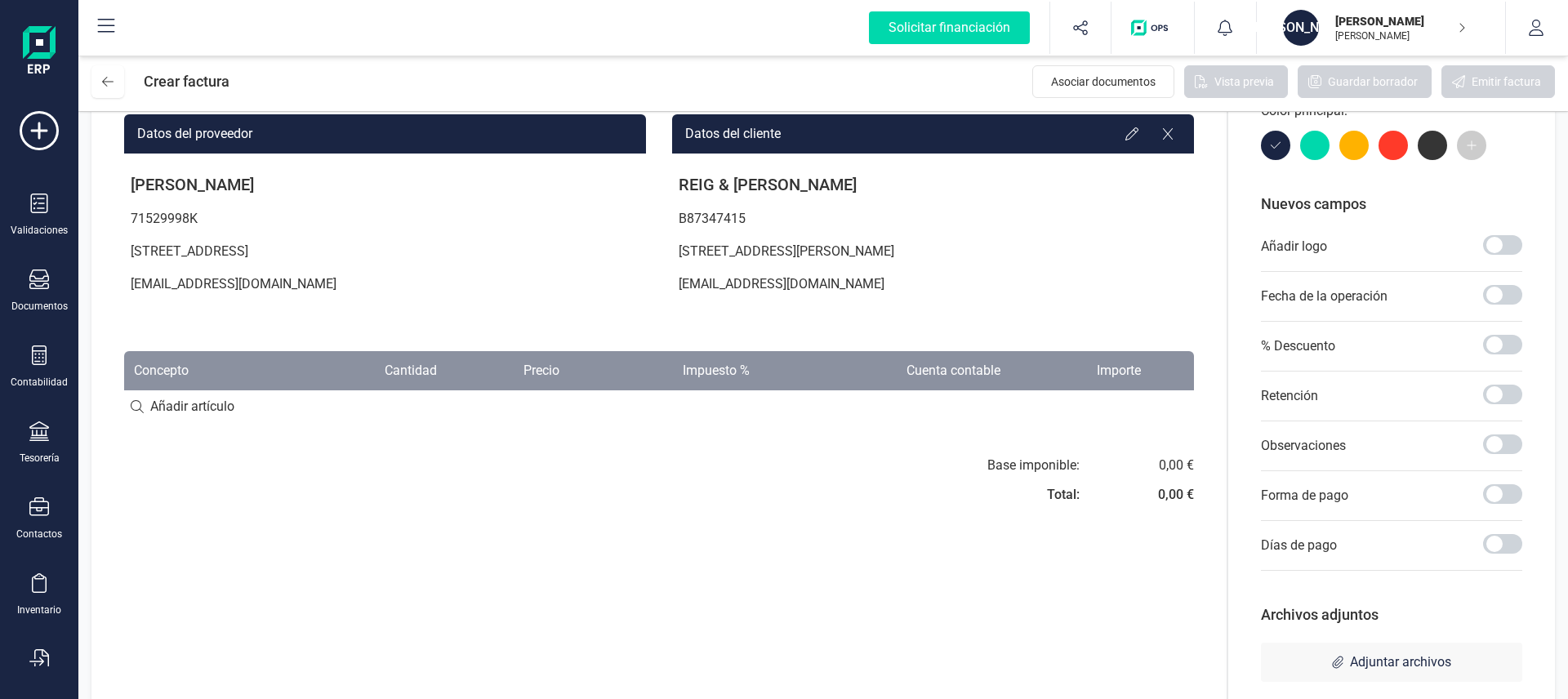
click at [684, 408] on input at bounding box center [659, 406] width 1070 height 33
type input "asdasd"
click at [660, 529] on div "Factura Serie : A A Fecha de emisión: [DATE] Fecha de vencimiento: [DATE] Datos…" at bounding box center [659, 353] width 1135 height 728
click at [705, 408] on div "+ Añadir artículo : asdasd" at bounding box center [659, 406] width 1070 height 35
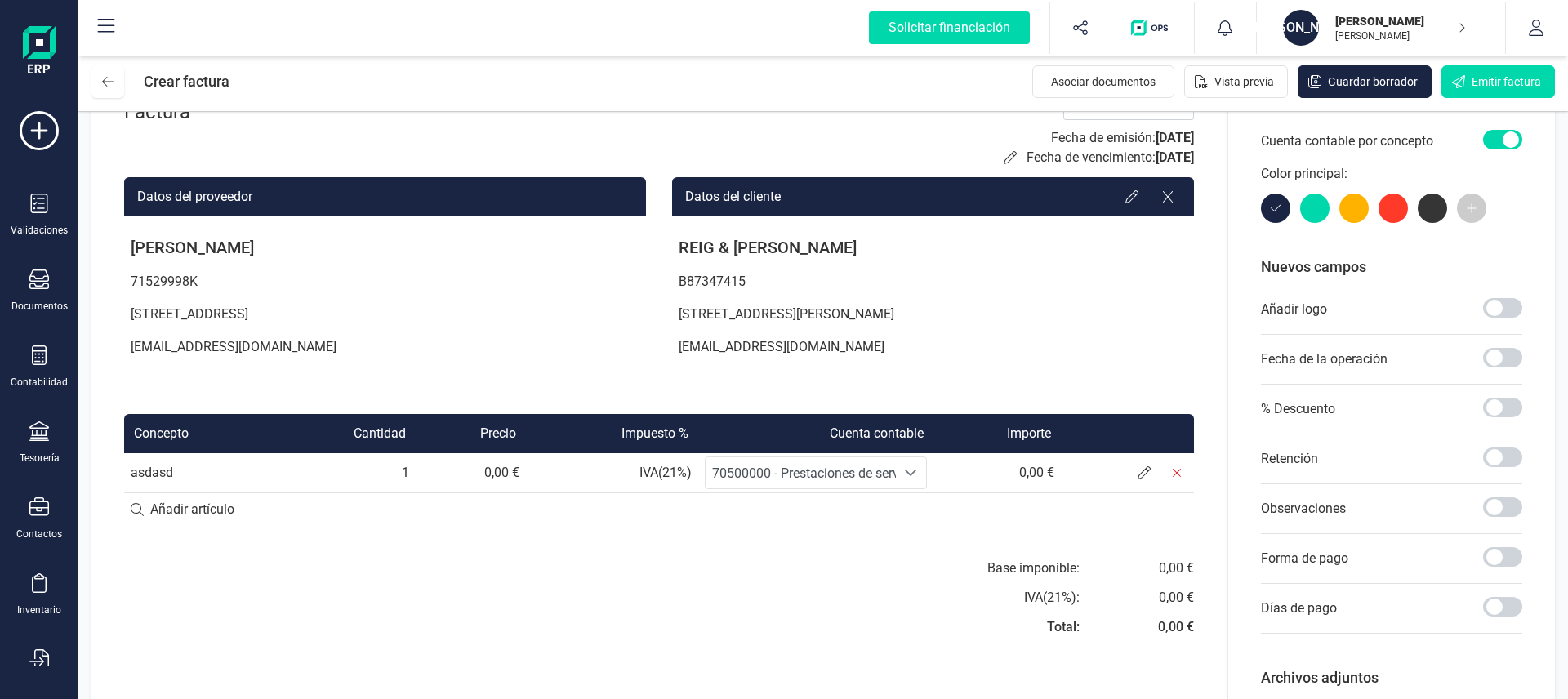
scroll to position [0, 0]
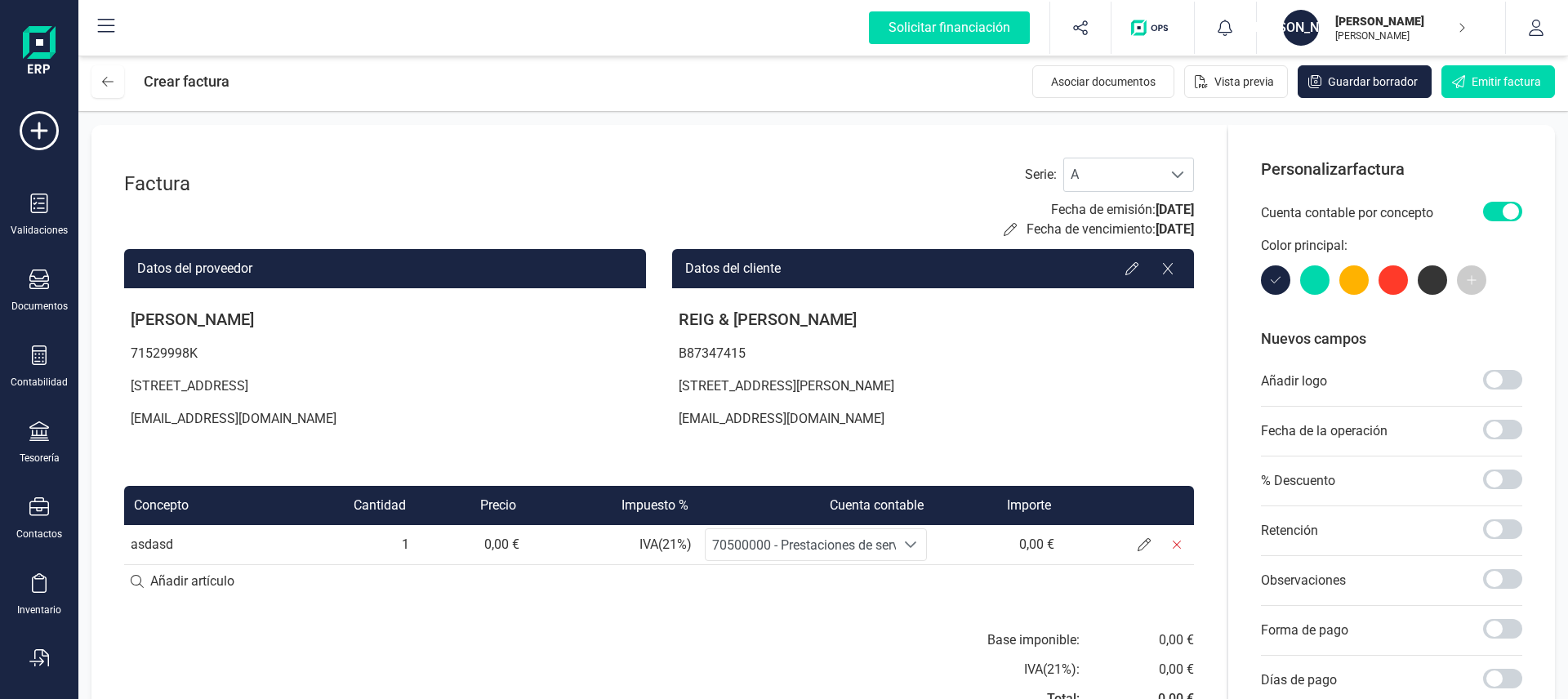
click at [1494, 213] on span at bounding box center [1503, 212] width 40 height 20
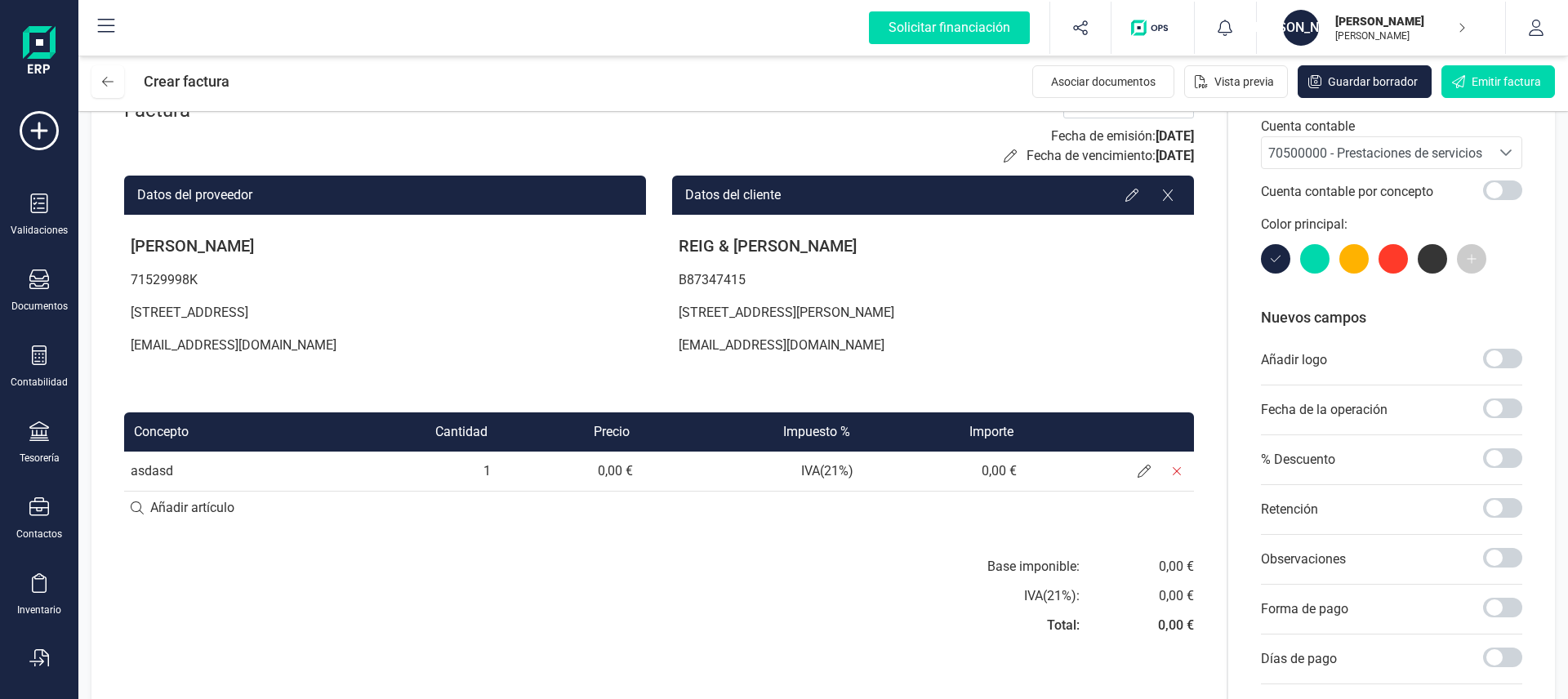
scroll to position [91, 0]
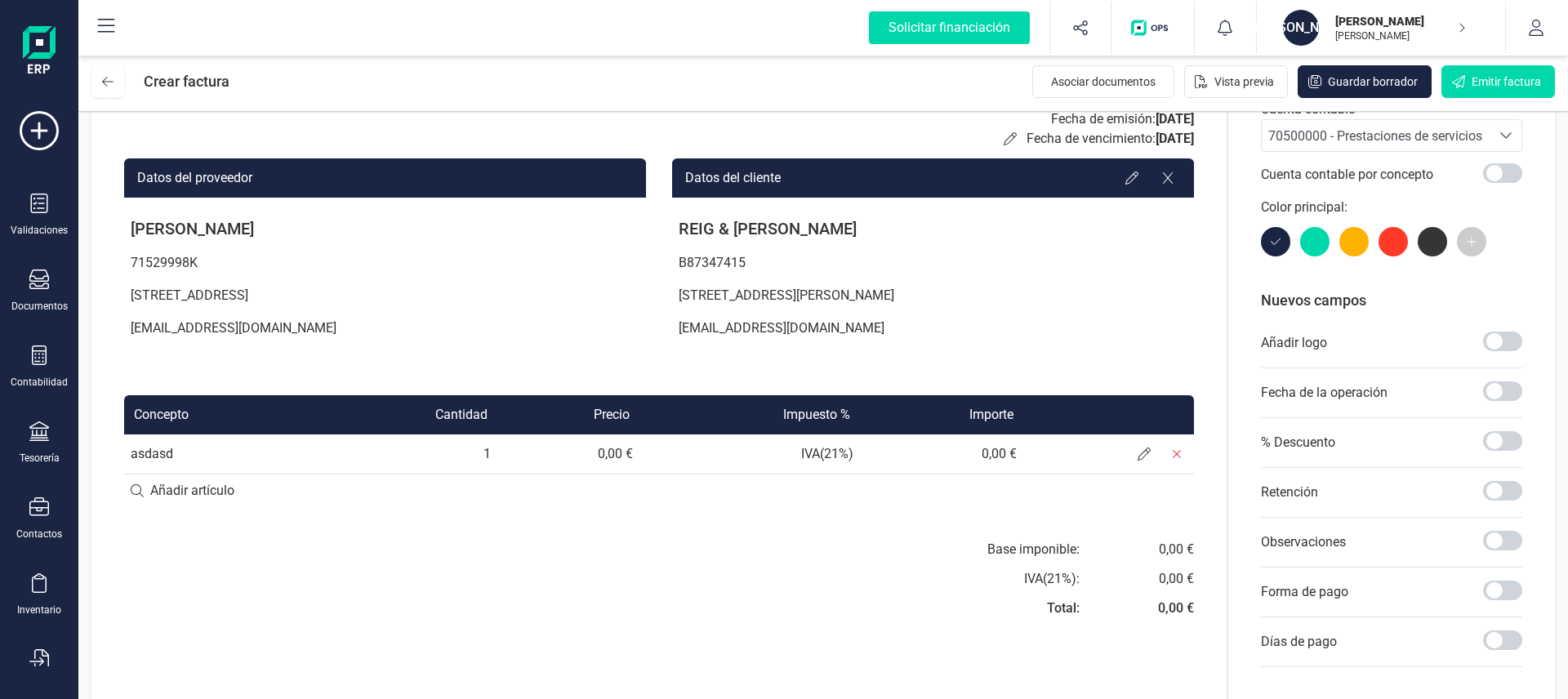
click at [145, 486] on input at bounding box center [659, 490] width 1070 height 33
type input "ds"
click at [467, 593] on div "Base imponible: IVA ( 21 %): Total: 0,00 € 0,00 € 0,00 €" at bounding box center [659, 583] width 1070 height 88
click at [521, 570] on div "Base imponible: IVA ( 21 %): Total: 0,00 € 0,00 € 0,00 €" at bounding box center [659, 583] width 1070 height 88
click at [725, 498] on div "+ Añadir artículo : ds" at bounding box center [659, 489] width 1070 height 35
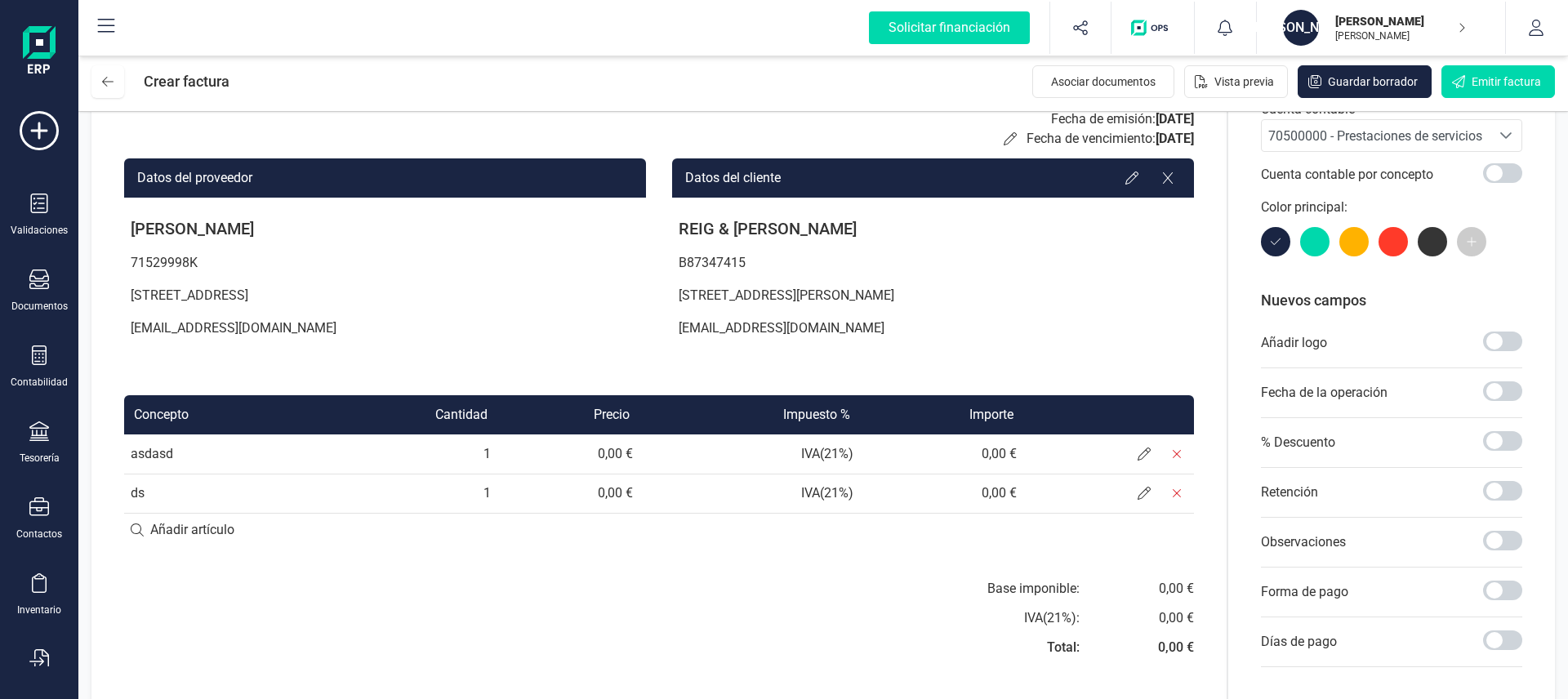
click at [674, 575] on div "Factura Serie : A A Fecha de emisión: [DATE] Fecha de vencimiento: [DATE] Datos…" at bounding box center [659, 425] width 1135 height 780
click at [826, 489] on td "IVA ( 21 %)" at bounding box center [750, 493] width 221 height 40
click at [1139, 491] on icon at bounding box center [1144, 492] width 13 height 13
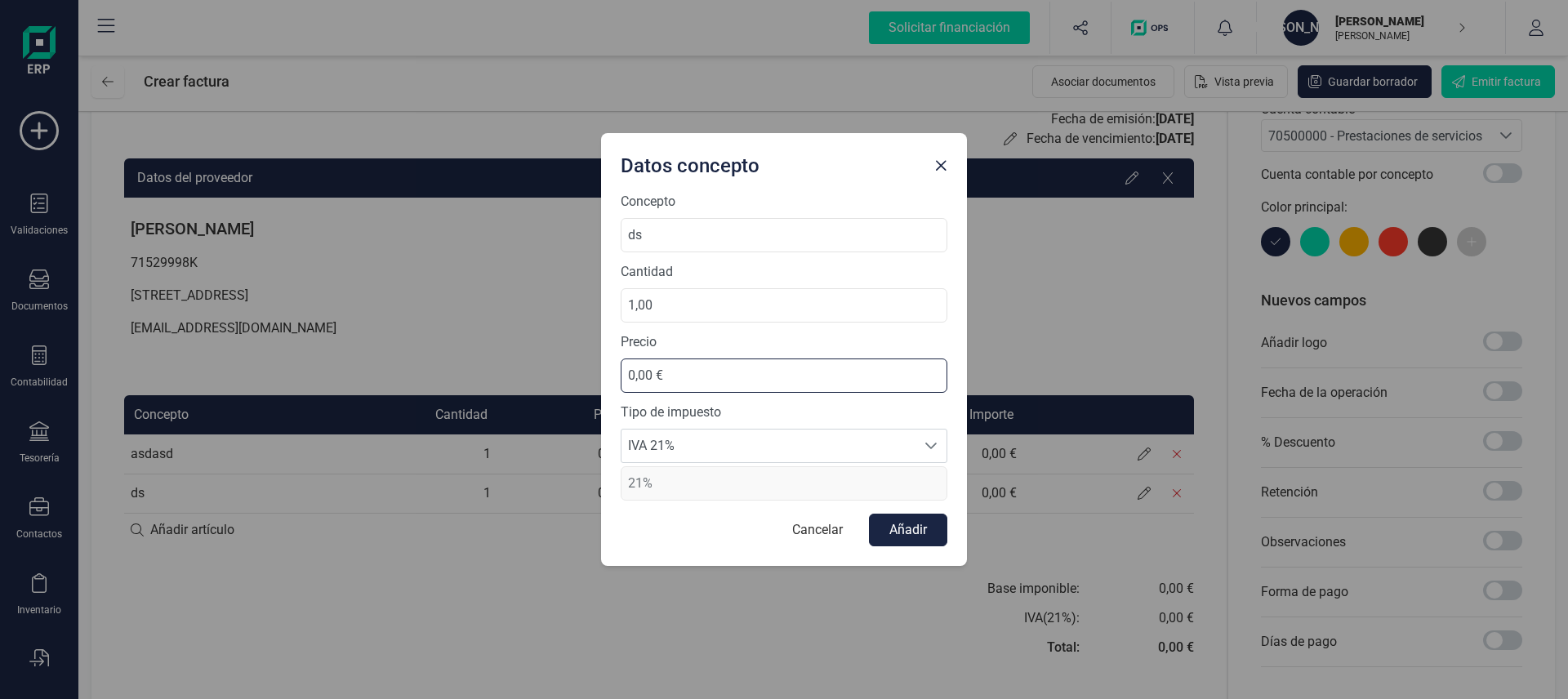
click at [635, 373] on input "0,00 €" at bounding box center [784, 375] width 327 height 35
type input "400,00 €"
click at [816, 444] on span "IVA 21%" at bounding box center [769, 446] width 294 height 33
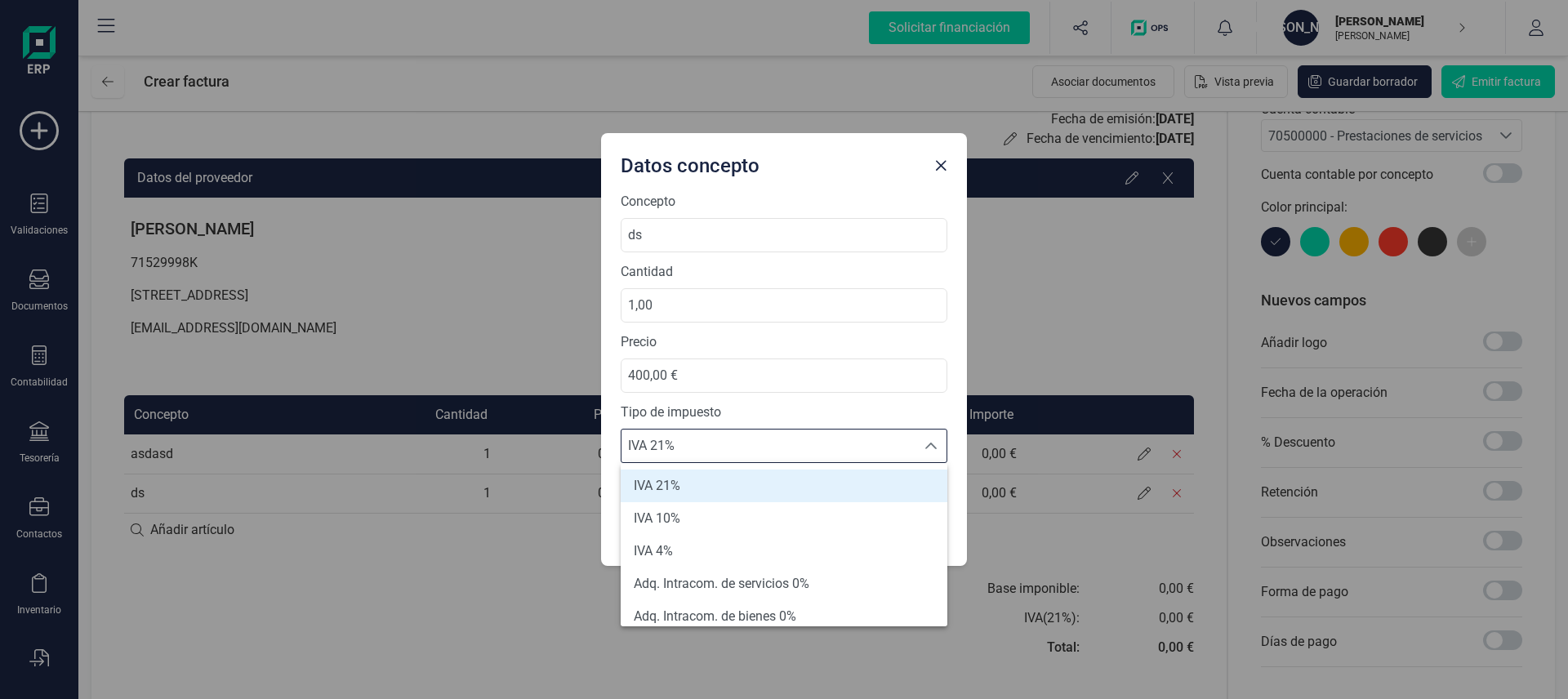
click at [816, 444] on span "IVA 21%" at bounding box center [769, 446] width 294 height 33
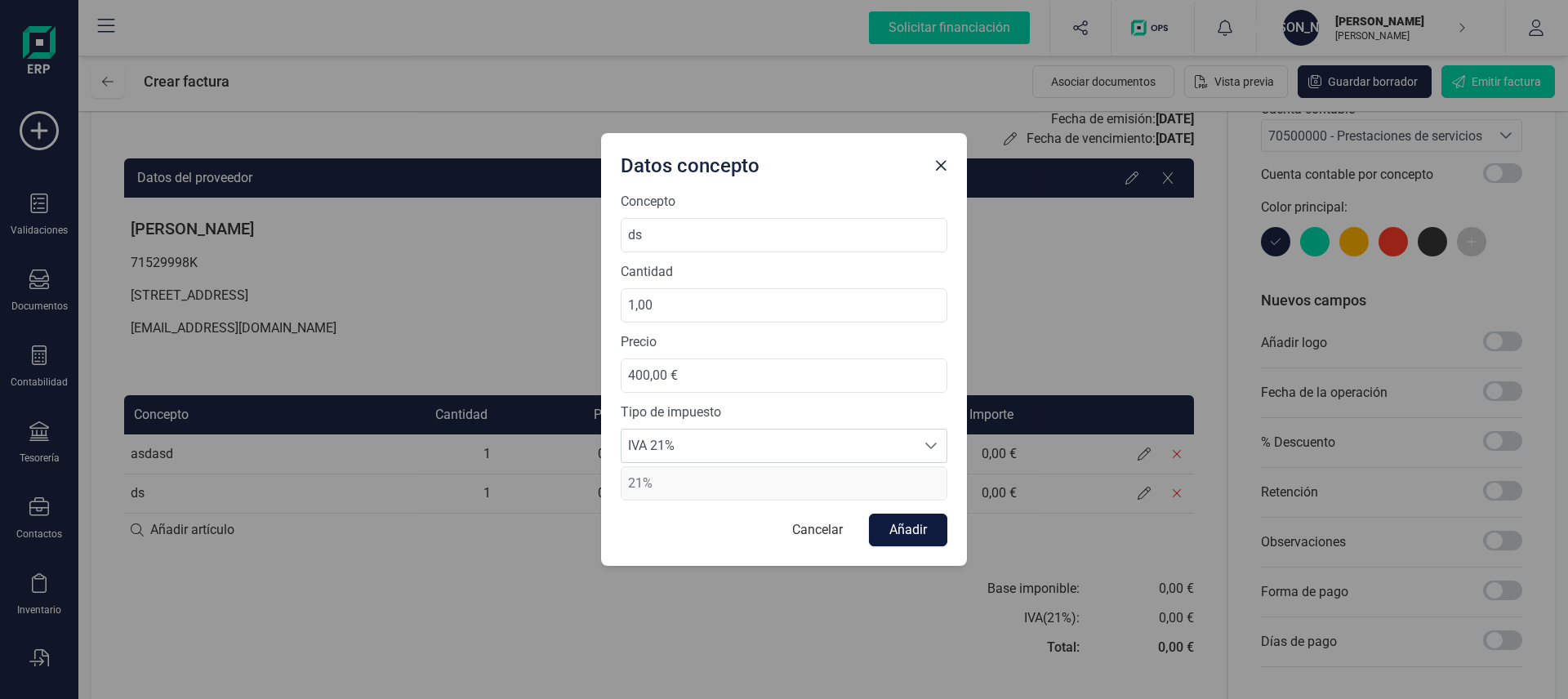
click at [884, 526] on button "Añadir" at bounding box center [907, 530] width 78 height 33
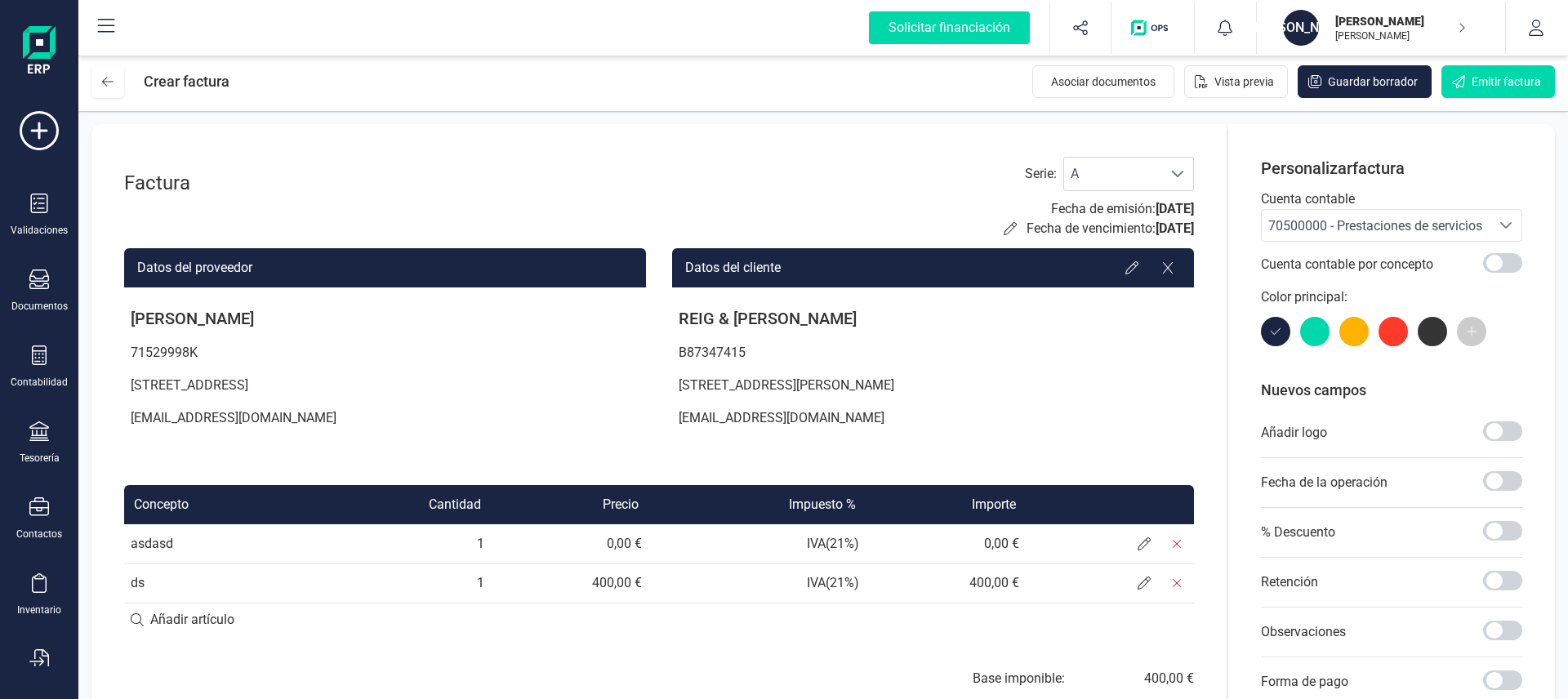
scroll to position [0, 0]
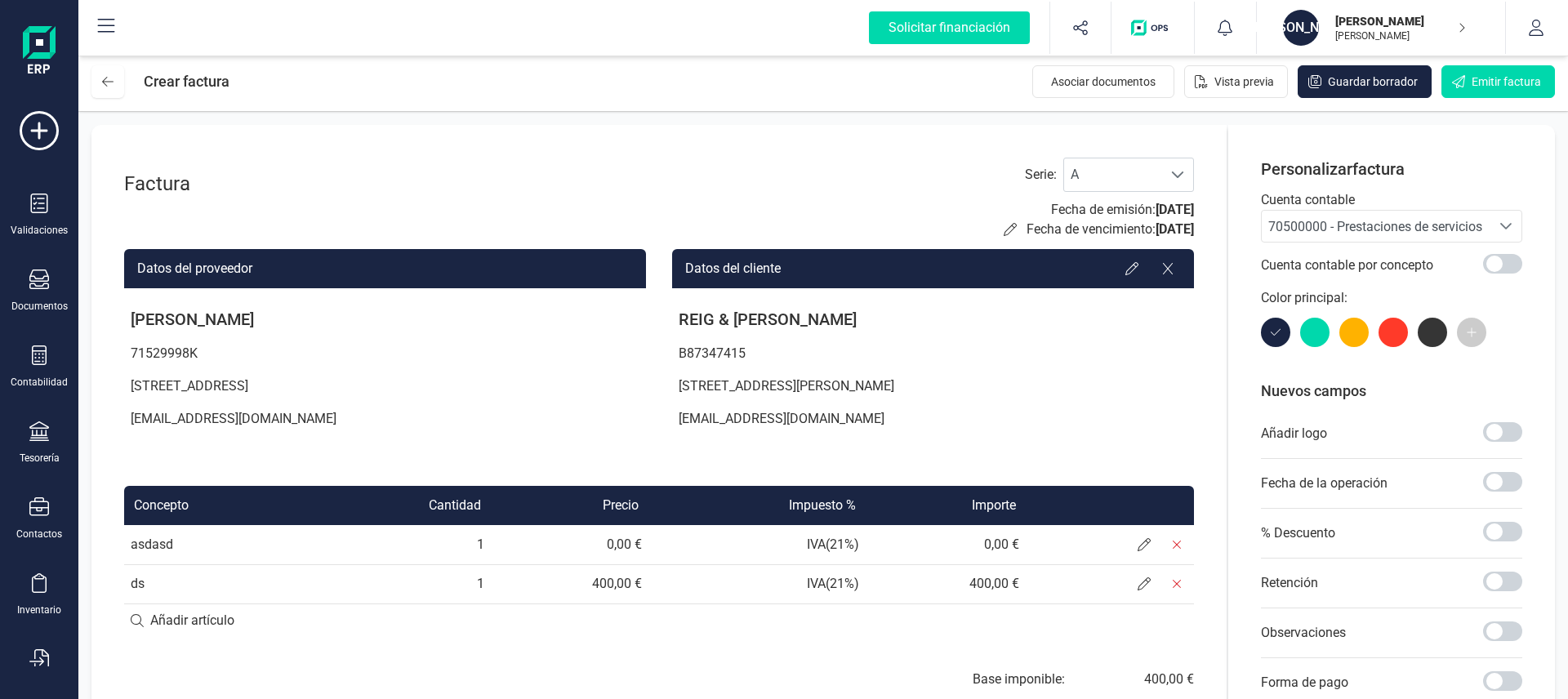
click at [44, 49] on img at bounding box center [39, 51] width 33 height 52
click at [1474, 16] on button "[PERSON_NAME] [PERSON_NAME]" at bounding box center [1381, 28] width 209 height 52
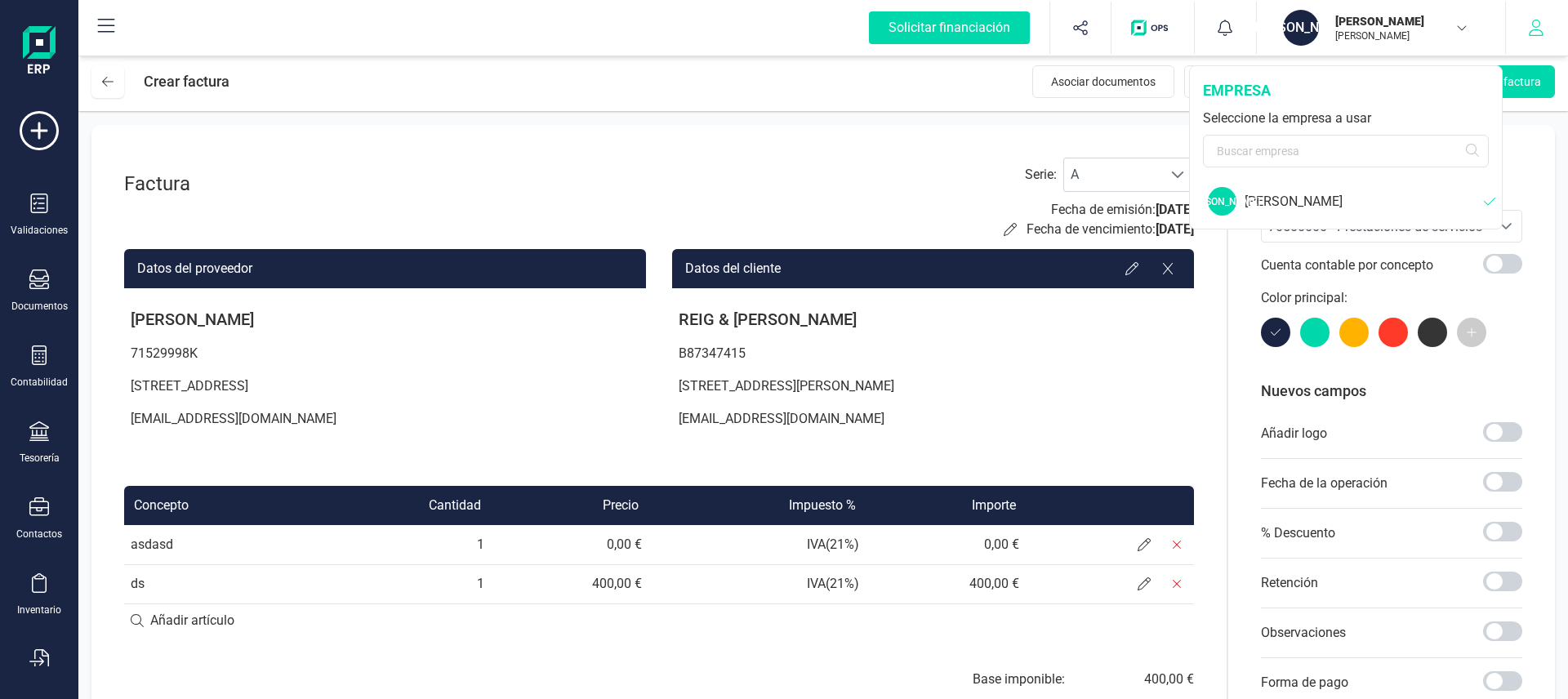
click at [1542, 26] on icon "button" at bounding box center [1536, 28] width 16 height 16
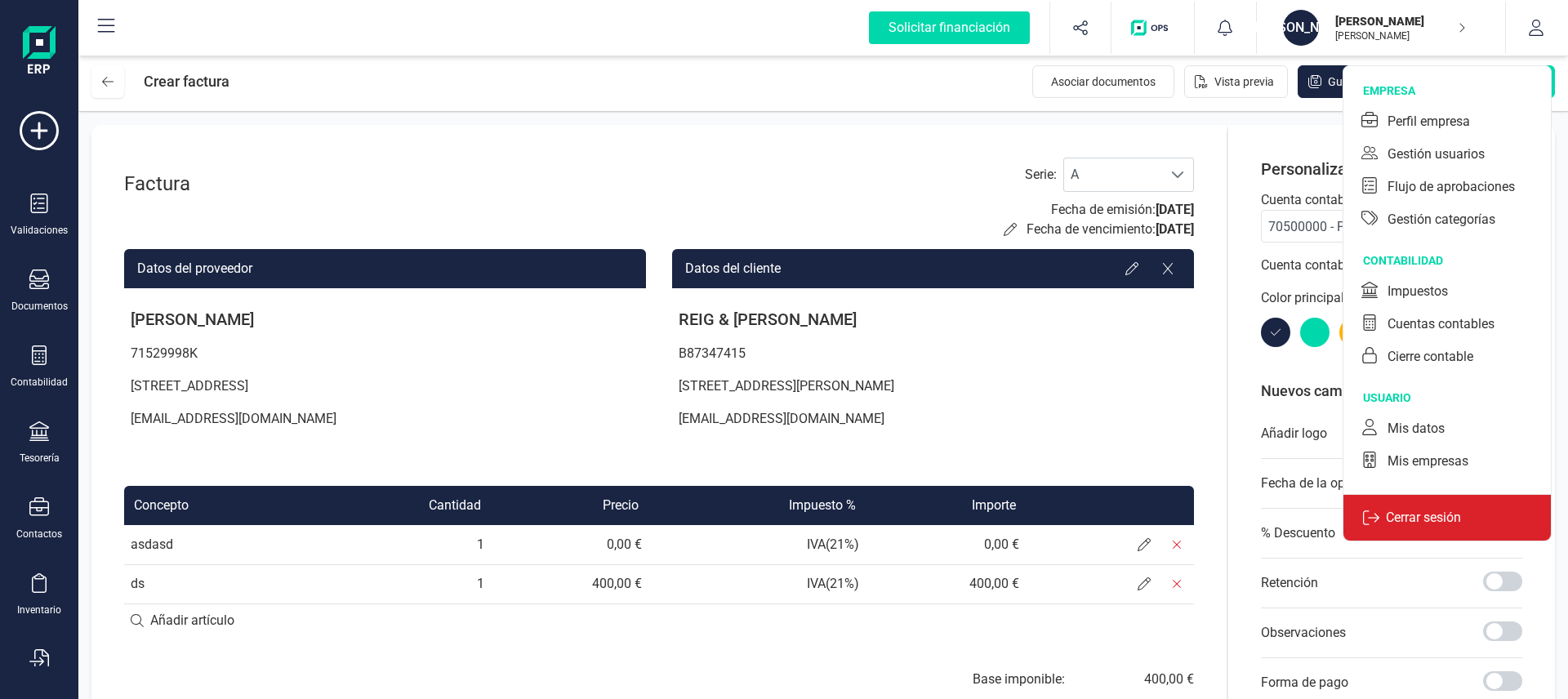
click at [1430, 514] on p "Cerrar sesión" at bounding box center [1423, 518] width 88 height 20
